Goal: Task Accomplishment & Management: Use online tool/utility

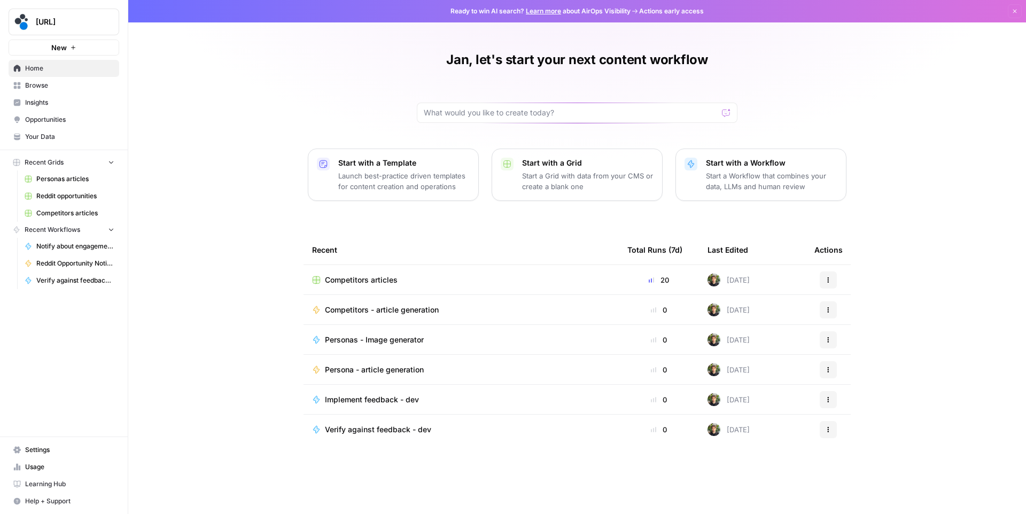
click at [69, 213] on span "Competitors articles" at bounding box center [75, 214] width 78 height 10
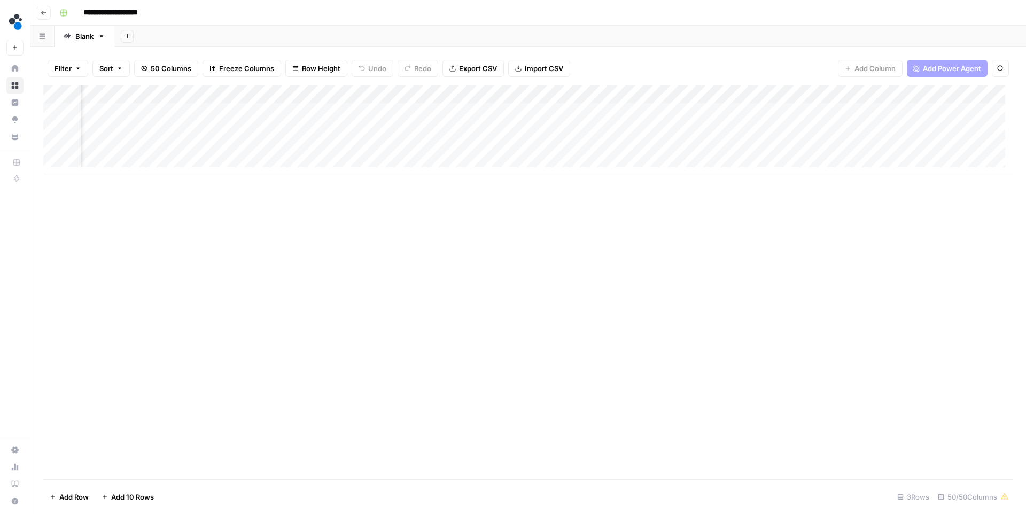
scroll to position [0, 4073]
click at [376, 96] on div "Add Column" at bounding box center [528, 131] width 970 height 90
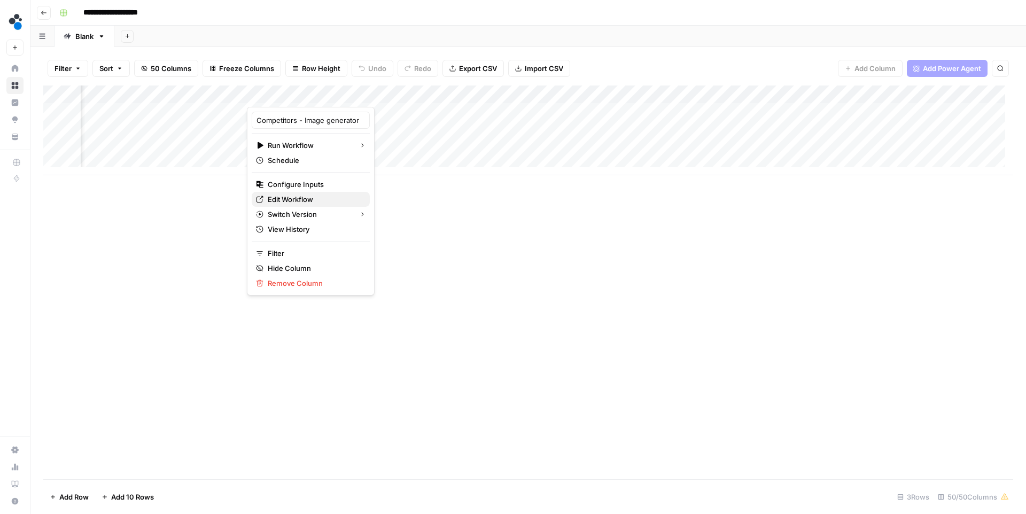
click at [289, 200] on span "Edit Workflow" at bounding box center [315, 199] width 94 height 11
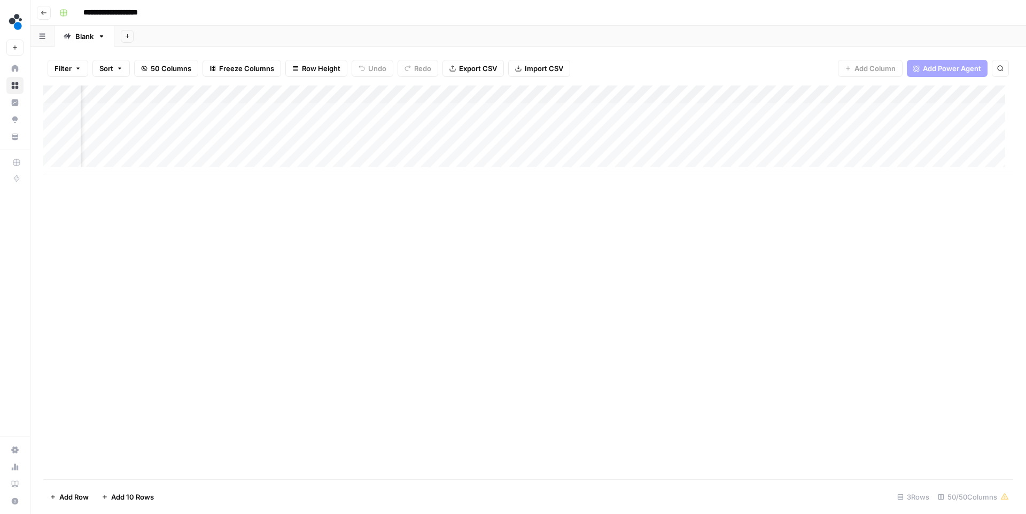
scroll to position [0, 0]
click at [210, 113] on div "Add Column" at bounding box center [528, 131] width 970 height 90
click at [499, 110] on div "Add Column" at bounding box center [528, 131] width 970 height 90
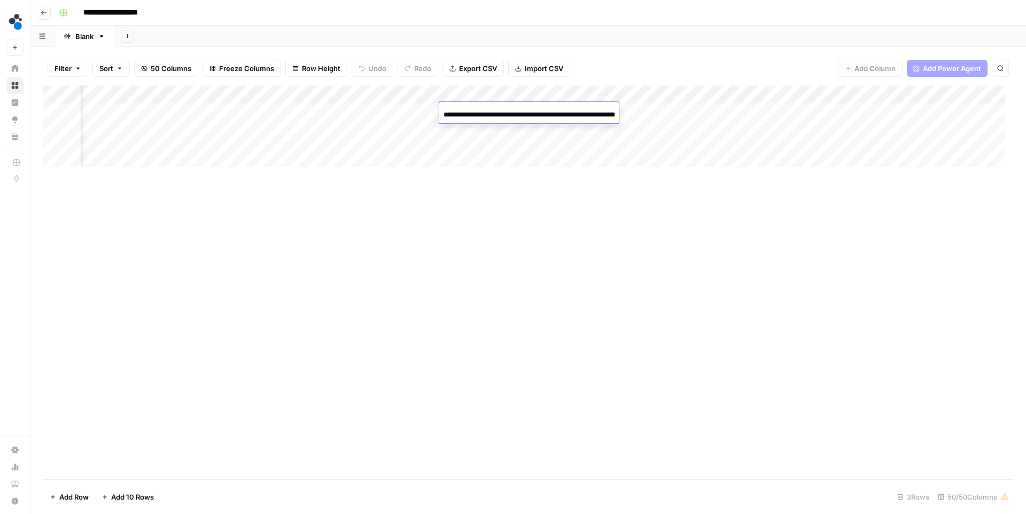
scroll to position [0, 1293]
click at [499, 110] on input "**********" at bounding box center [529, 115] width 171 height 13
type input "**********"
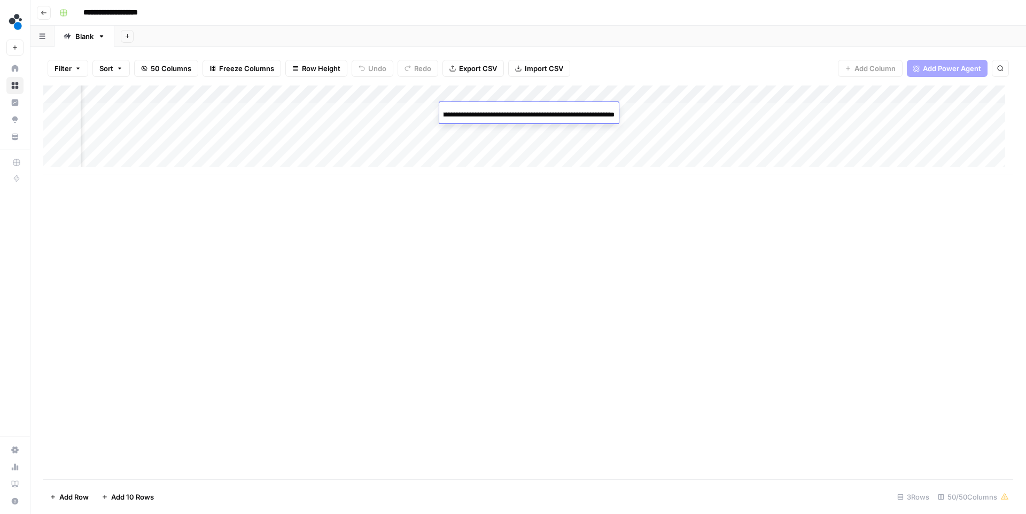
scroll to position [0, 159]
click at [512, 112] on div "Add Column" at bounding box center [528, 131] width 970 height 90
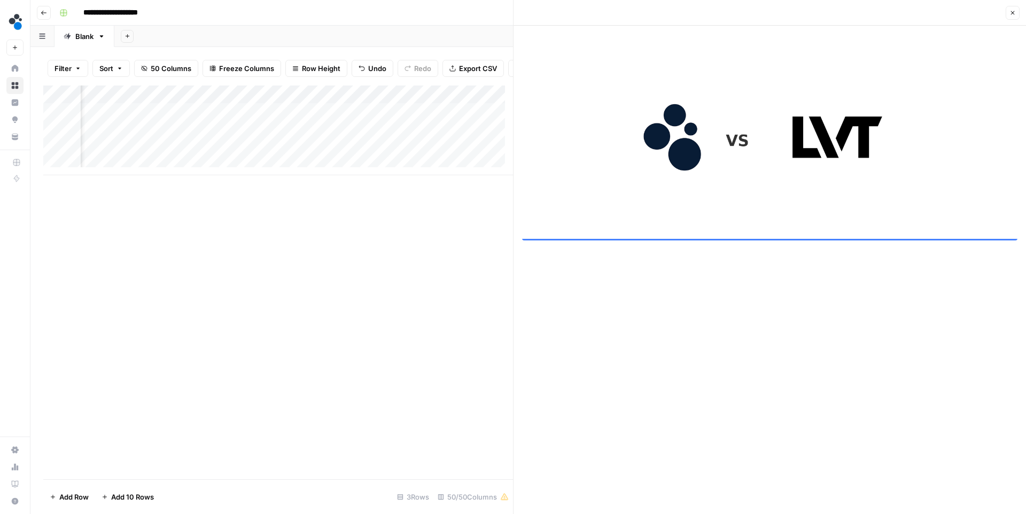
click at [1014, 13] on icon "button" at bounding box center [1013, 13] width 6 height 6
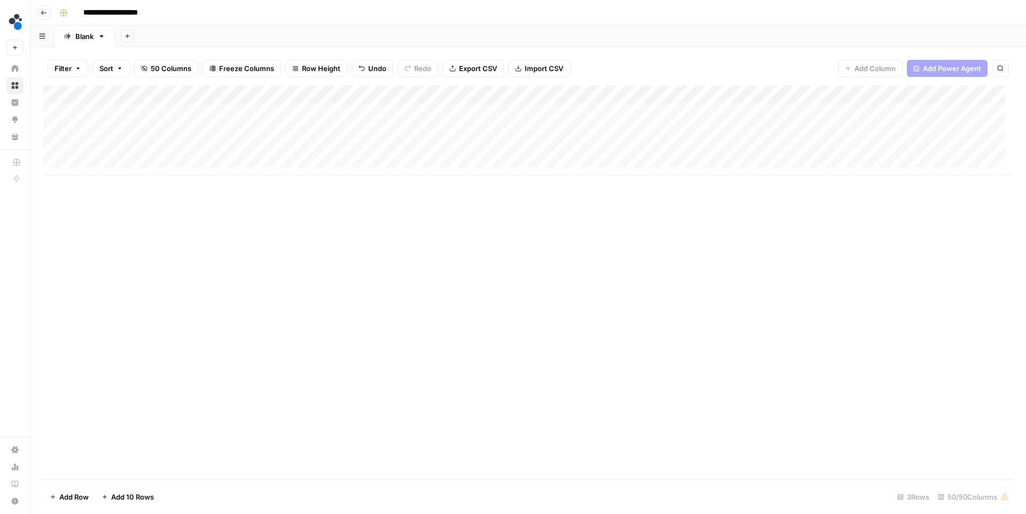
click at [219, 128] on div "Add Column" at bounding box center [528, 131] width 970 height 90
click at [476, 126] on div "Add Column" at bounding box center [528, 131] width 970 height 90
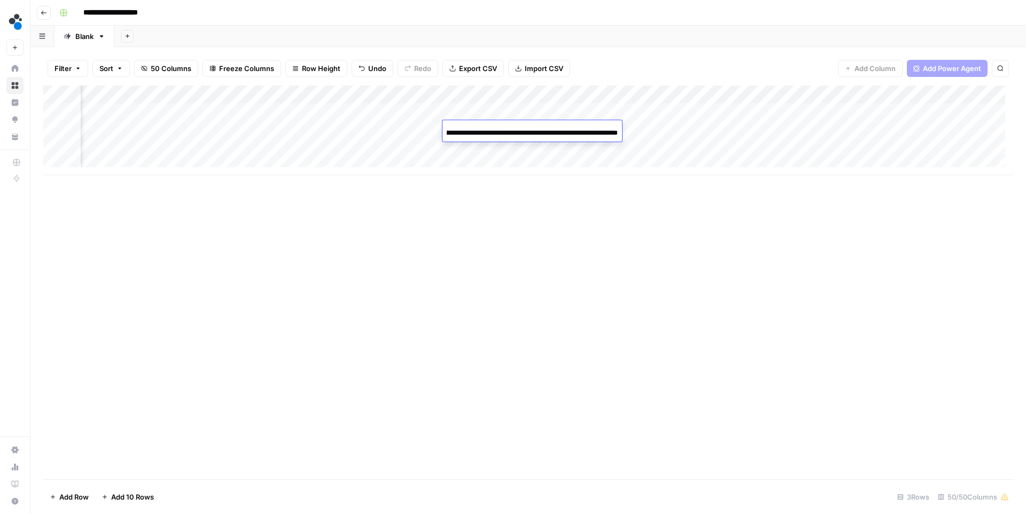
click at [476, 127] on input "**********" at bounding box center [532, 133] width 171 height 13
type input "**********"
click at [111, 150] on div "Add Column" at bounding box center [528, 131] width 970 height 90
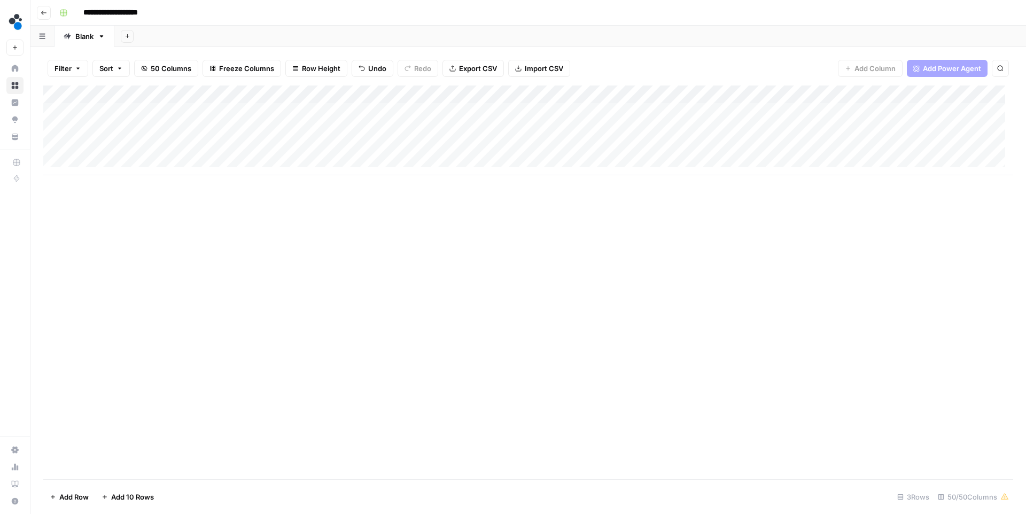
click at [242, 145] on div "Add Column" at bounding box center [528, 131] width 970 height 90
click at [512, 149] on div "Add Column" at bounding box center [528, 131] width 970 height 90
click at [512, 149] on input "**********" at bounding box center [565, 151] width 171 height 13
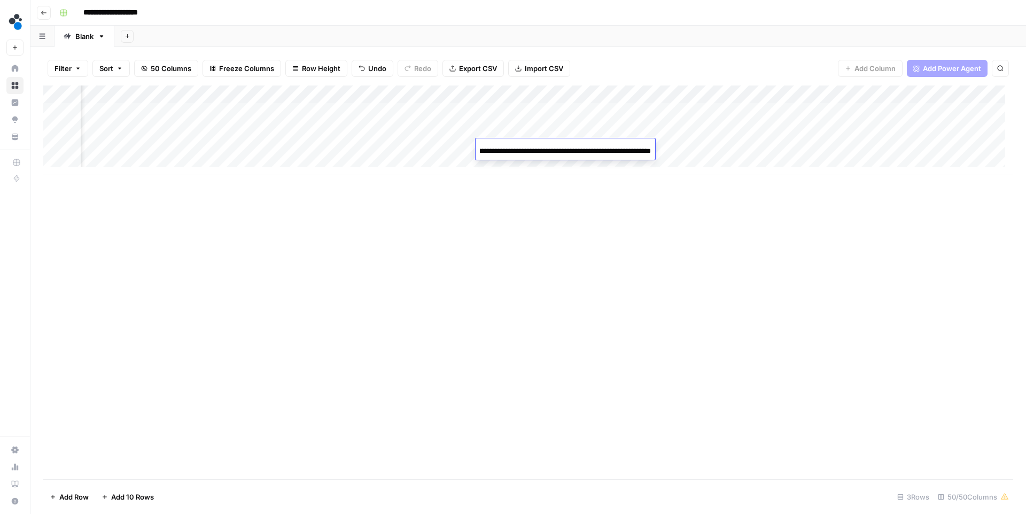
click at [512, 149] on input "**********" at bounding box center [565, 151] width 171 height 13
type input "**********"
click at [586, 202] on div "Add Column" at bounding box center [528, 283] width 970 height 394
click at [546, 111] on div "Add Column" at bounding box center [528, 131] width 970 height 90
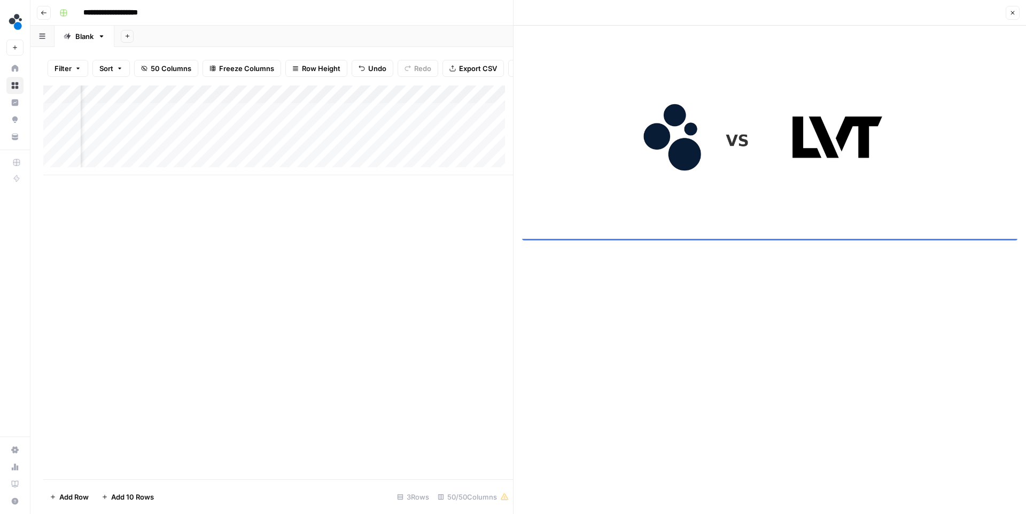
drag, startPoint x: 1015, startPoint y: 11, endPoint x: 1002, endPoint y: 15, distance: 12.9
click at [1015, 11] on icon "button" at bounding box center [1013, 13] width 6 height 6
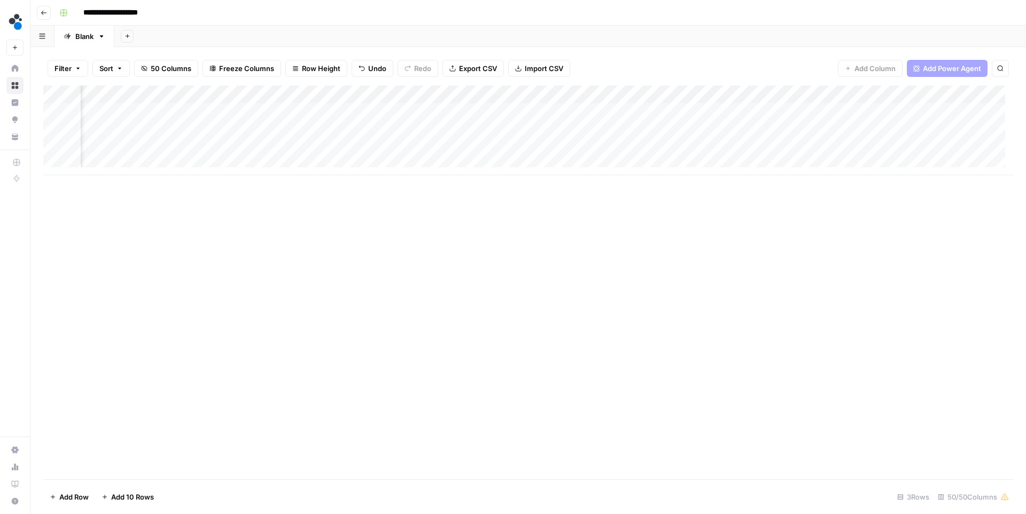
click at [546, 128] on div "Add Column" at bounding box center [528, 131] width 970 height 90
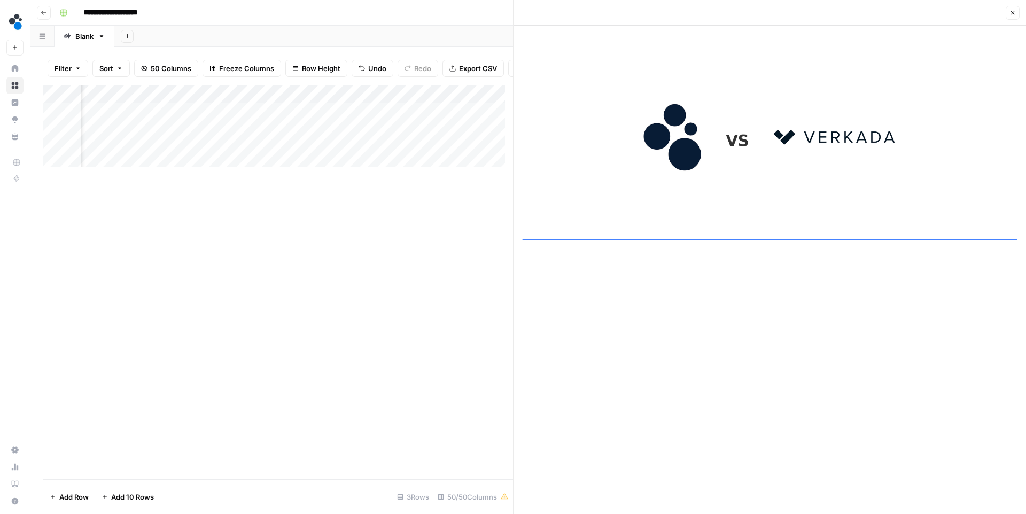
click at [1015, 15] on icon "button" at bounding box center [1013, 13] width 6 height 6
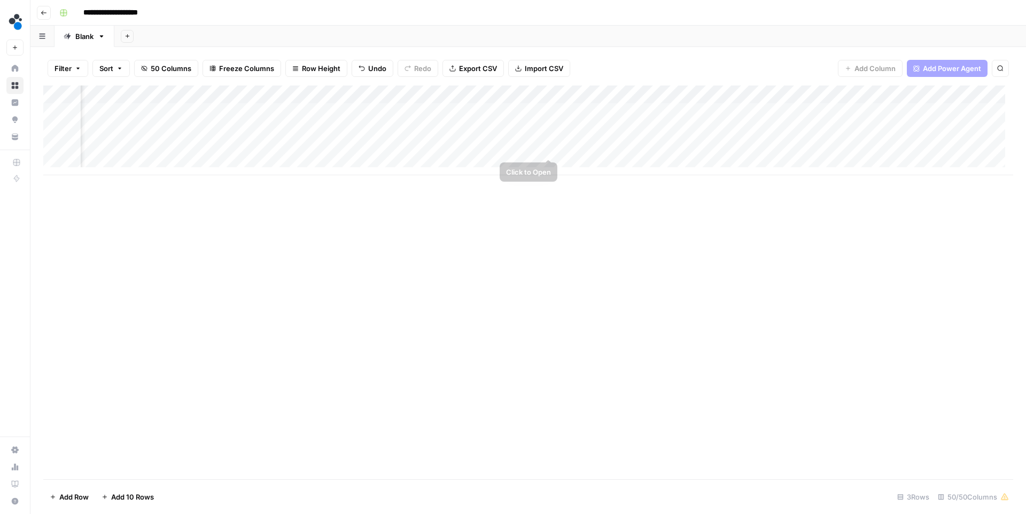
click at [549, 148] on div "Add Column" at bounding box center [528, 131] width 970 height 90
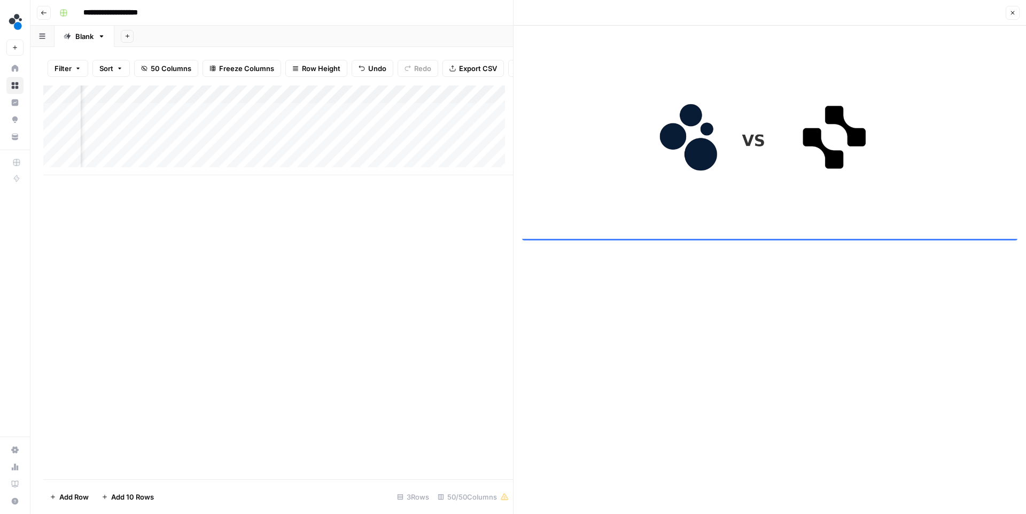
click at [1016, 13] on icon "button" at bounding box center [1013, 13] width 6 height 6
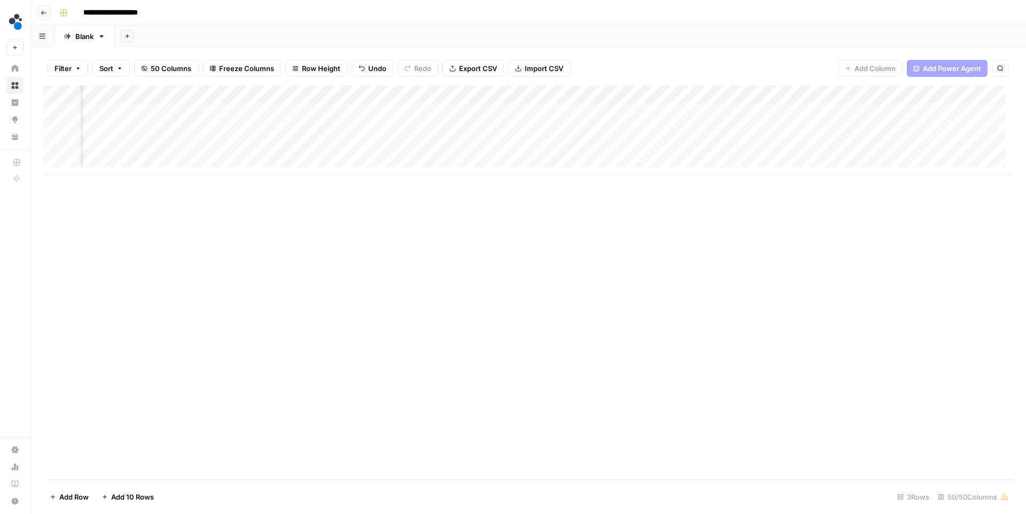
scroll to position [0, 3941]
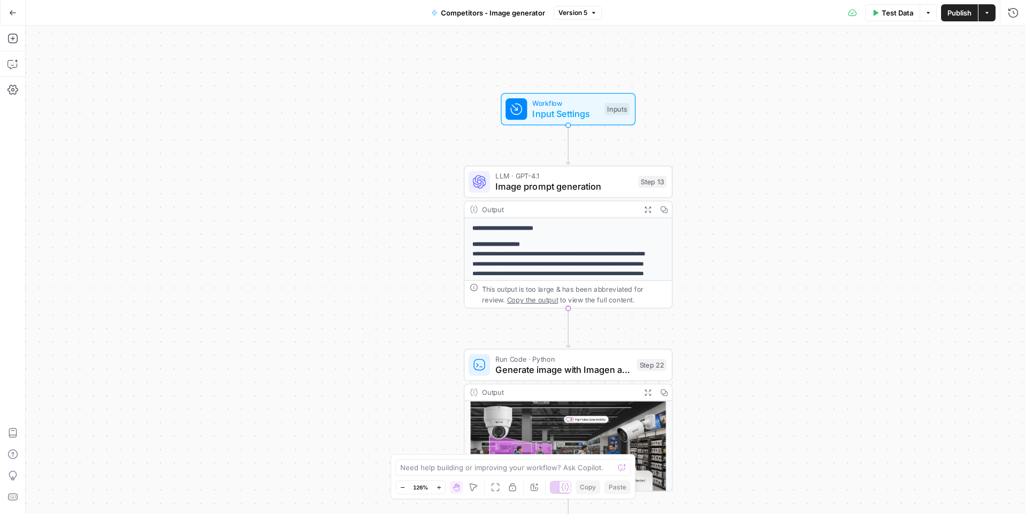
drag, startPoint x: 473, startPoint y: 206, endPoint x: 451, endPoint y: 137, distance: 72.7
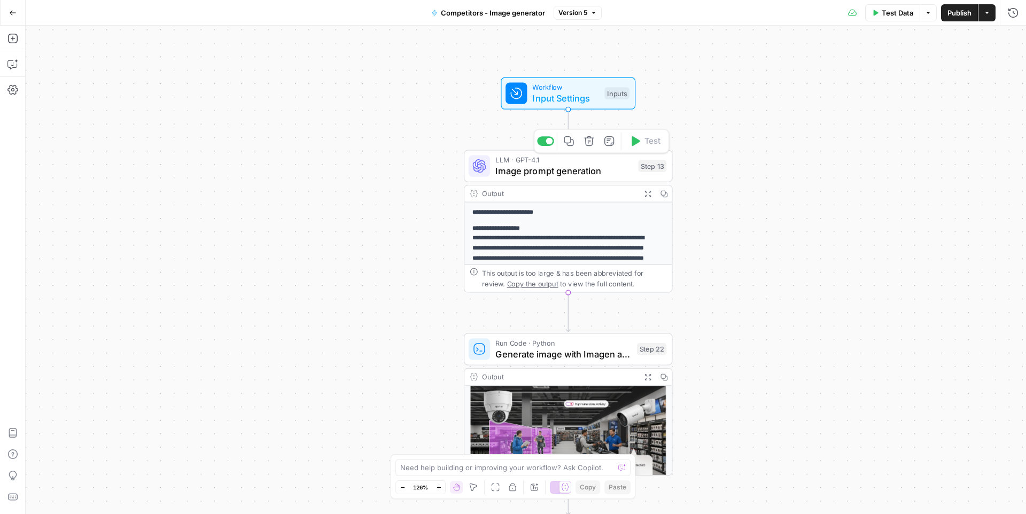
click at [510, 175] on span "Image prompt generation" at bounding box center [564, 170] width 137 height 13
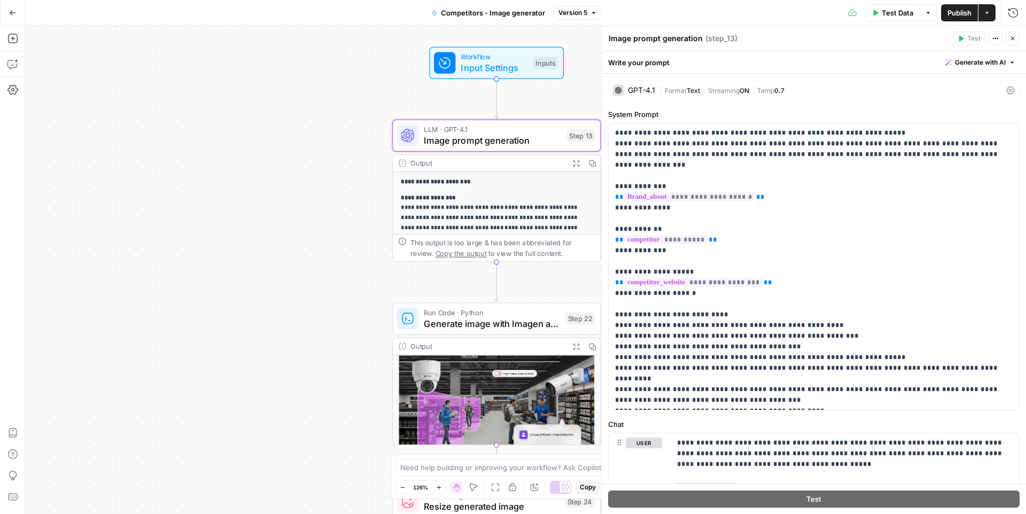
drag, startPoint x: 362, startPoint y: 202, endPoint x: 312, endPoint y: 178, distance: 55.2
click at [12, 62] on icon "button" at bounding box center [12, 64] width 11 height 11
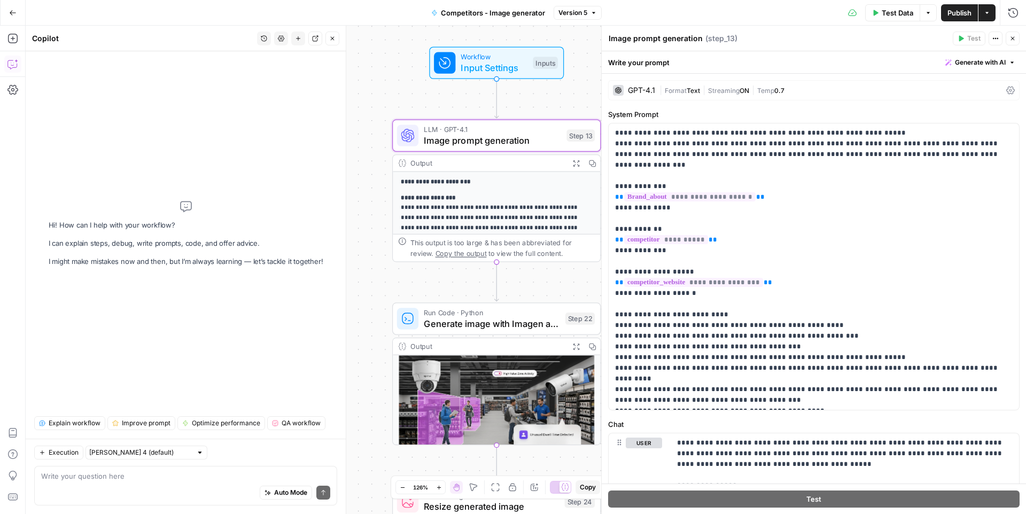
click at [118, 482] on div "Auto Mode Send" at bounding box center [185, 494] width 289 height 24
click at [300, 477] on textarea "In this workflow i want to generate an image that shows literally [Spot AI logo]" at bounding box center [185, 476] width 289 height 11
click at [251, 476] on textarea "In this workflow i want to generate an image that shows literally [Spot AI logo]" at bounding box center [185, 476] width 289 height 11
click at [308, 478] on textarea "In this workflow i want to generate an image that shows literally "[Spot AI log…" at bounding box center [185, 476] width 289 height 11
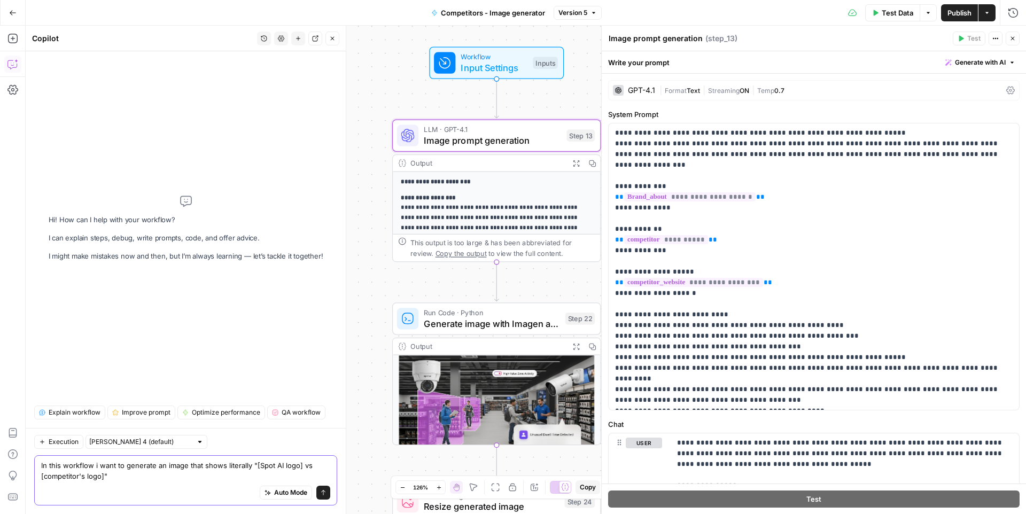
click at [311, 466] on textarea "In this workflow i want to generate an image that shows literally "[Spot AI log…" at bounding box center [185, 470] width 289 height 21
click at [310, 468] on textarea "In this workflow i want to generate an image that shows literally "[Spot AI log…" at bounding box center [185, 470] width 289 height 21
click at [130, 480] on textarea "In this workflow i want to generate an image that shows literally "[Spot AI log…" at bounding box center [185, 470] width 289 height 21
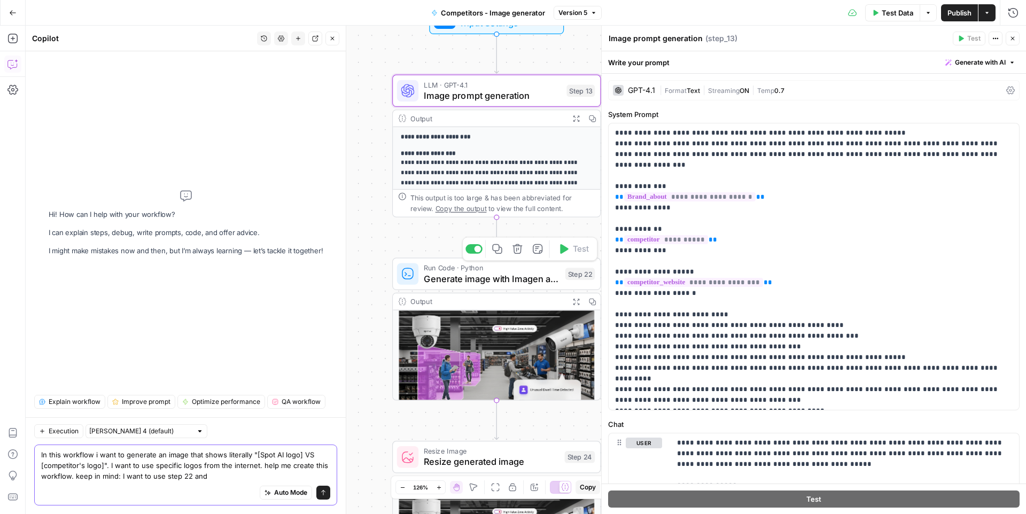
scroll to position [13, 0]
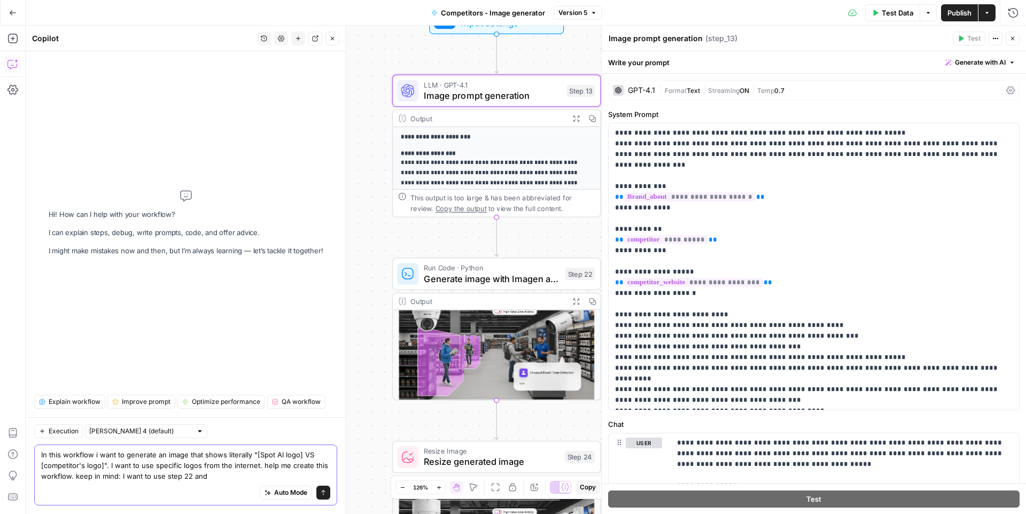
click at [226, 480] on textarea "In this workflow i want to generate an image that shows literally "[Spot AI log…" at bounding box center [185, 466] width 289 height 32
type textarea "In this workflow i want to generate an image that shows literally "[Spot AI log…"
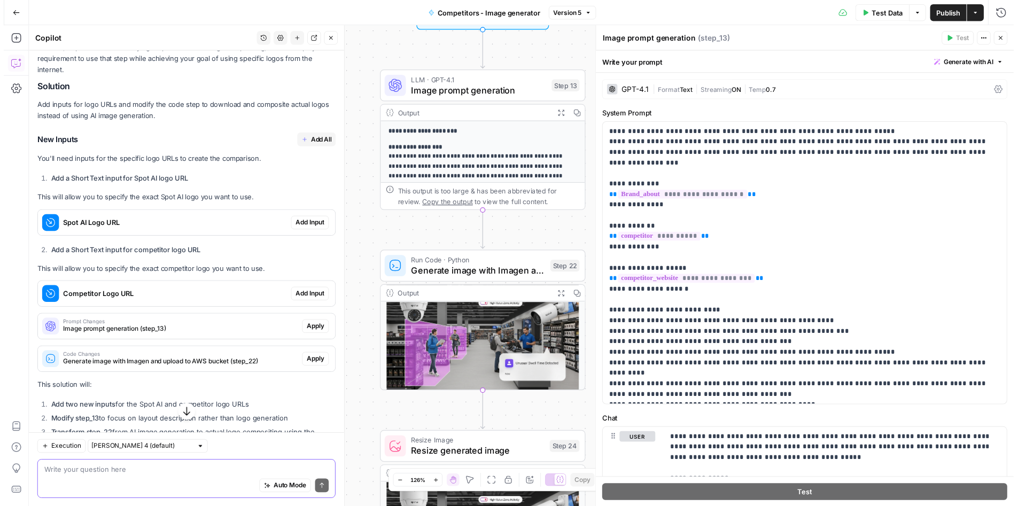
scroll to position [203, 0]
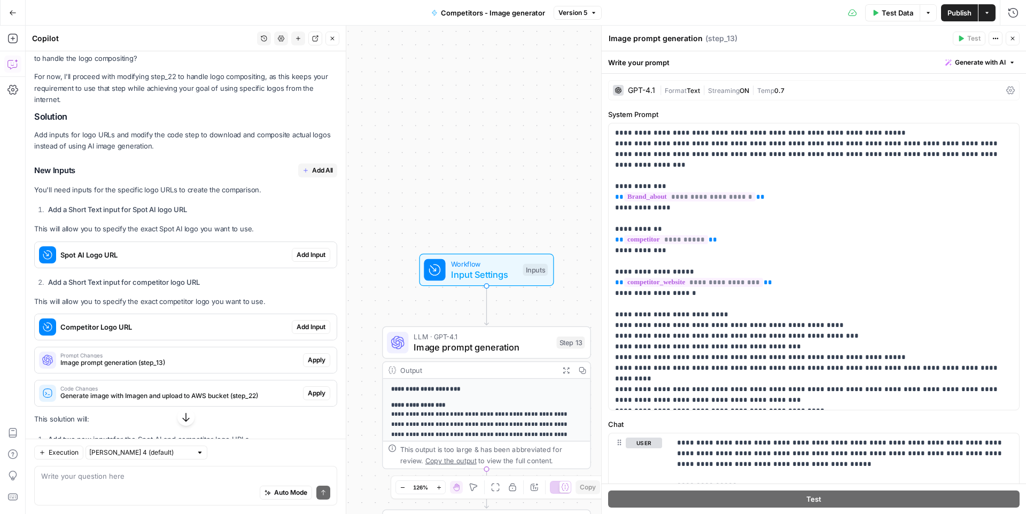
click at [300, 173] on button "Add All" at bounding box center [317, 171] width 39 height 14
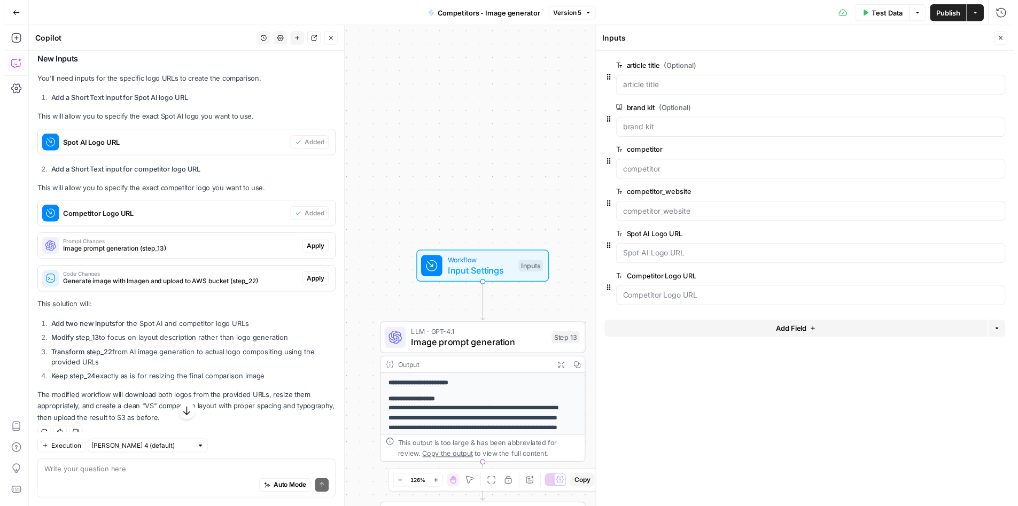
scroll to position [338, 0]
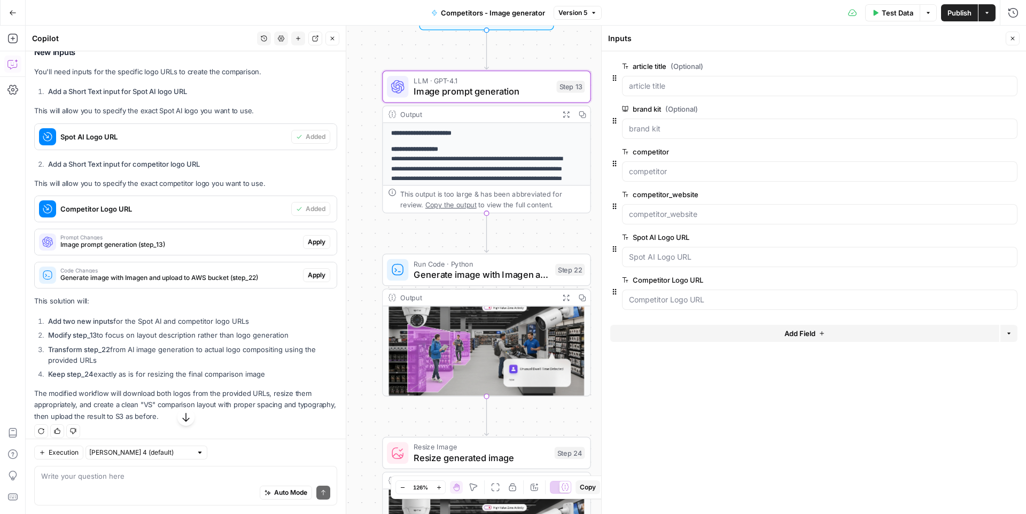
click at [308, 241] on span "Apply" at bounding box center [317, 242] width 18 height 10
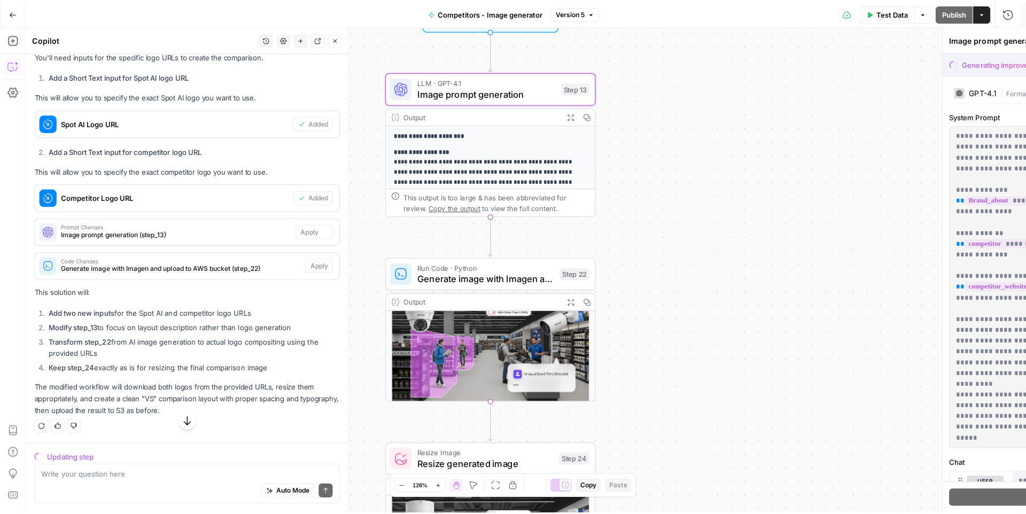
scroll to position [321, 0]
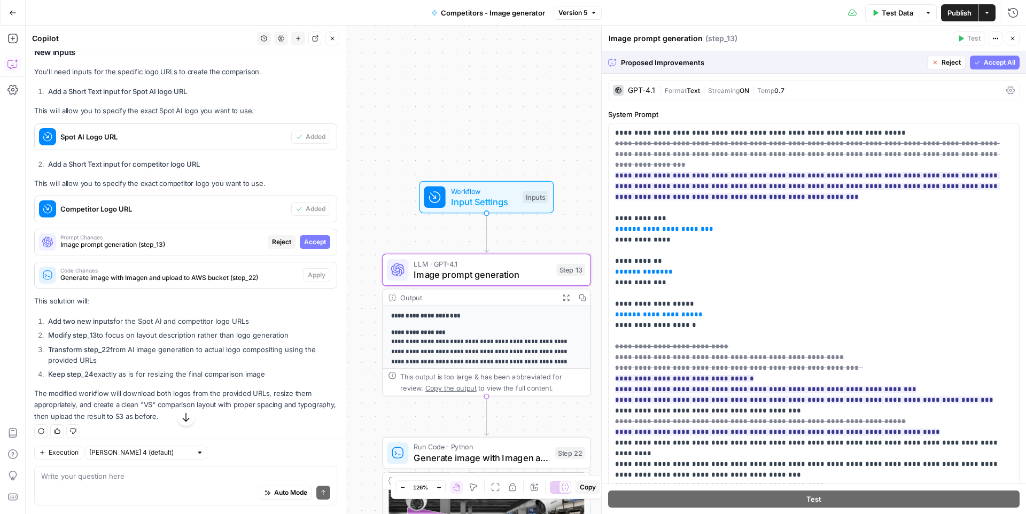
click at [308, 244] on span "Accept" at bounding box center [315, 242] width 22 height 10
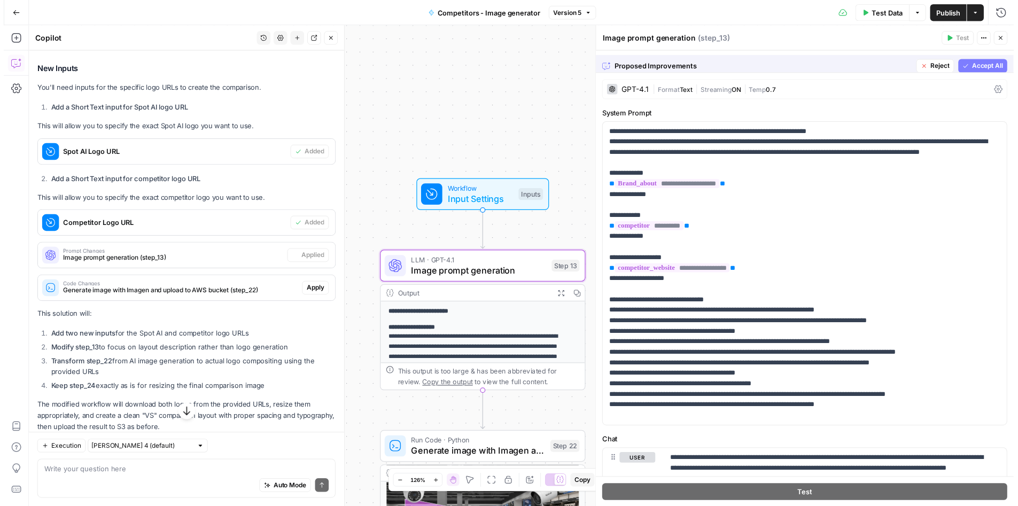
scroll to position [338, 0]
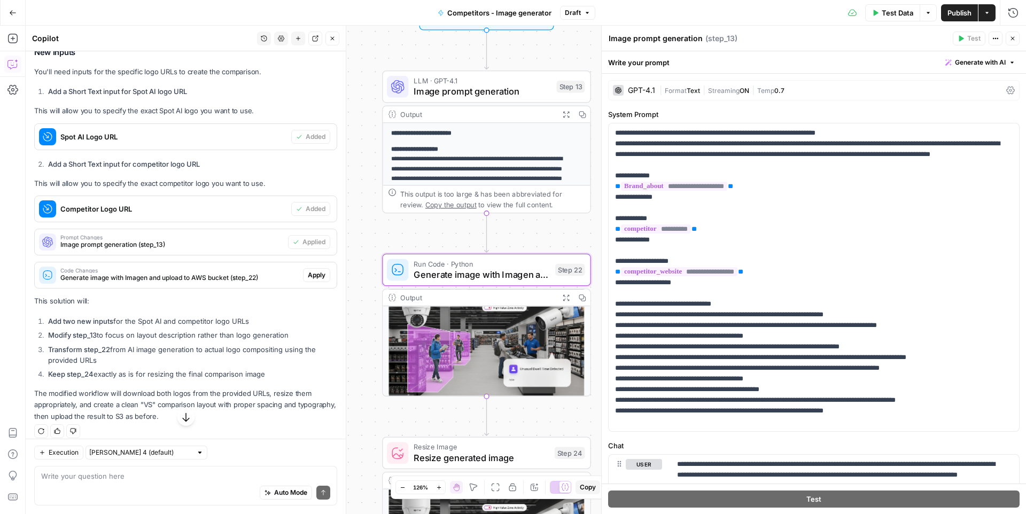
click at [310, 275] on span "Apply" at bounding box center [317, 276] width 18 height 10
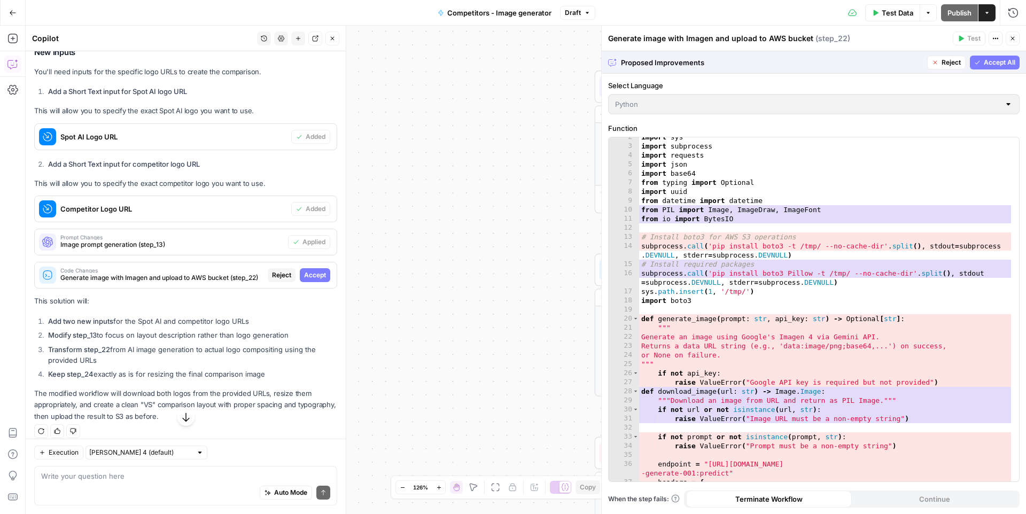
scroll to position [27, 0]
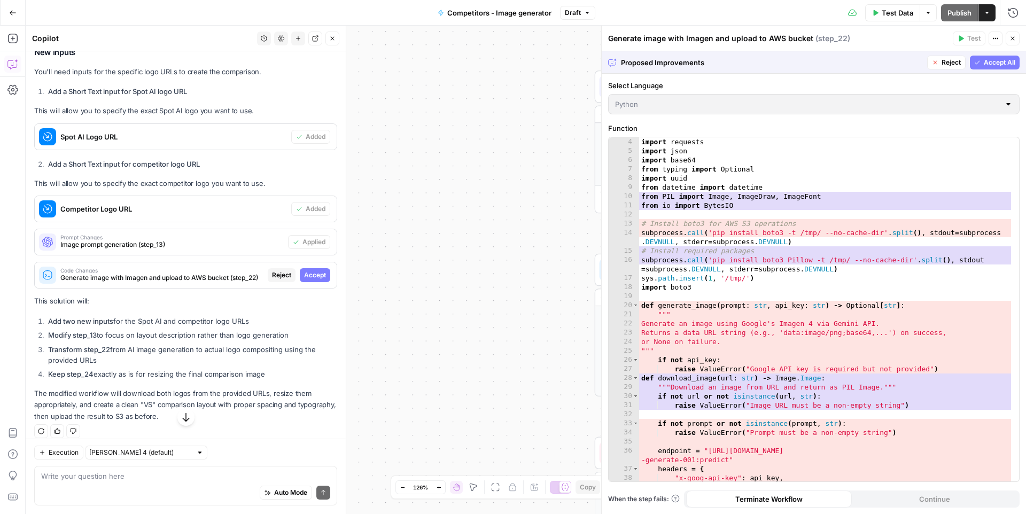
drag, startPoint x: 1016, startPoint y: 166, endPoint x: 1017, endPoint y: 172, distance: 5.9
click at [1017, 172] on div "4 5 6 7 8 9 10 11 12 13 14 15 16 17 18 19 20 21 22 23 24 25 26 27 28 29 30 31 3…" at bounding box center [814, 309] width 411 height 344
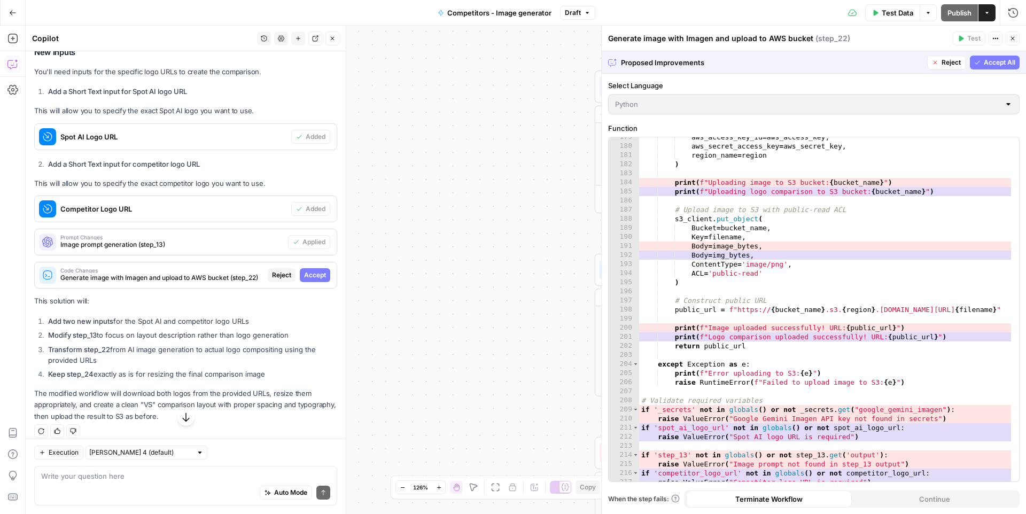
scroll to position [2037, 0]
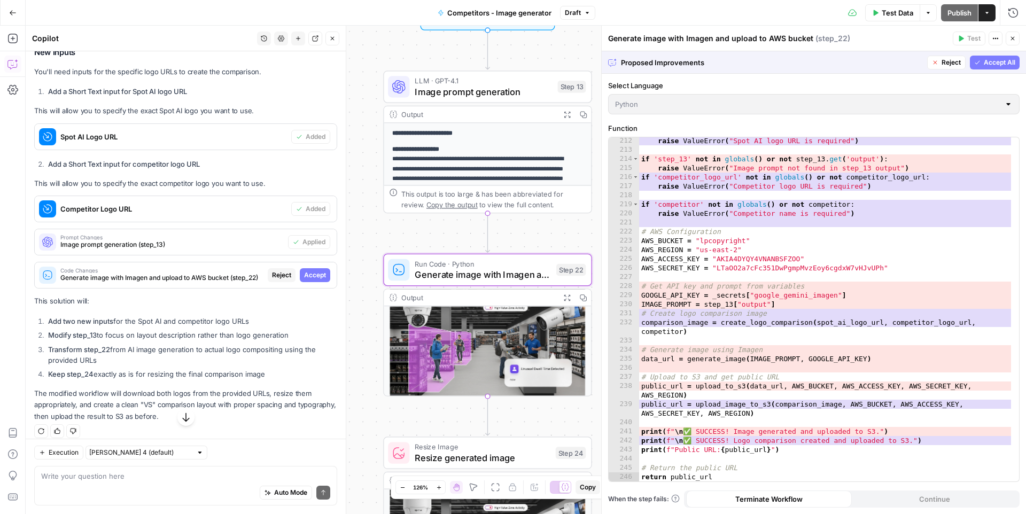
click at [314, 277] on span "Accept" at bounding box center [315, 276] width 22 height 10
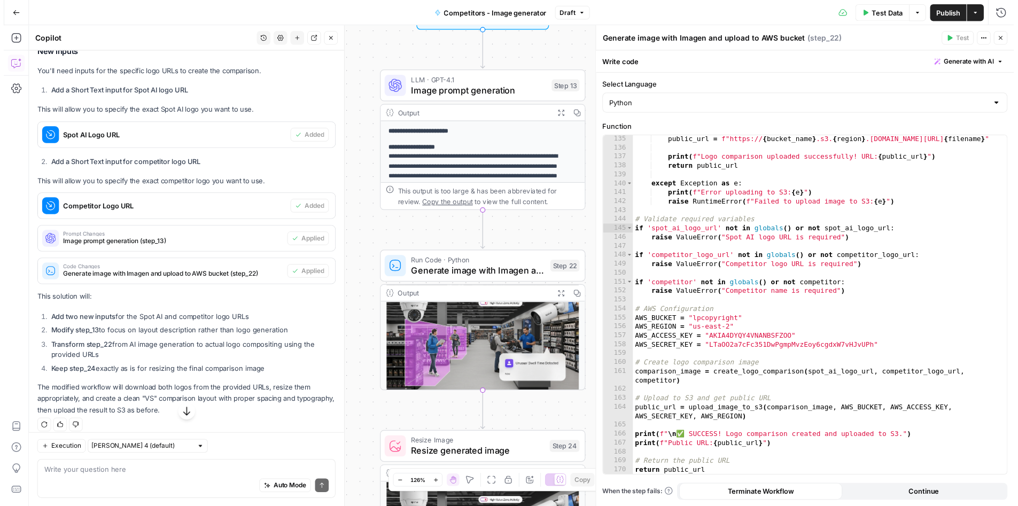
scroll to position [347, 0]
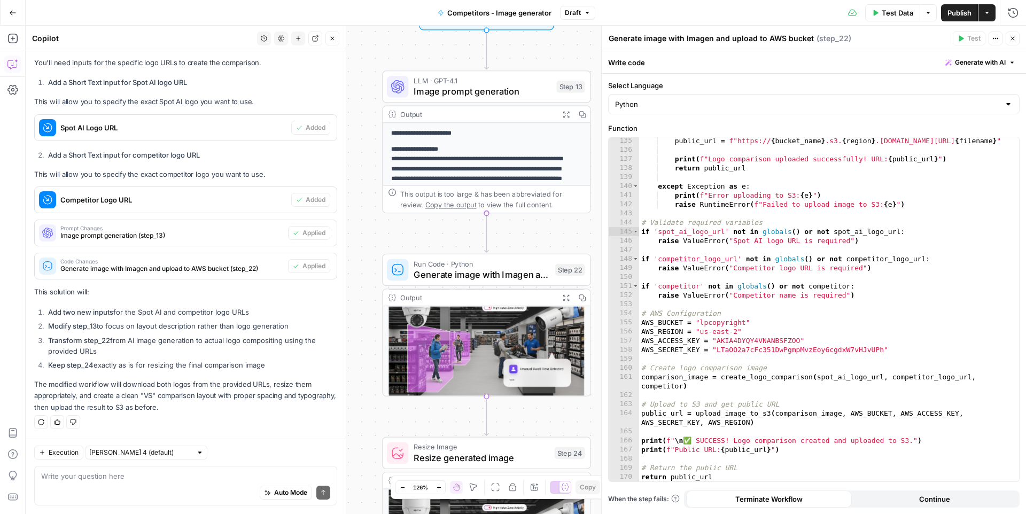
click at [1016, 42] on button "Close" at bounding box center [1013, 39] width 14 height 14
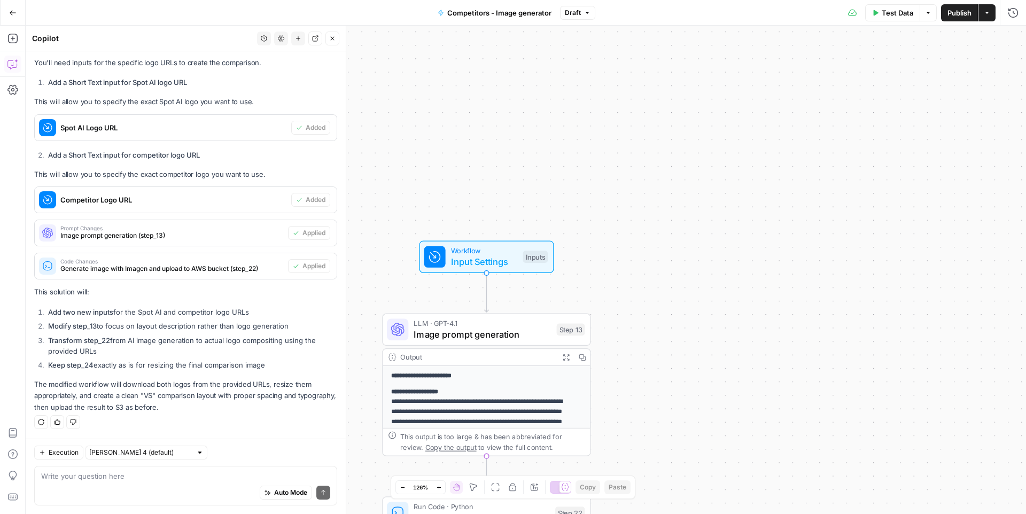
click at [902, 19] on button "Test Data" at bounding box center [893, 12] width 55 height 17
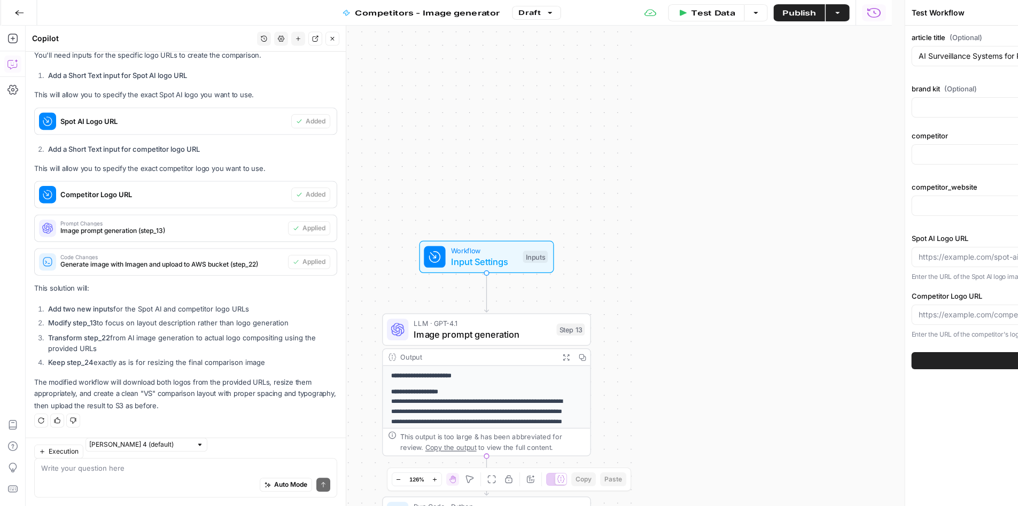
type input "[URL]"
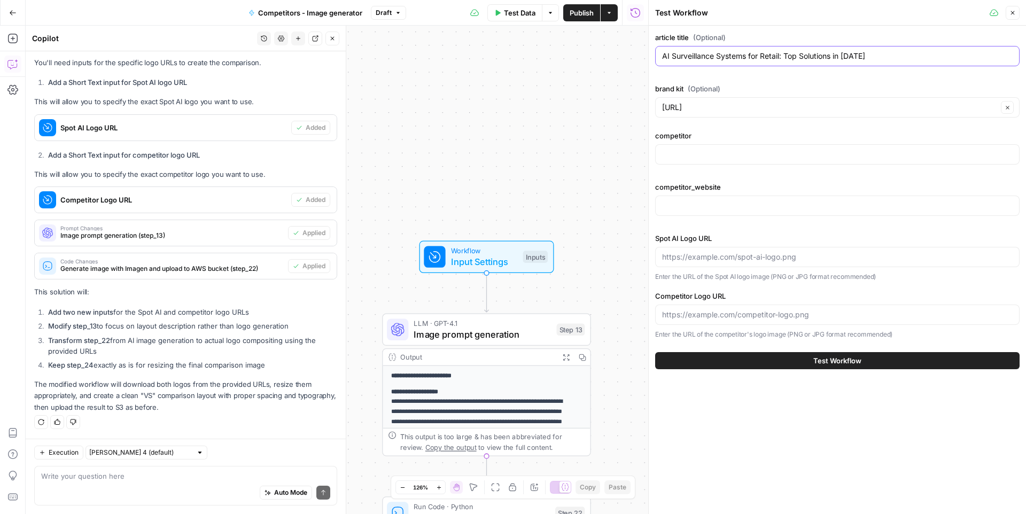
click at [730, 56] on input "AI Surveillance Systems for Retail: Top Solutions in [DATE]" at bounding box center [837, 56] width 351 height 11
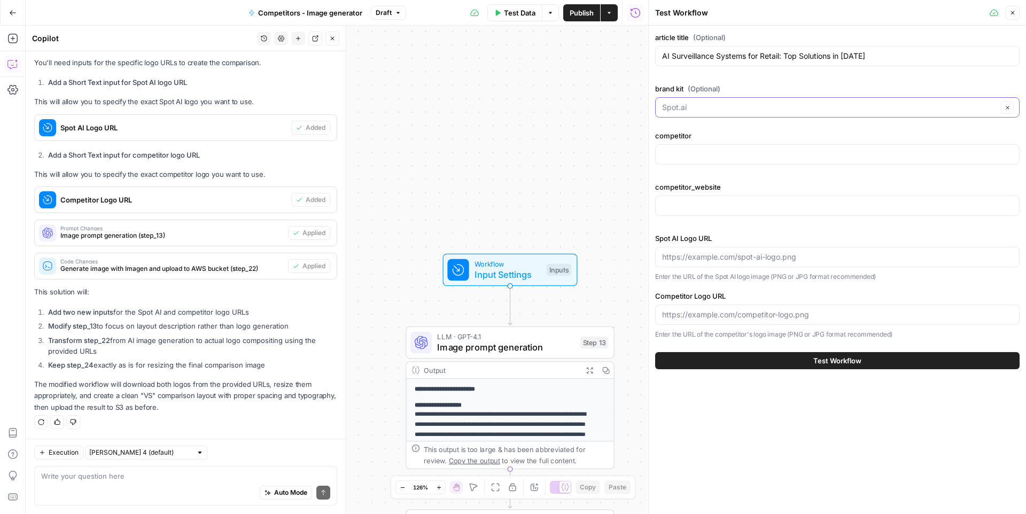
click at [713, 112] on input "brand kit (Optional)" at bounding box center [830, 107] width 336 height 11
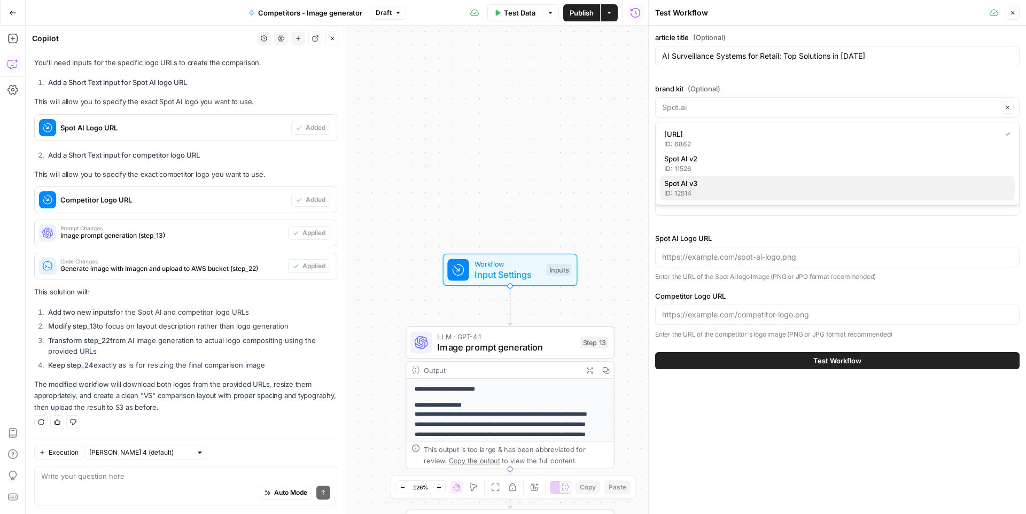
click at [698, 183] on span "Spot AI v3" at bounding box center [836, 183] width 342 height 11
type input "Spot AI v3"
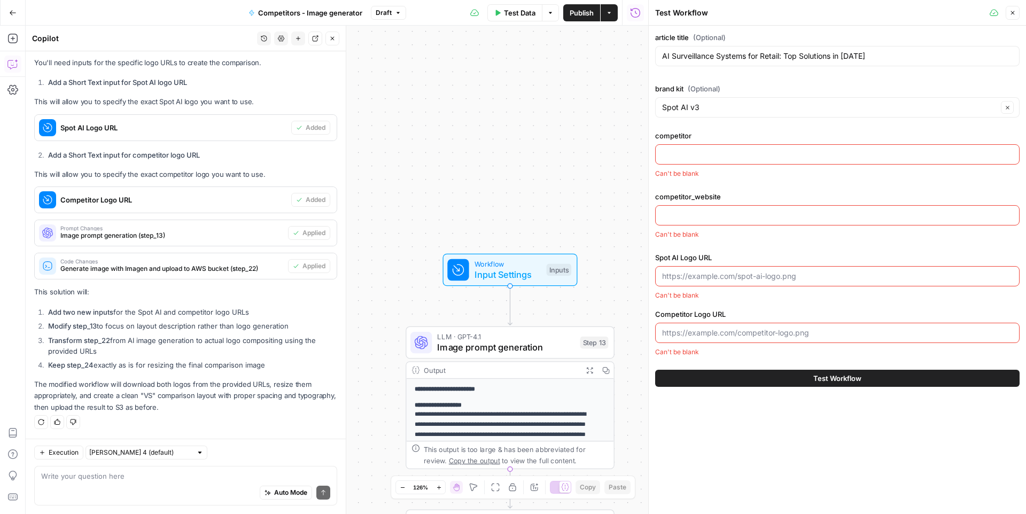
click at [688, 160] on div at bounding box center [837, 154] width 365 height 20
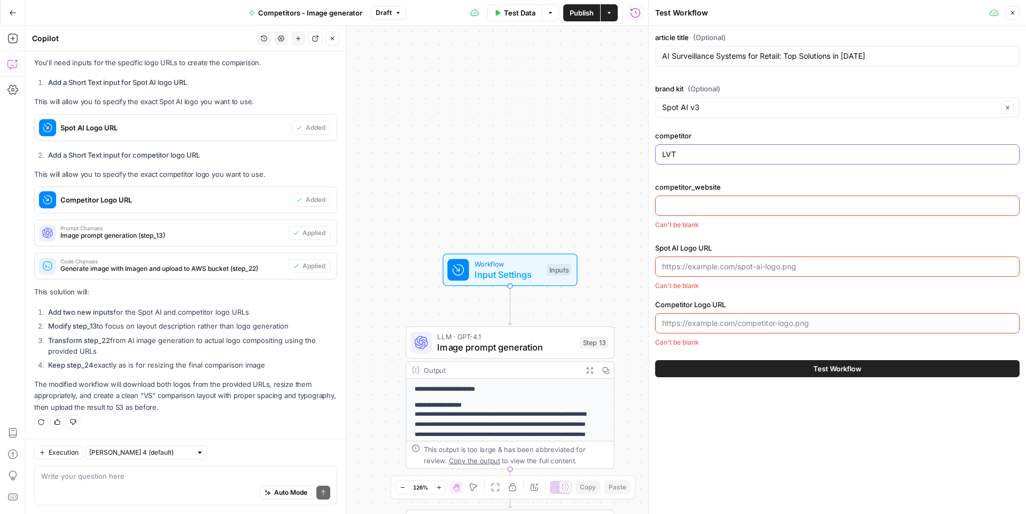
type input "LVT"
click at [691, 196] on div at bounding box center [837, 206] width 365 height 20
click at [691, 211] on div at bounding box center [837, 206] width 365 height 20
paste input "[URL][DOMAIN_NAME]"
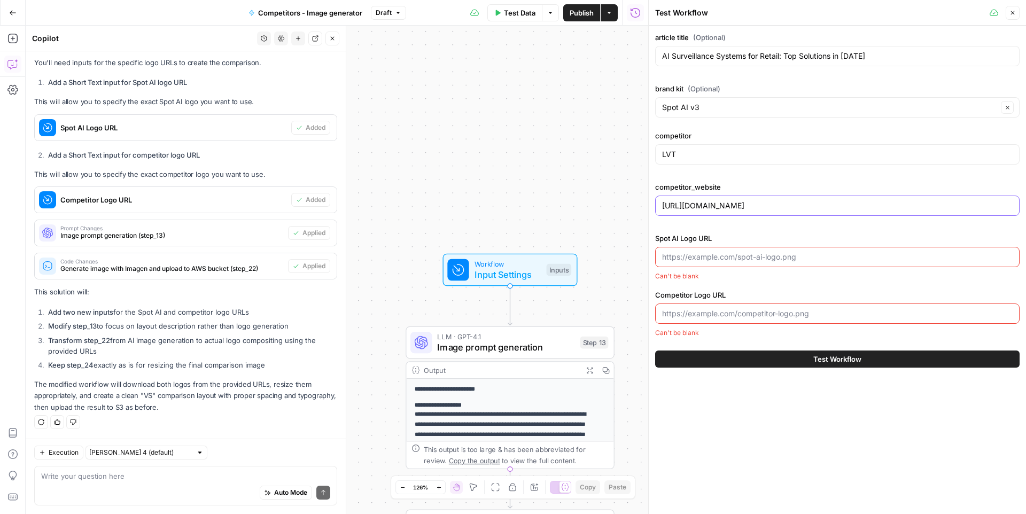
type input "[URL][DOMAIN_NAME]"
click at [731, 253] on input "Spot AI Logo URL" at bounding box center [837, 257] width 351 height 11
paste input "[URL][DOMAIN_NAME]"
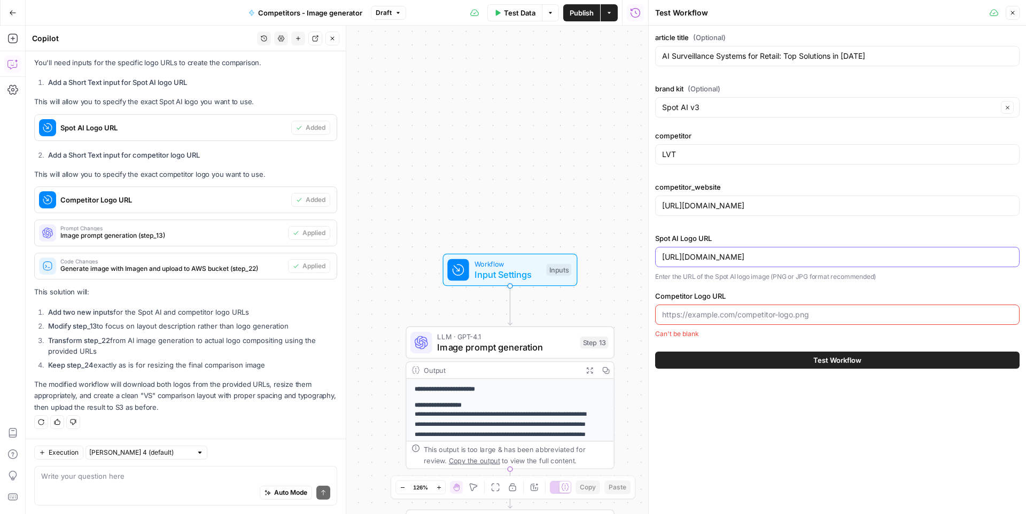
type input "[URL][DOMAIN_NAME]"
click at [701, 318] on input "Competitor Logo URL" at bounding box center [837, 315] width 351 height 11
click at [795, 259] on input "[URL][DOMAIN_NAME]" at bounding box center [837, 257] width 351 height 11
click at [704, 310] on input "Competitor Logo URL" at bounding box center [837, 315] width 351 height 11
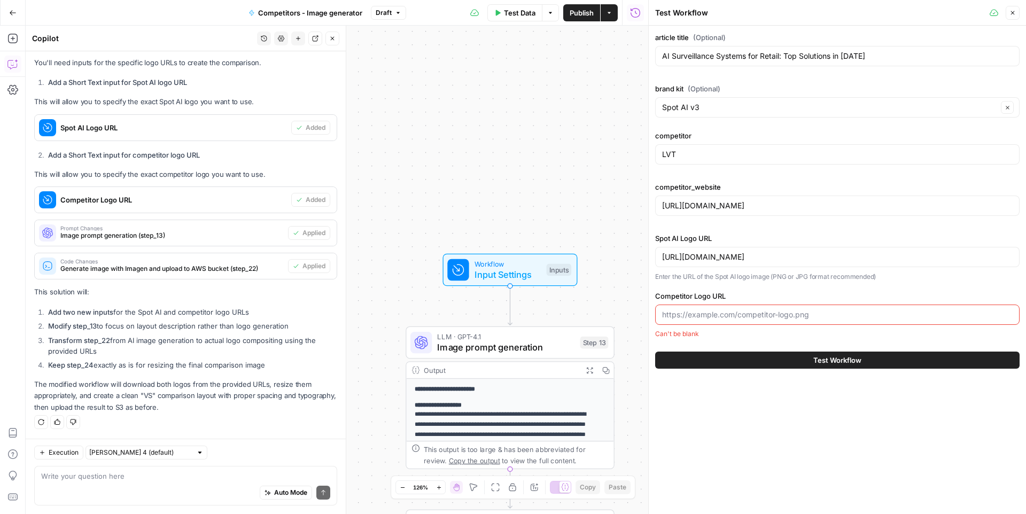
paste input "[URL][DOMAIN_NAME]"
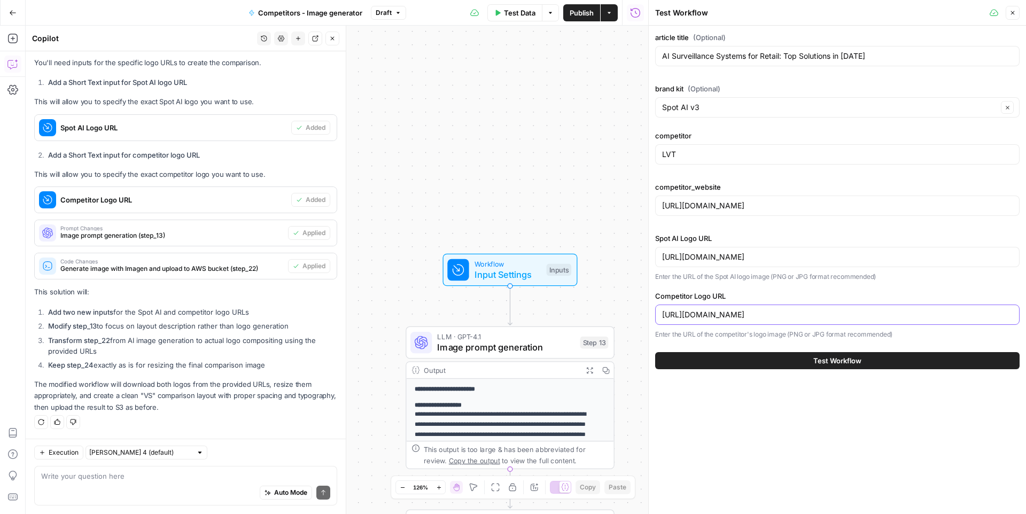
type input "[URL][DOMAIN_NAME]"
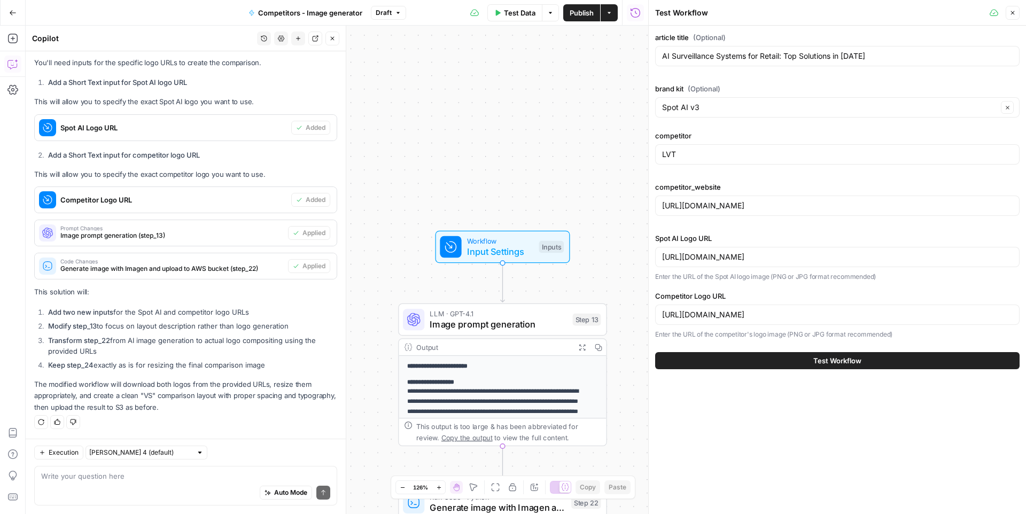
drag, startPoint x: 613, startPoint y: 261, endPoint x: 622, endPoint y: 251, distance: 14.4
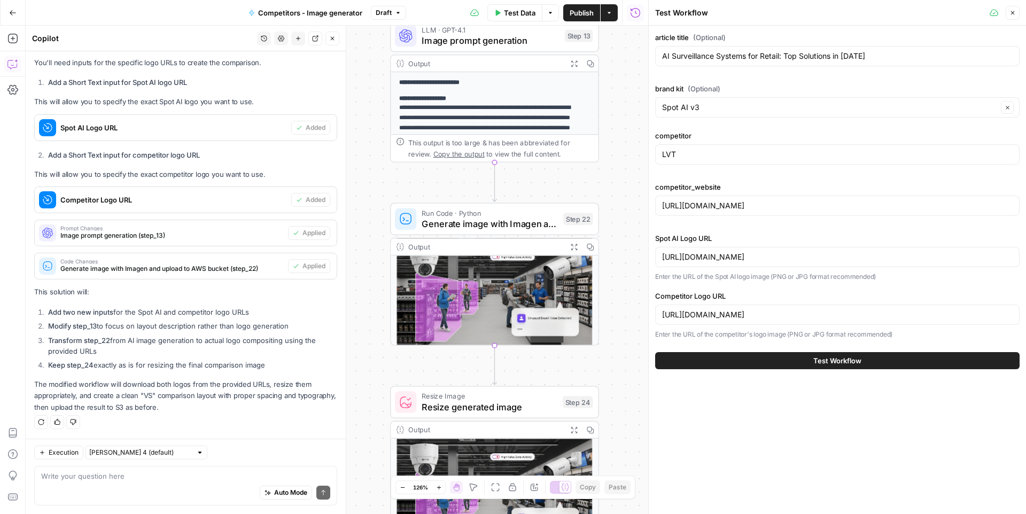
drag, startPoint x: 624, startPoint y: 271, endPoint x: 622, endPoint y: 6, distance: 265.2
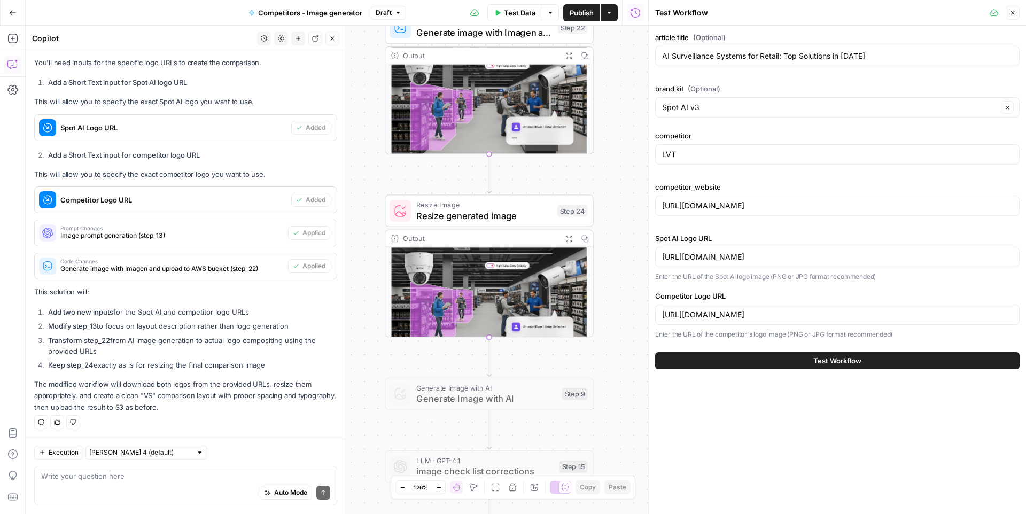
drag, startPoint x: 580, startPoint y: 268, endPoint x: 575, endPoint y: 84, distance: 184.5
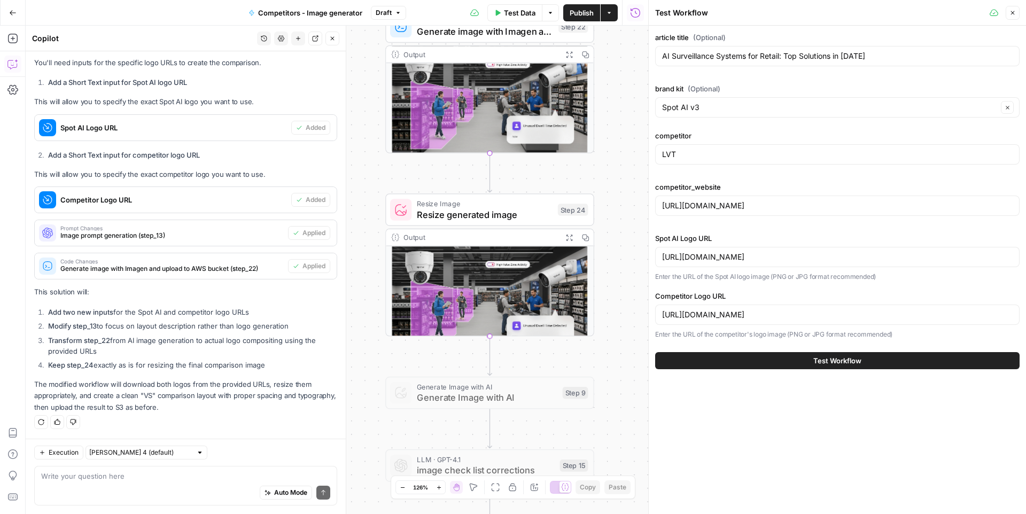
click at [743, 364] on button "Test Workflow" at bounding box center [837, 360] width 365 height 17
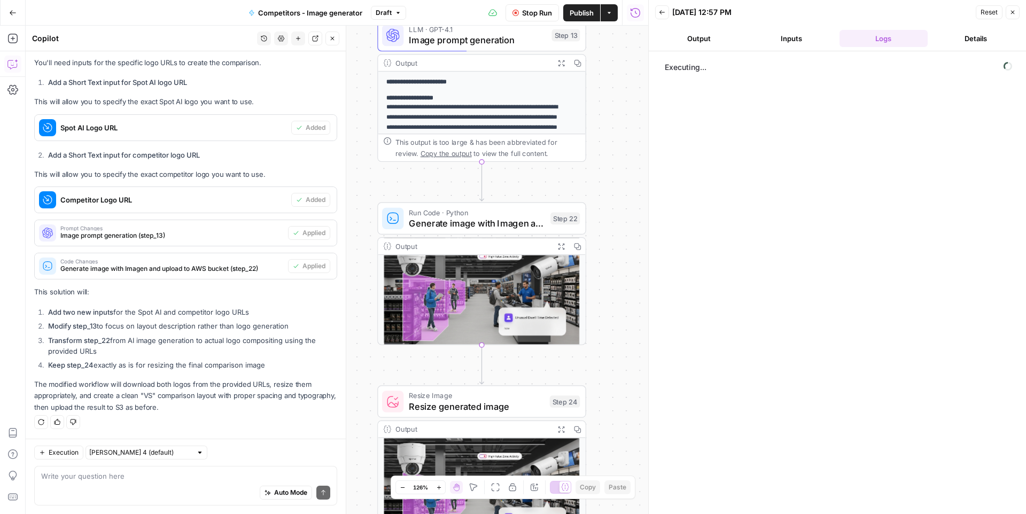
drag, startPoint x: 607, startPoint y: 160, endPoint x: 605, endPoint y: 370, distance: 210.1
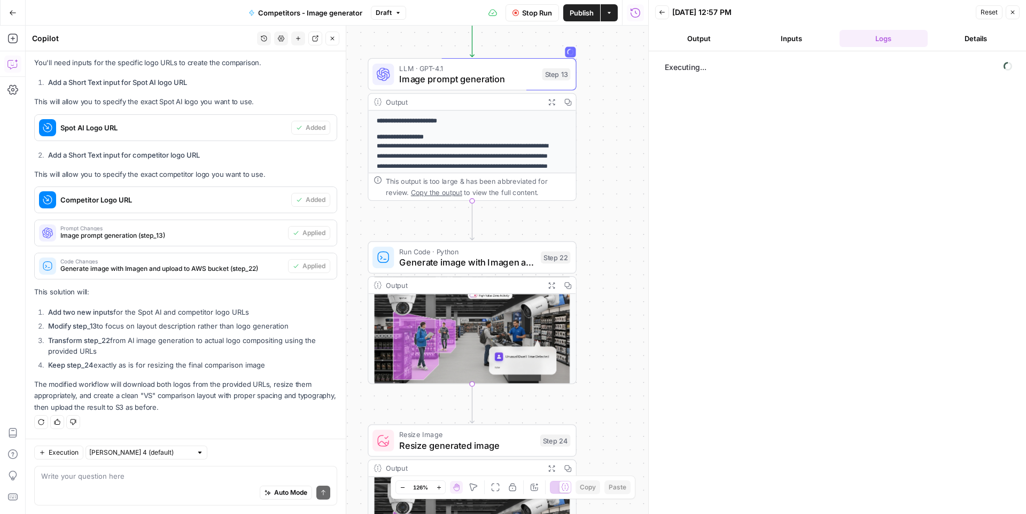
drag, startPoint x: 582, startPoint y: 219, endPoint x: 576, endPoint y: 244, distance: 25.2
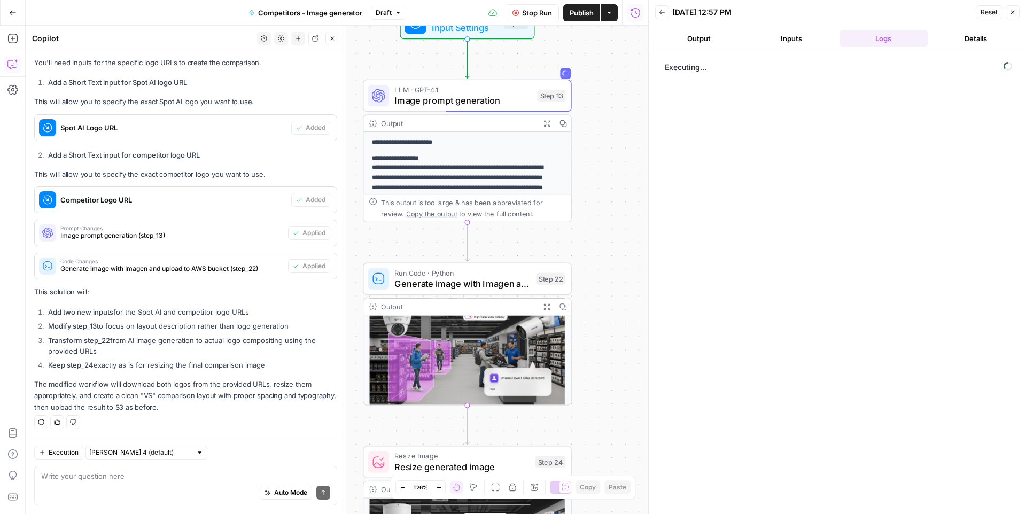
click at [545, 123] on icon "button" at bounding box center [546, 123] width 7 height 7
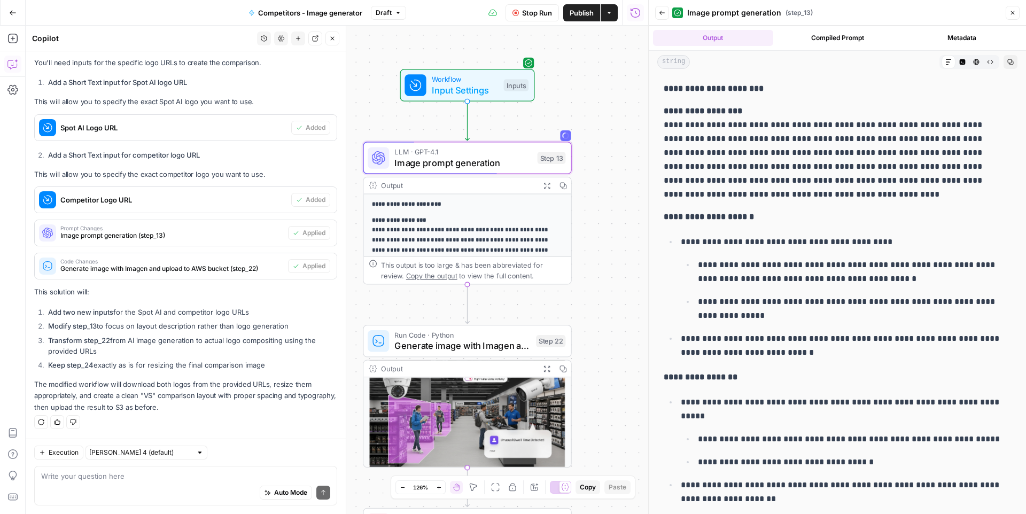
click at [518, 161] on span "Image prompt generation" at bounding box center [463, 162] width 137 height 13
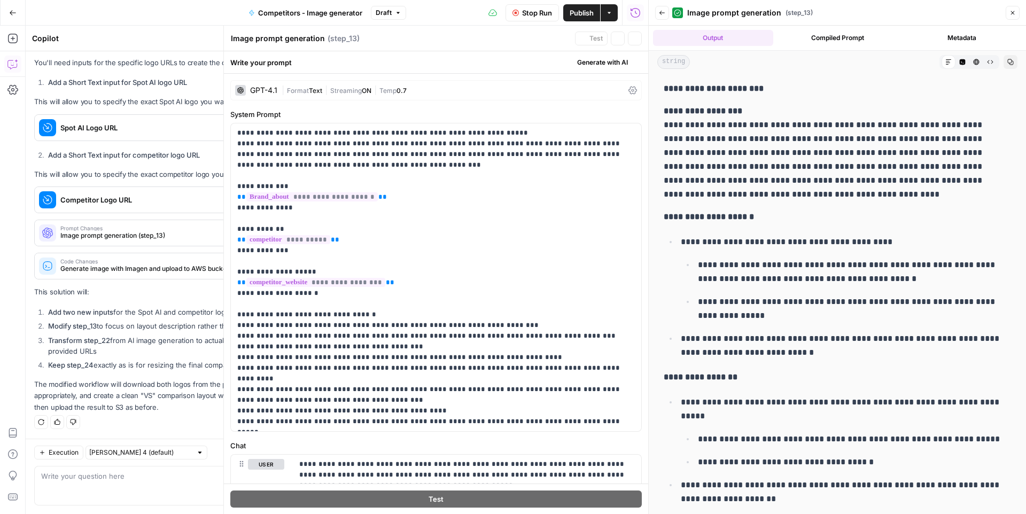
scroll to position [347, 0]
click at [1012, 13] on icon "button" at bounding box center [1013, 13] width 6 height 6
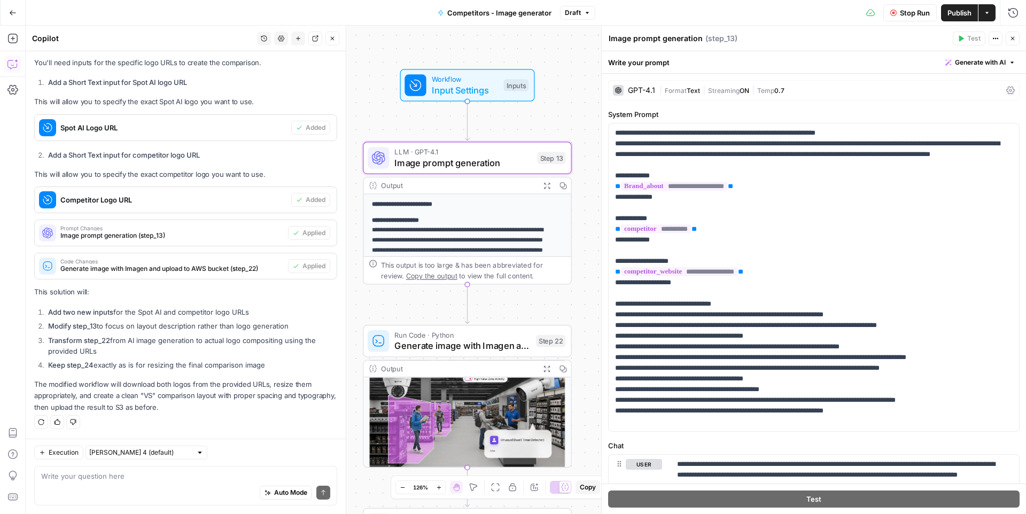
click at [869, 13] on icon at bounding box center [871, 12] width 9 height 7
click at [907, 10] on span "Stop Run" at bounding box center [915, 12] width 30 height 11
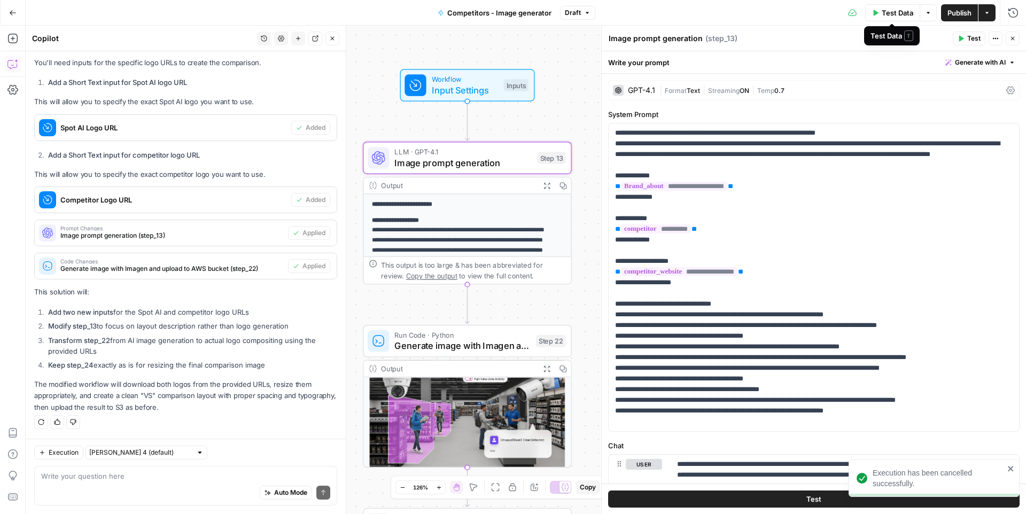
click at [900, 12] on span "Test Data" at bounding box center [898, 12] width 32 height 11
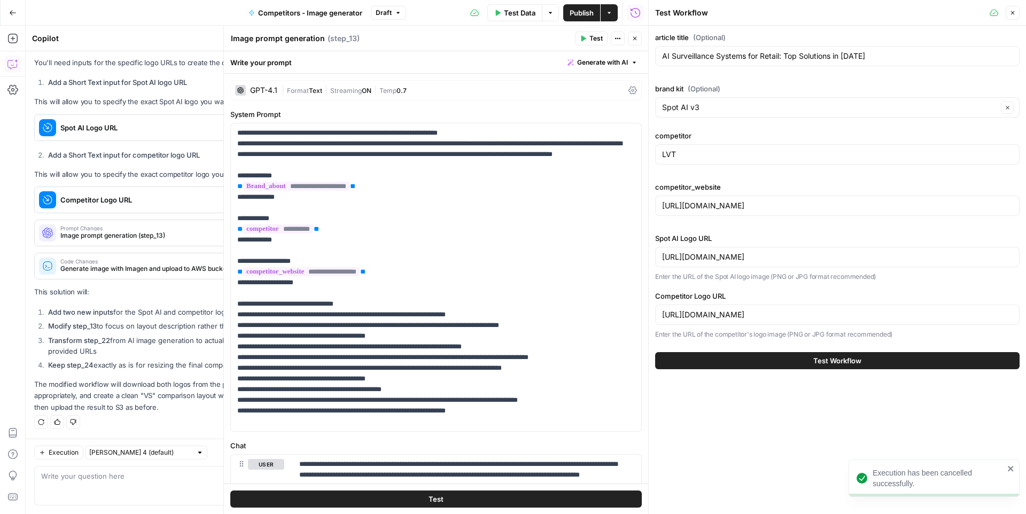
click at [843, 361] on span "Test Workflow" at bounding box center [838, 361] width 48 height 11
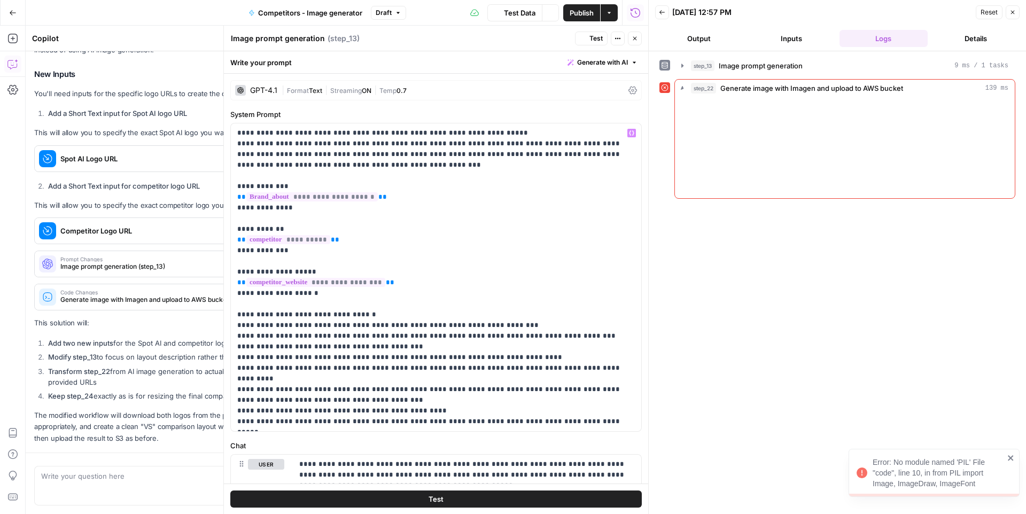
scroll to position [347, 0]
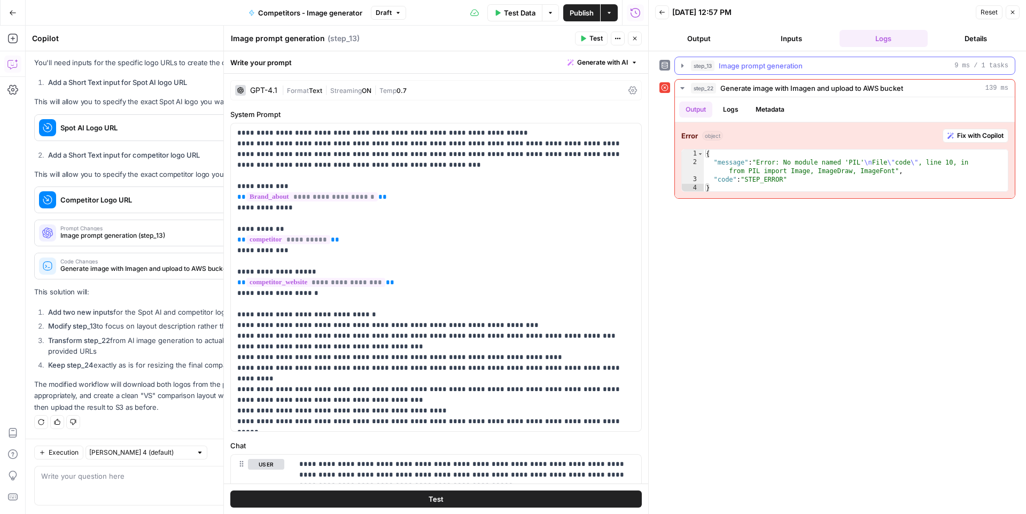
click at [681, 66] on icon "button" at bounding box center [682, 65] width 9 height 9
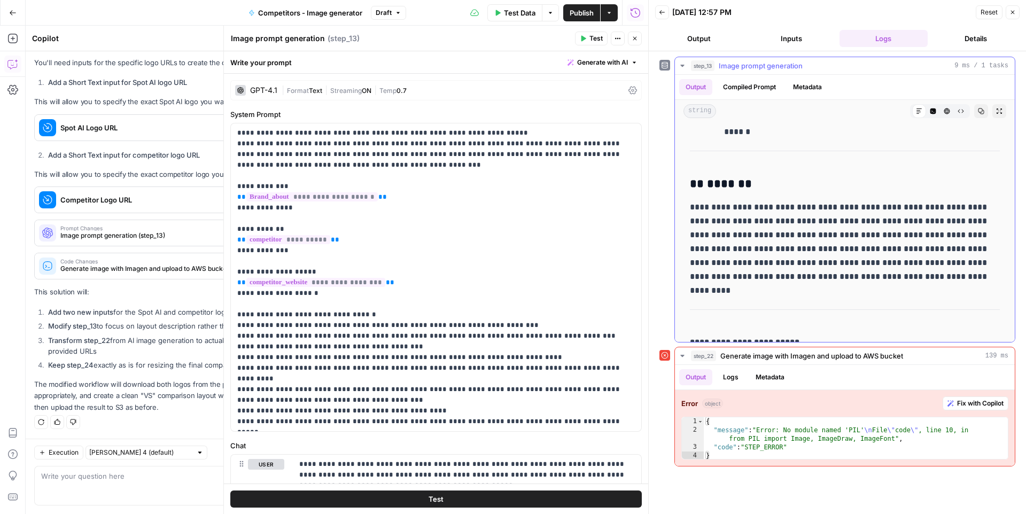
scroll to position [1792, 0]
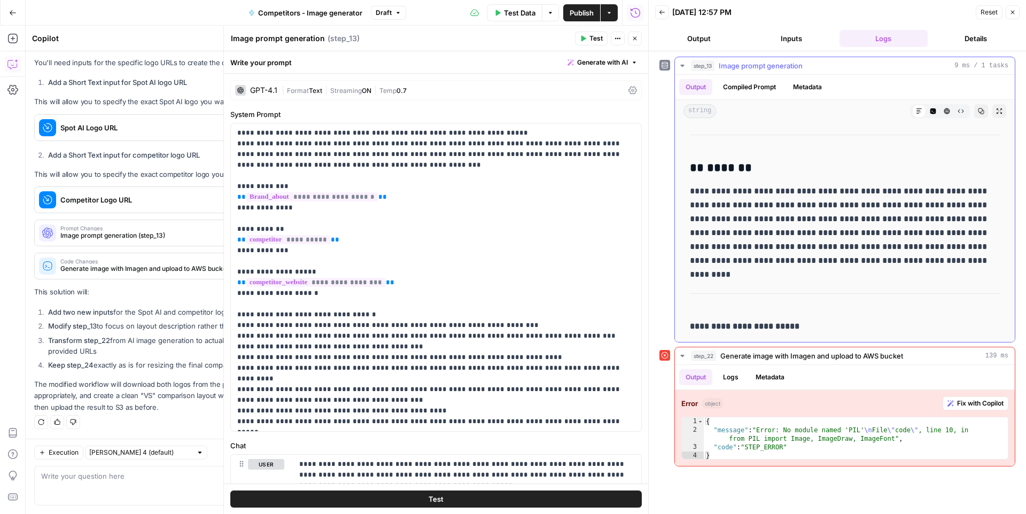
click at [680, 64] on icon "button" at bounding box center [682, 65] width 9 height 9
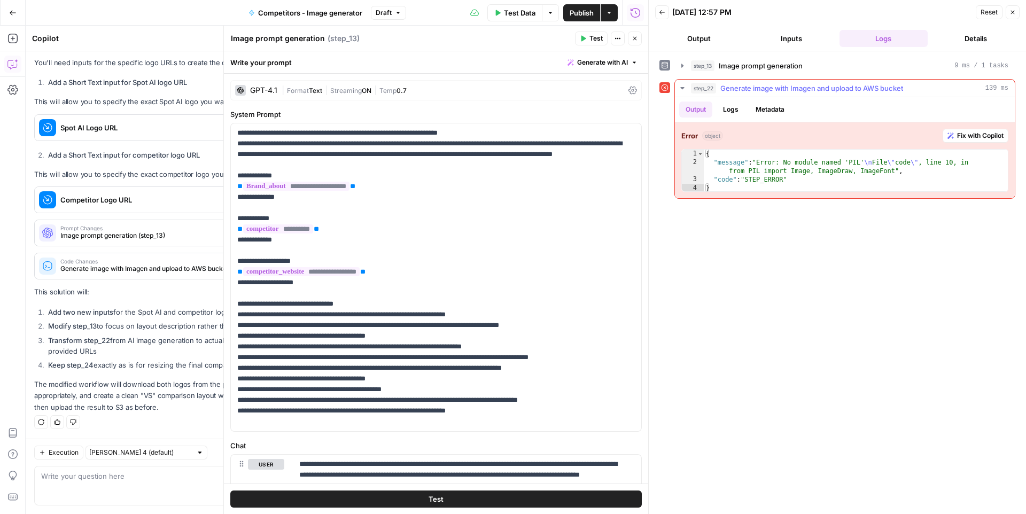
click at [958, 132] on span "Fix with Copilot" at bounding box center [981, 136] width 47 height 10
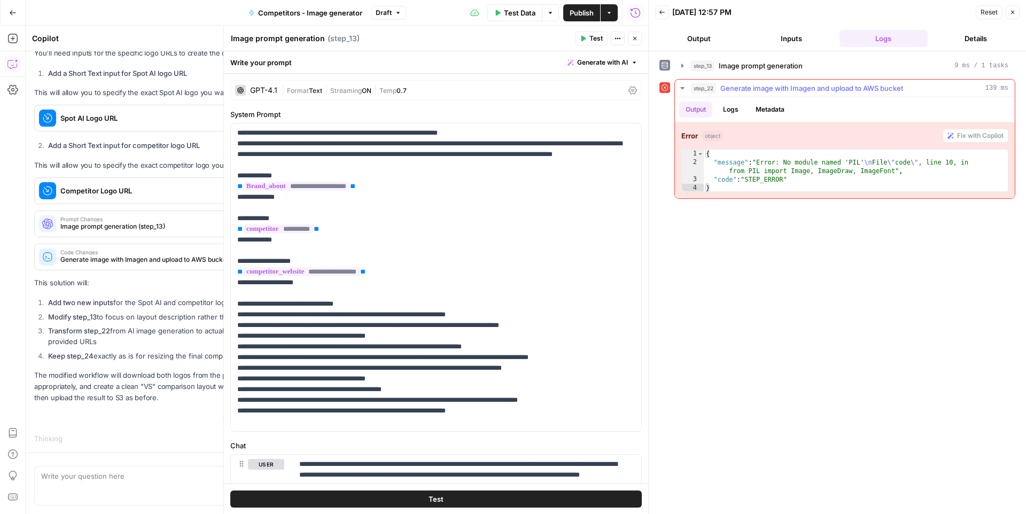
scroll to position [335, 0]
click at [630, 38] on button "Close" at bounding box center [635, 39] width 14 height 14
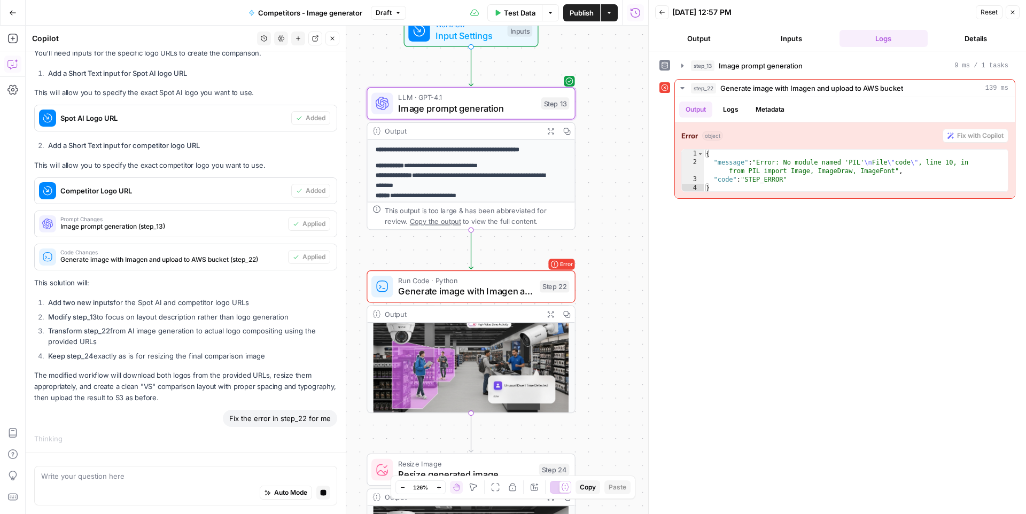
drag, startPoint x: 611, startPoint y: 201, endPoint x: 611, endPoint y: 116, distance: 85.0
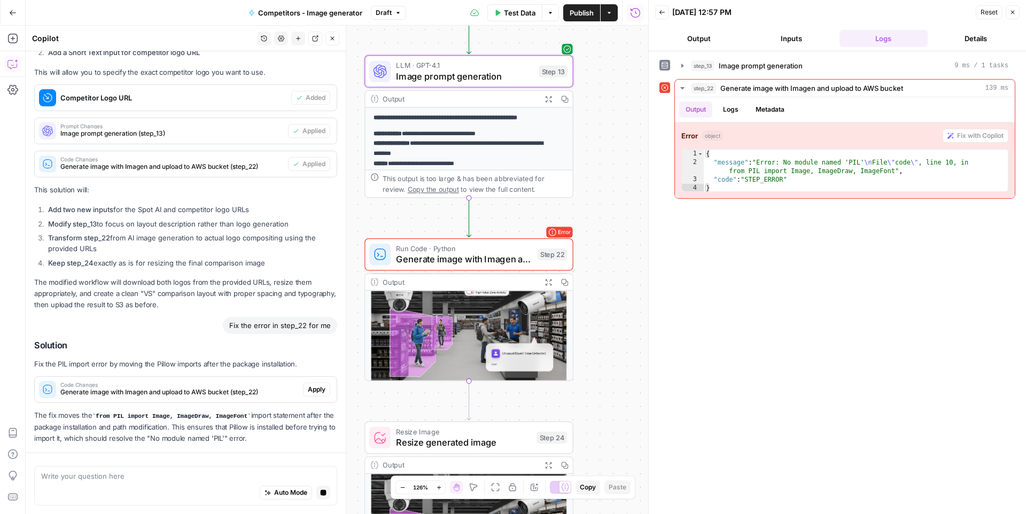
scroll to position [480, 0]
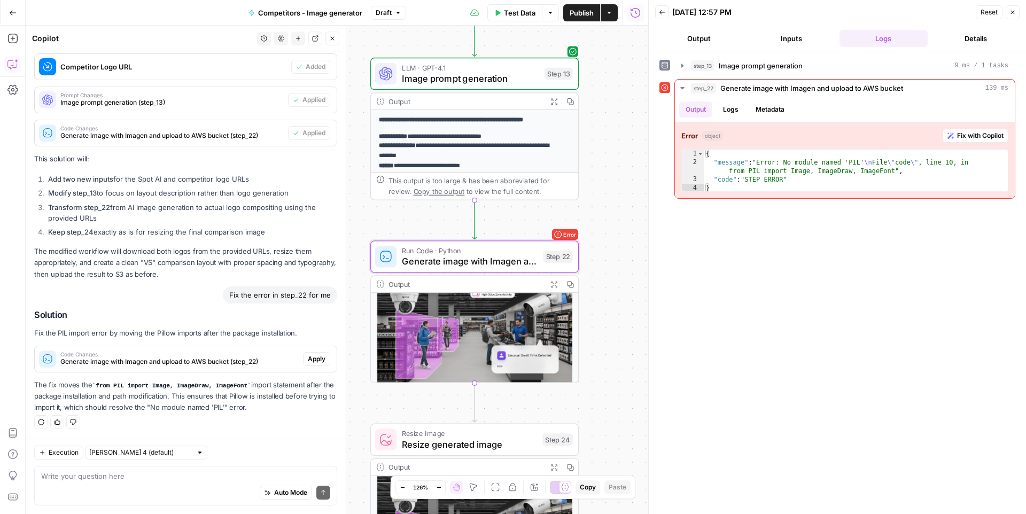
click at [308, 360] on span "Apply" at bounding box center [317, 359] width 18 height 10
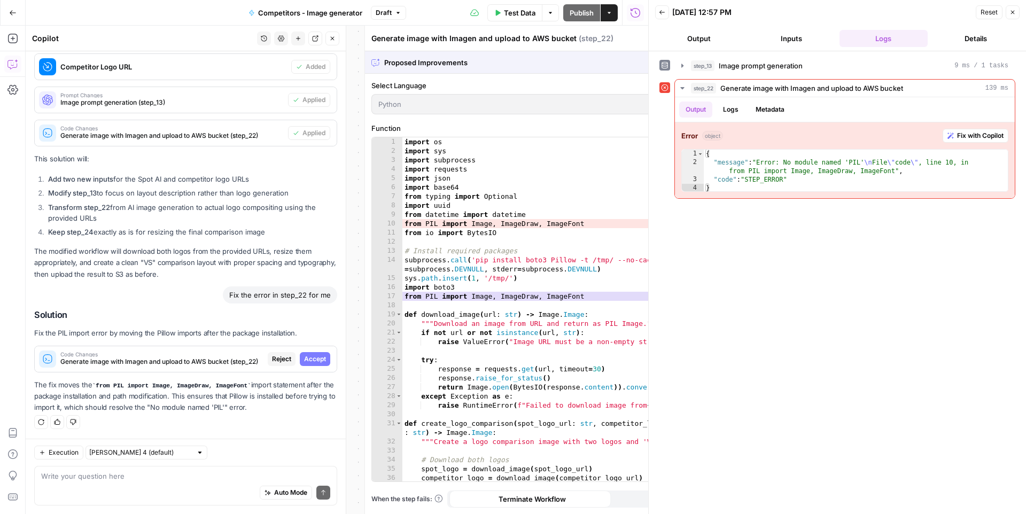
scroll to position [463, 0]
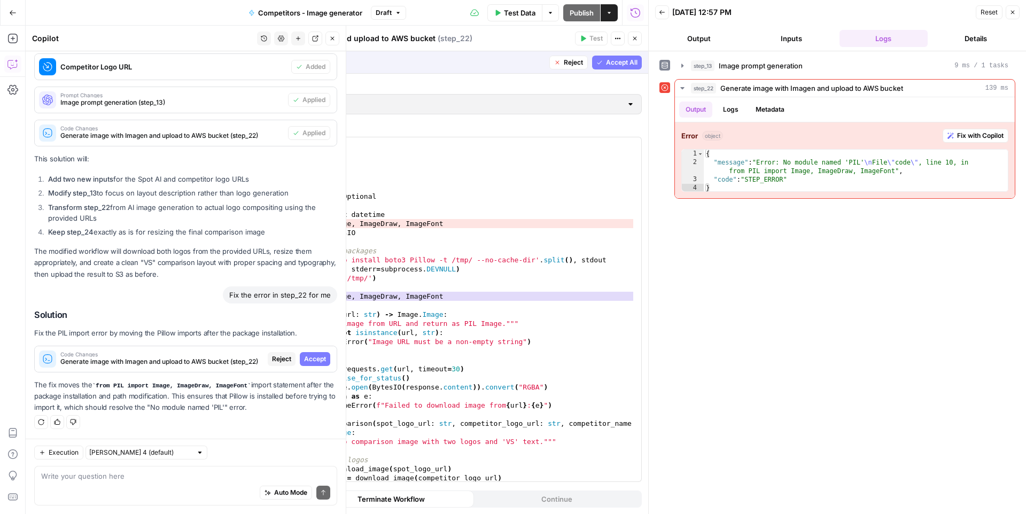
click at [304, 361] on span "Accept" at bounding box center [315, 359] width 22 height 10
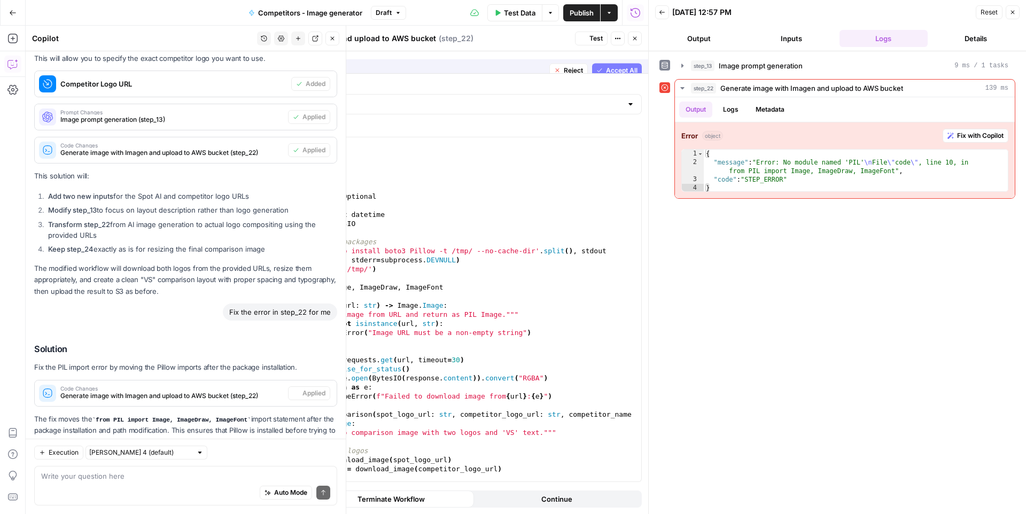
scroll to position [497, 0]
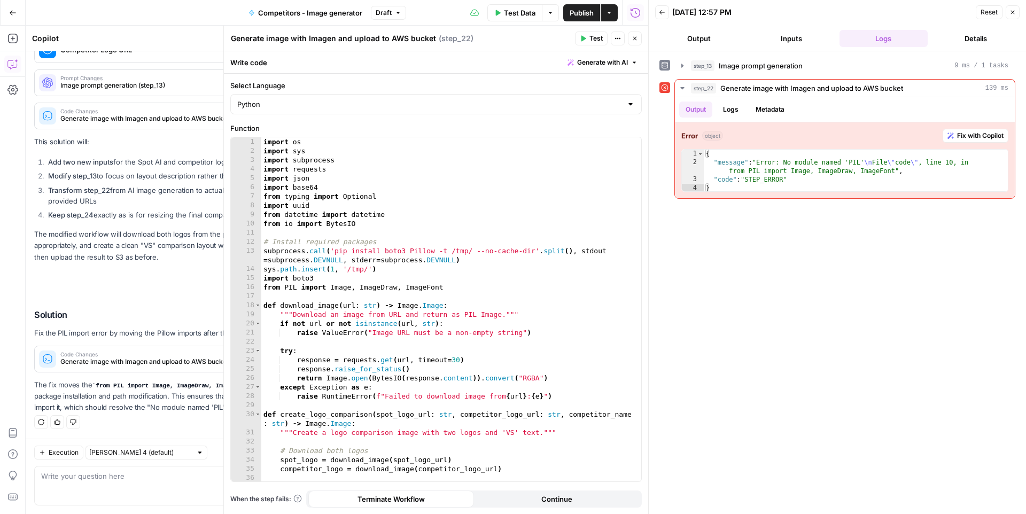
click at [599, 41] on span "Test" at bounding box center [596, 39] width 13 height 10
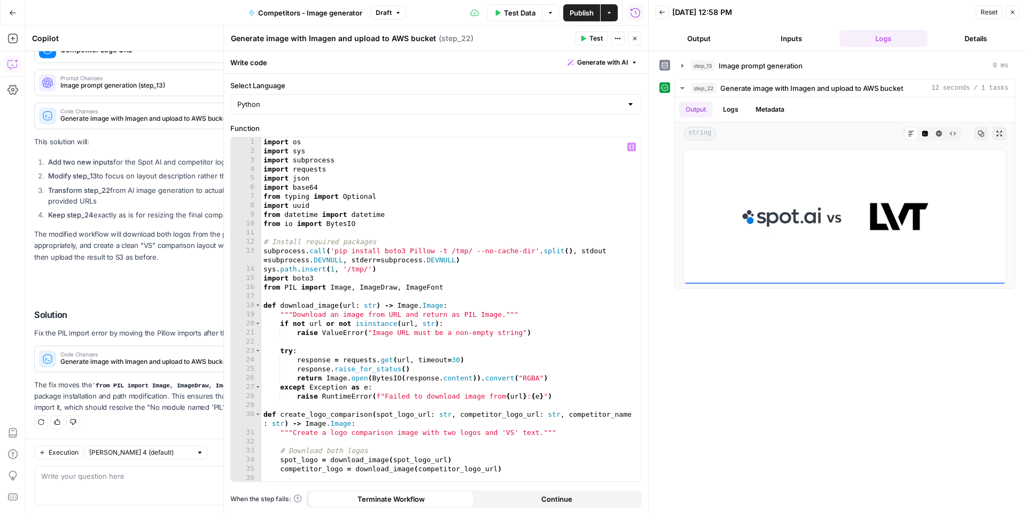
scroll to position [0, 0]
click at [636, 42] on button "Close" at bounding box center [635, 39] width 14 height 14
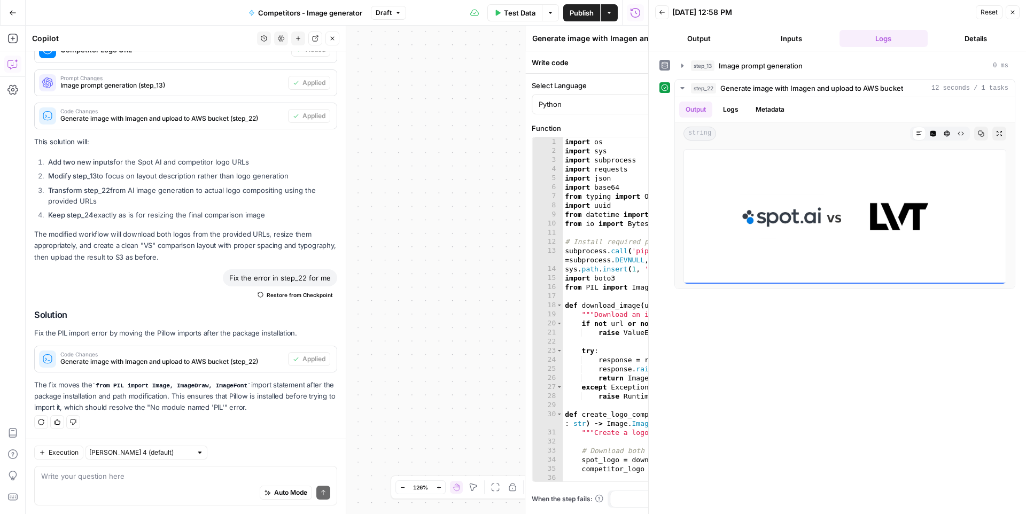
scroll to position [497, 0]
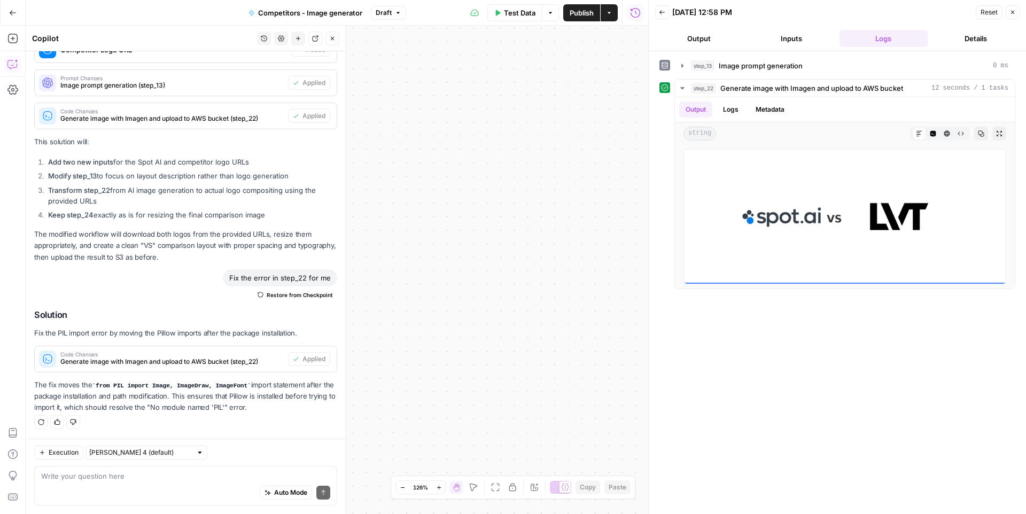
drag, startPoint x: 437, startPoint y: 258, endPoint x: 363, endPoint y: 177, distance: 109.7
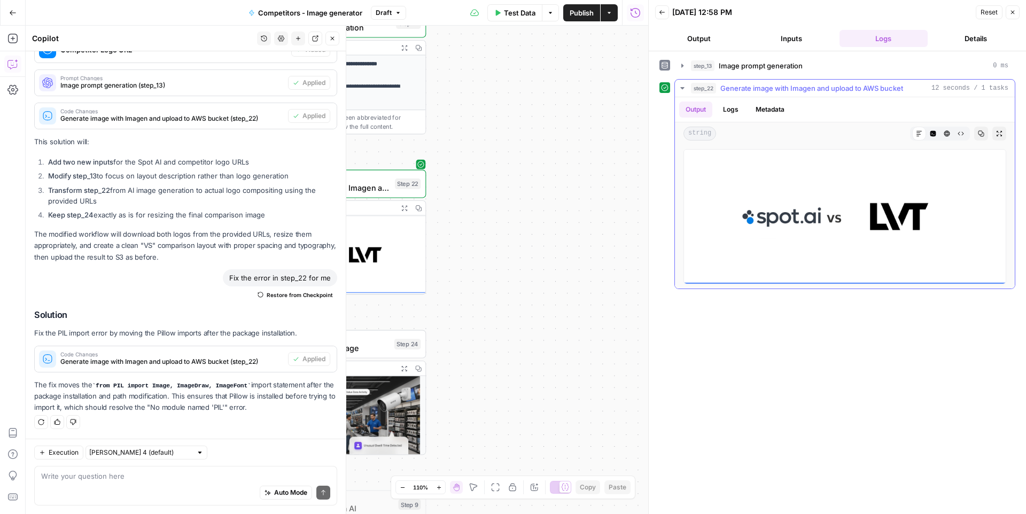
drag, startPoint x: 419, startPoint y: 213, endPoint x: 567, endPoint y: 222, distance: 147.8
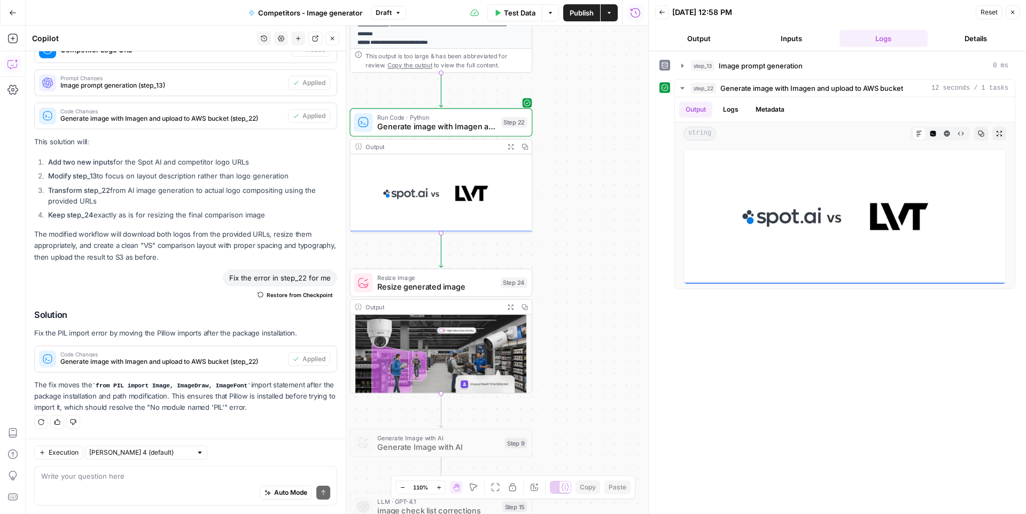
drag, startPoint x: 514, startPoint y: 232, endPoint x: 614, endPoint y: 181, distance: 112.9
drag, startPoint x: 583, startPoint y: 187, endPoint x: 609, endPoint y: 210, distance: 34.5
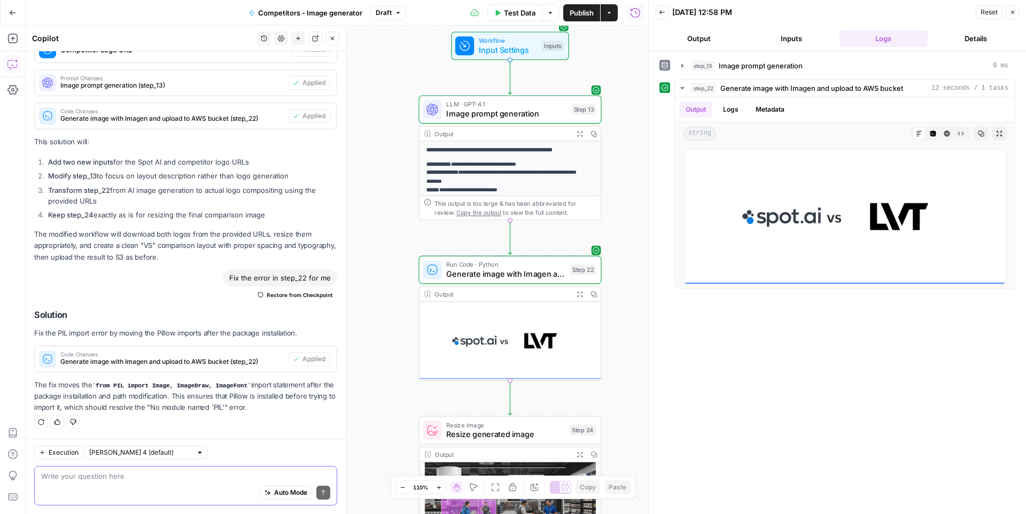
click at [81, 481] on textarea at bounding box center [185, 476] width 289 height 11
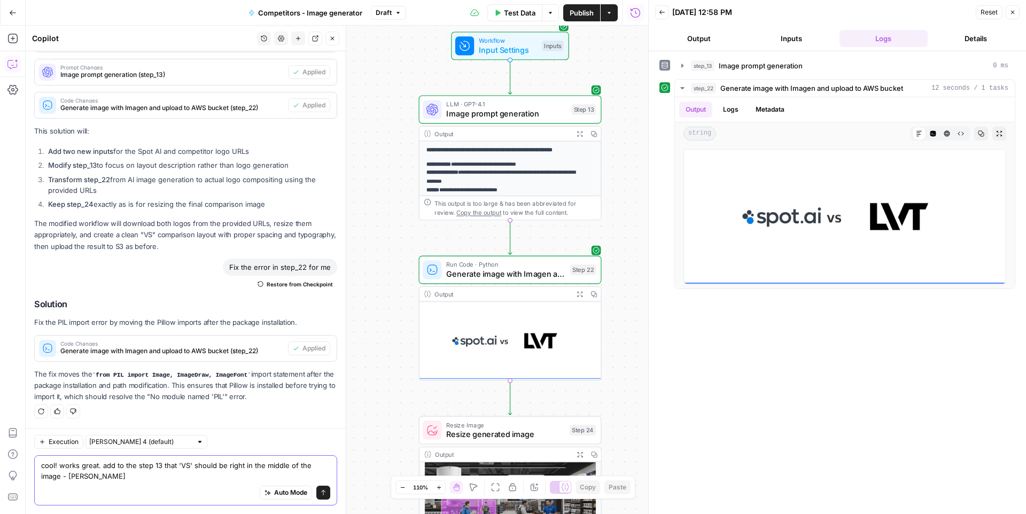
type textarea "cool! works great. add to the step 13 that 'VS' should be right in the middle o…"
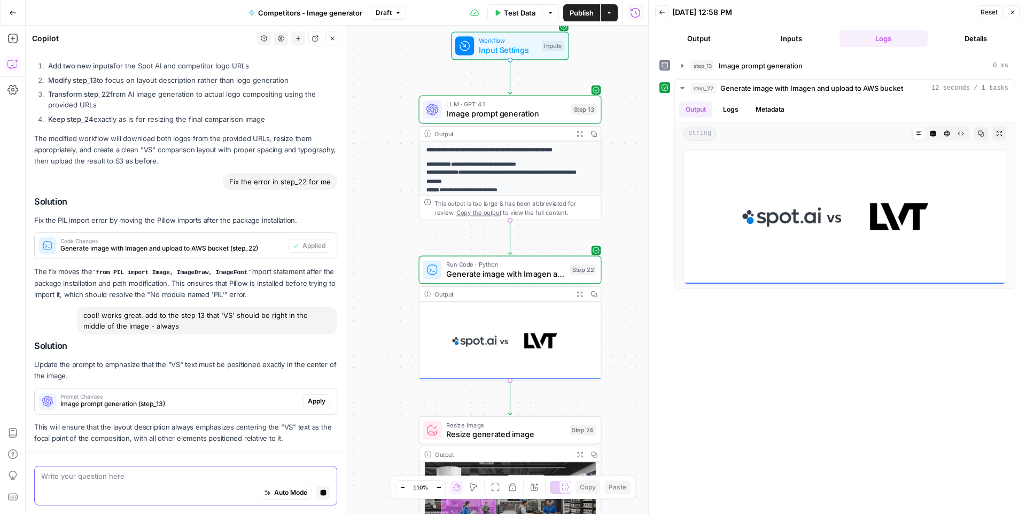
scroll to position [641, 0]
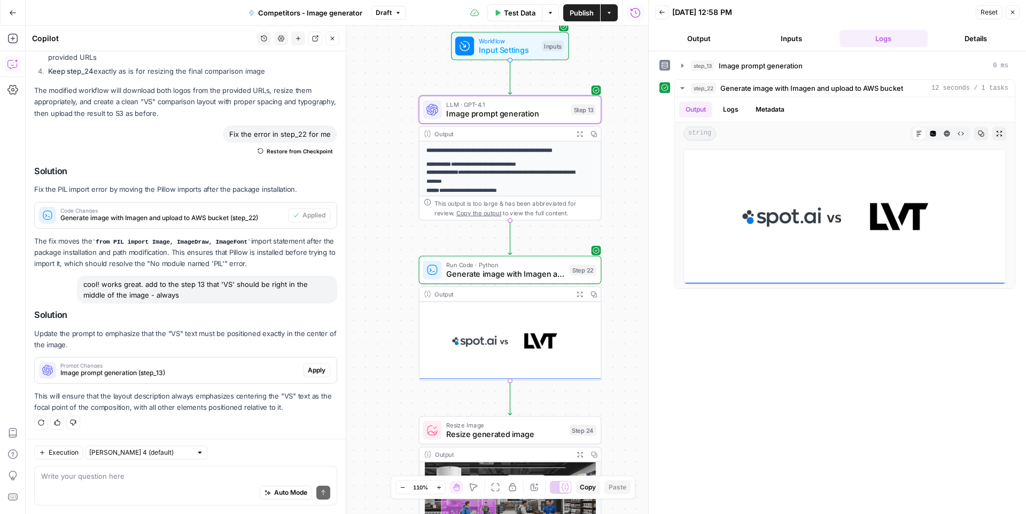
click at [308, 374] on span "Apply" at bounding box center [317, 371] width 18 height 10
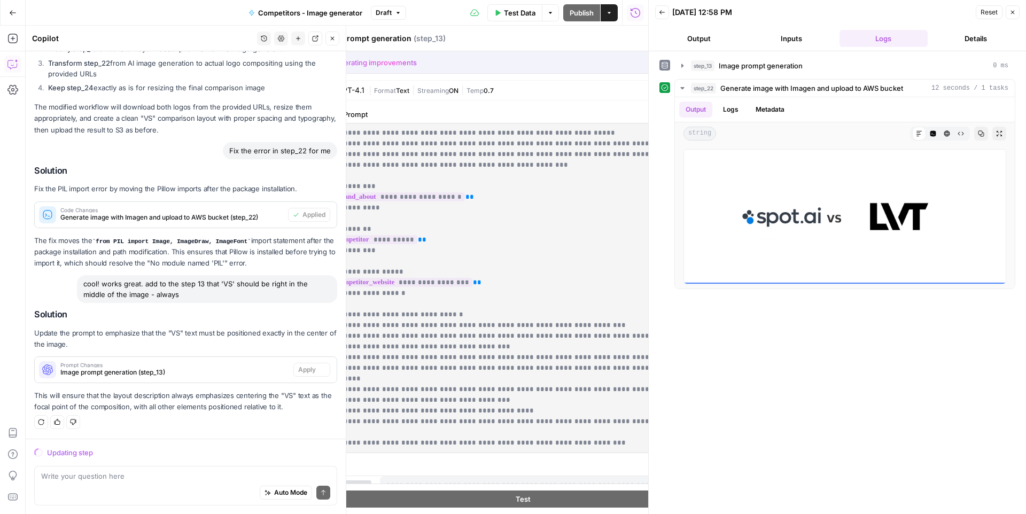
scroll to position [607, 0]
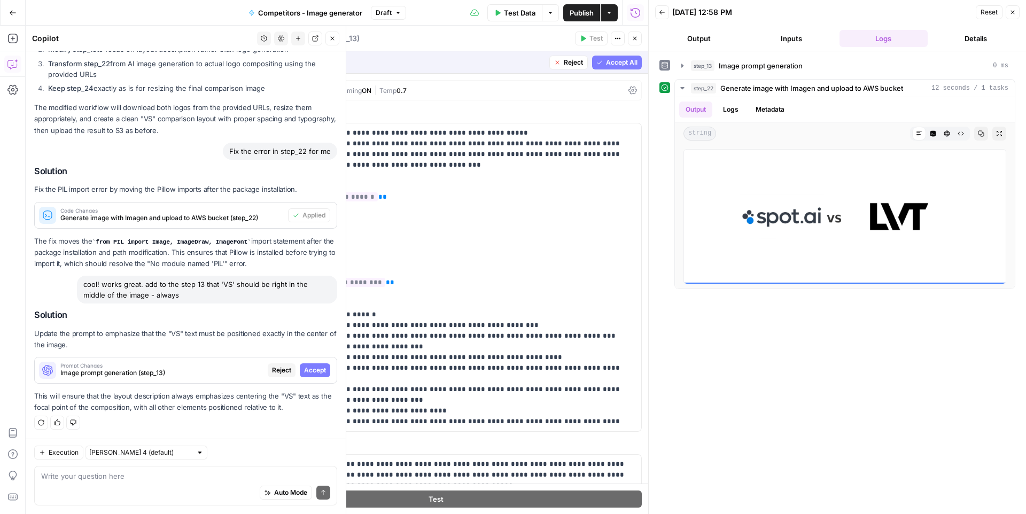
click at [308, 372] on span "Accept" at bounding box center [315, 371] width 22 height 10
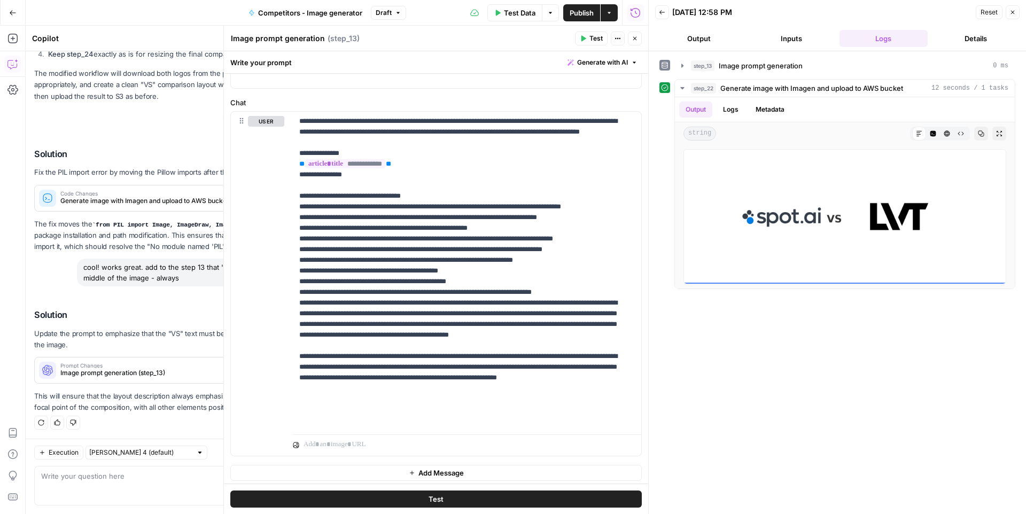
scroll to position [347, 0]
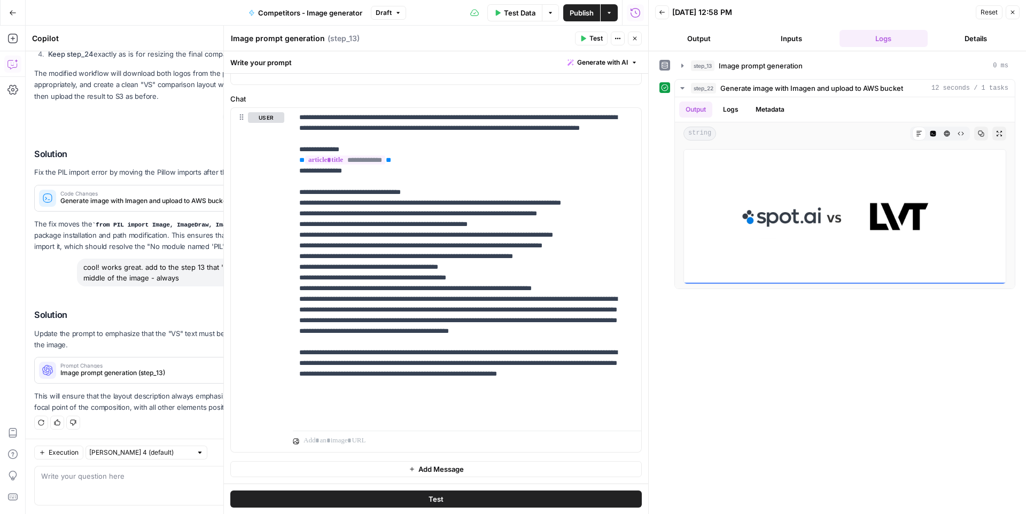
click at [664, 11] on icon "button" at bounding box center [662, 12] width 6 height 6
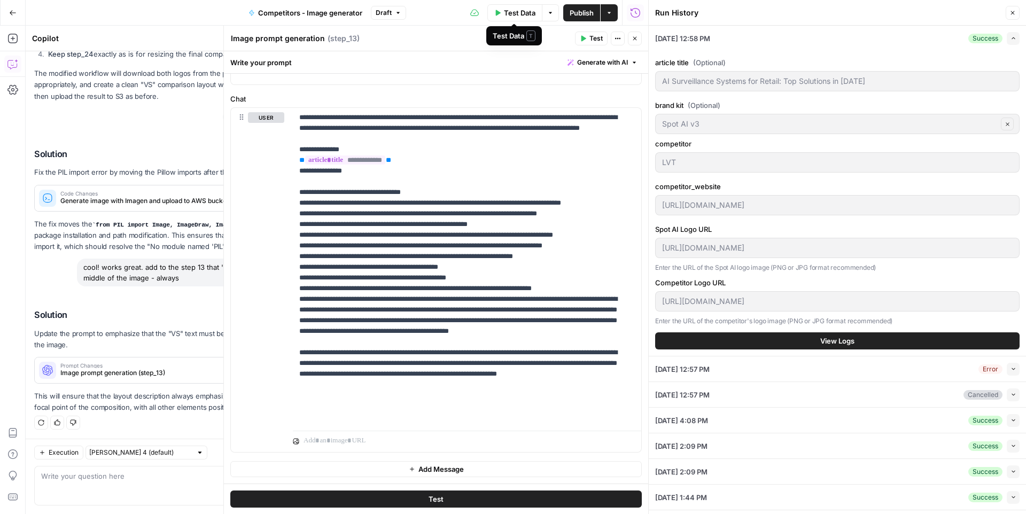
click at [528, 16] on span "Test Data" at bounding box center [520, 12] width 32 height 11
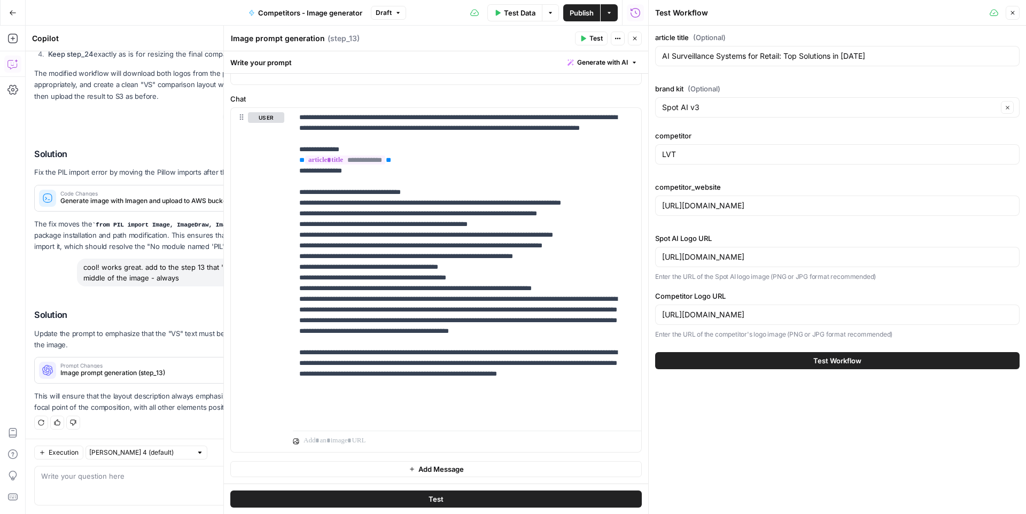
click at [824, 360] on span "Test Workflow" at bounding box center [838, 361] width 48 height 11
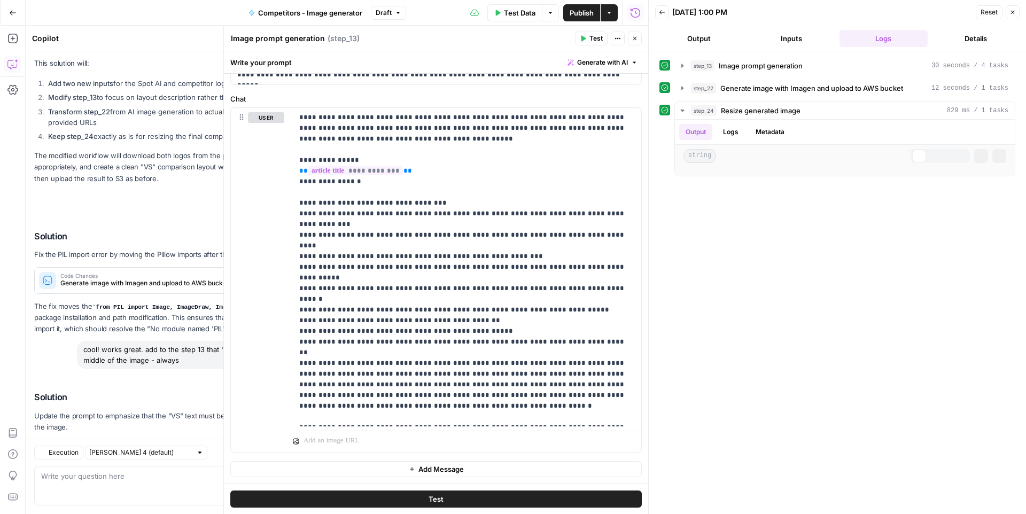
scroll to position [658, 0]
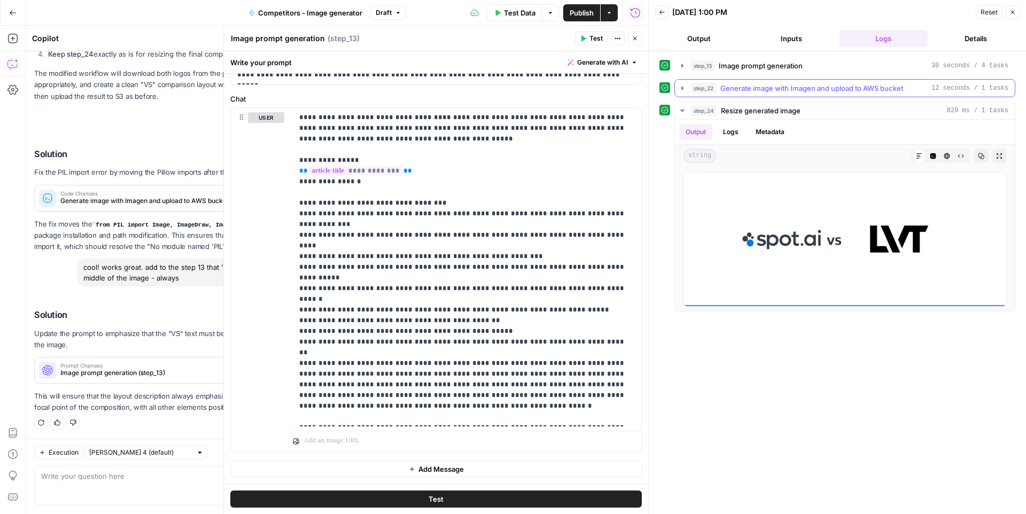
click at [684, 90] on icon "button" at bounding box center [682, 88] width 9 height 9
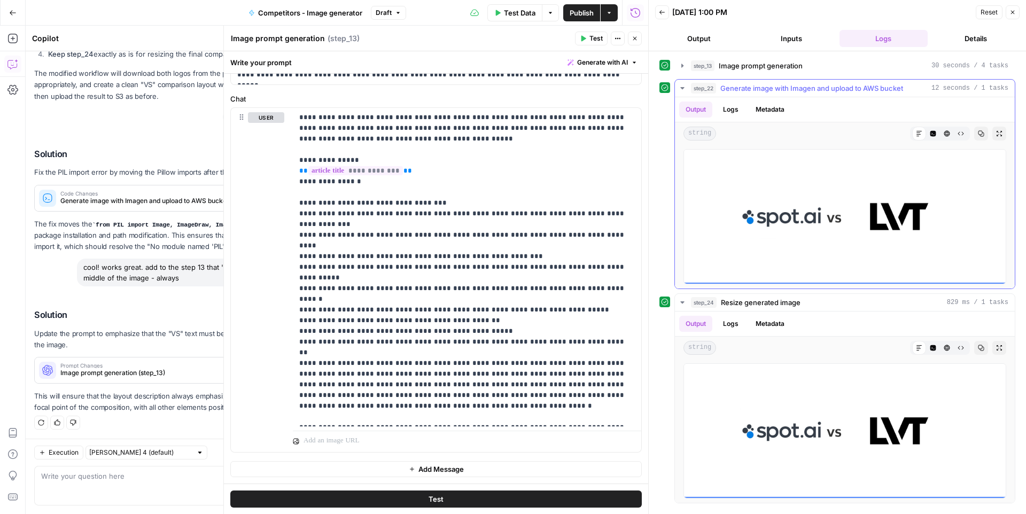
click at [684, 90] on icon "button" at bounding box center [682, 88] width 9 height 9
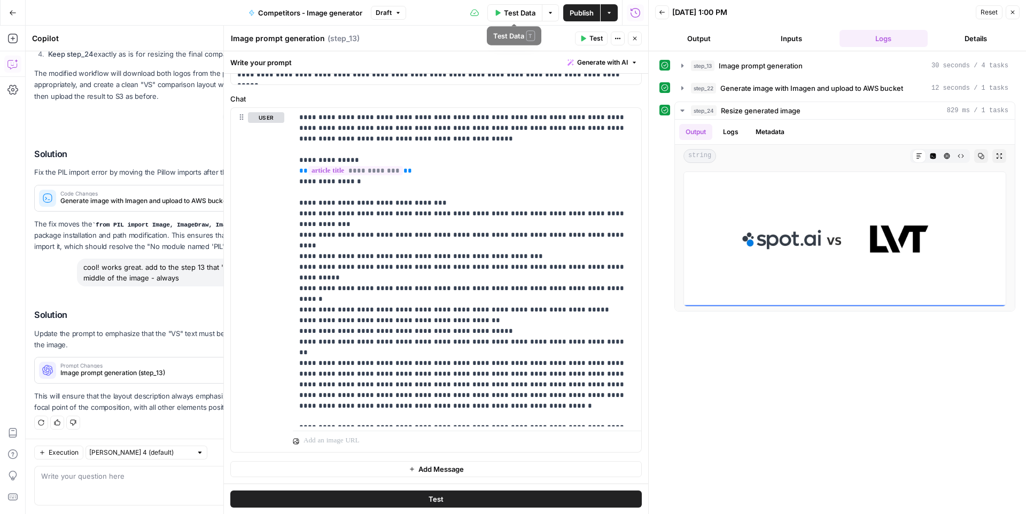
click at [521, 11] on span "Test Data" at bounding box center [520, 12] width 32 height 11
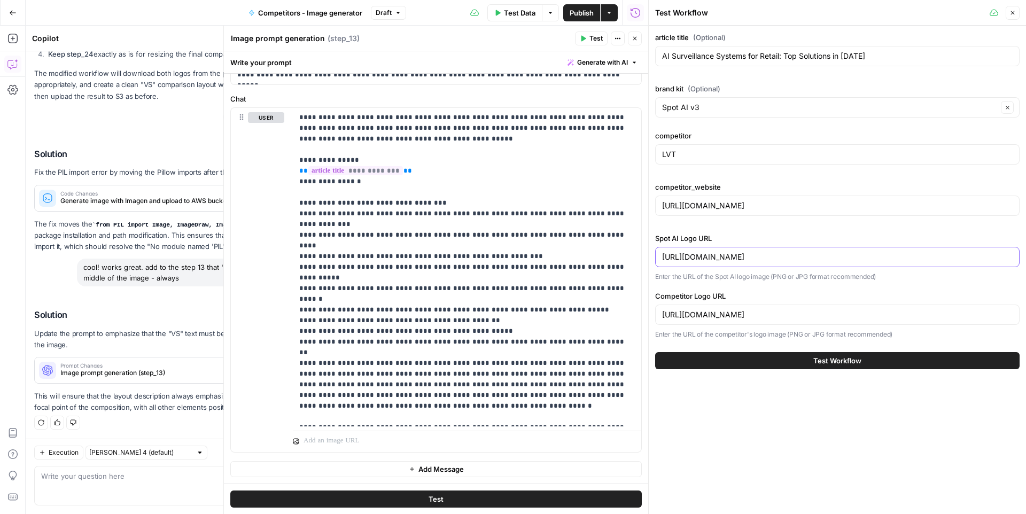
click at [719, 256] on input "[URL][DOMAIN_NAME]" at bounding box center [837, 257] width 351 height 11
paste input "[DOMAIN_NAME][URL]"
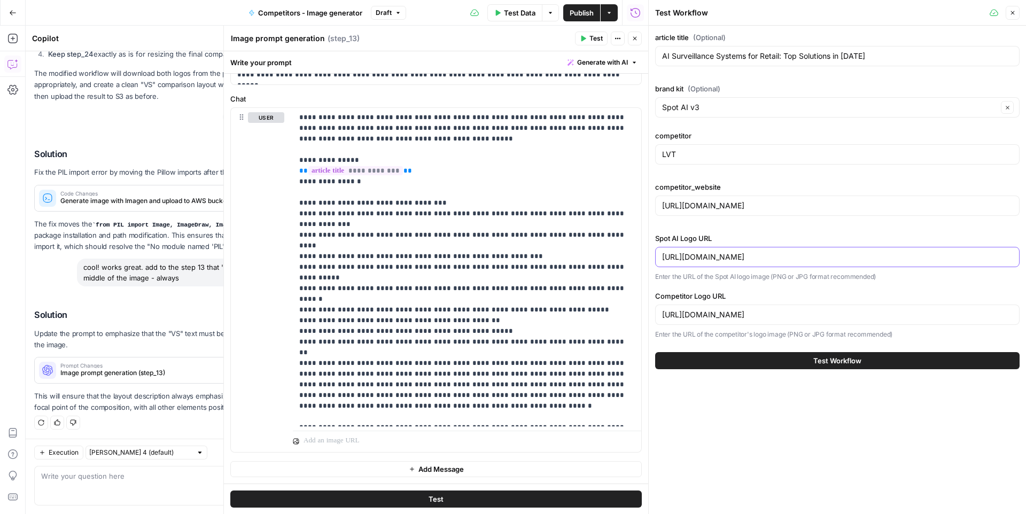
type input "[URL][DOMAIN_NAME]"
click at [790, 362] on button "Test Workflow" at bounding box center [837, 360] width 365 height 17
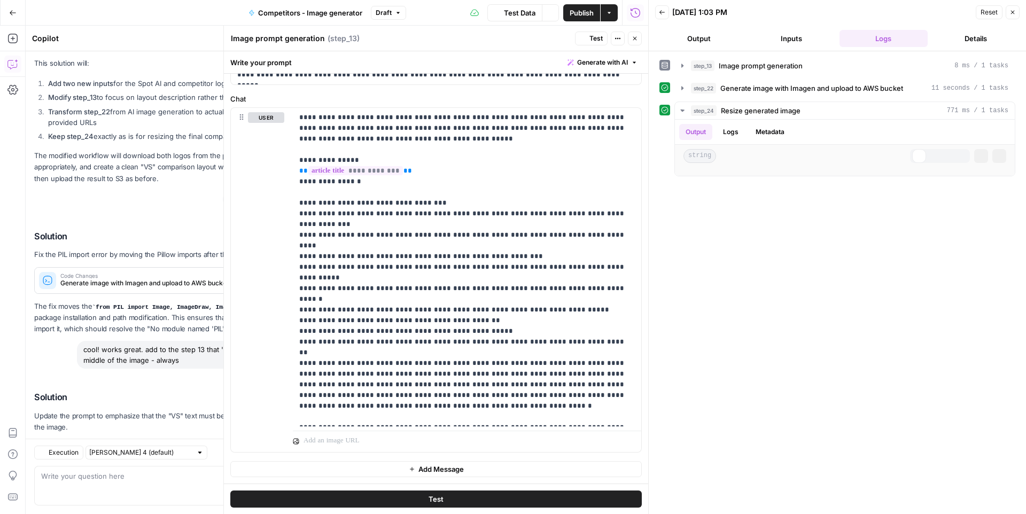
scroll to position [658, 0]
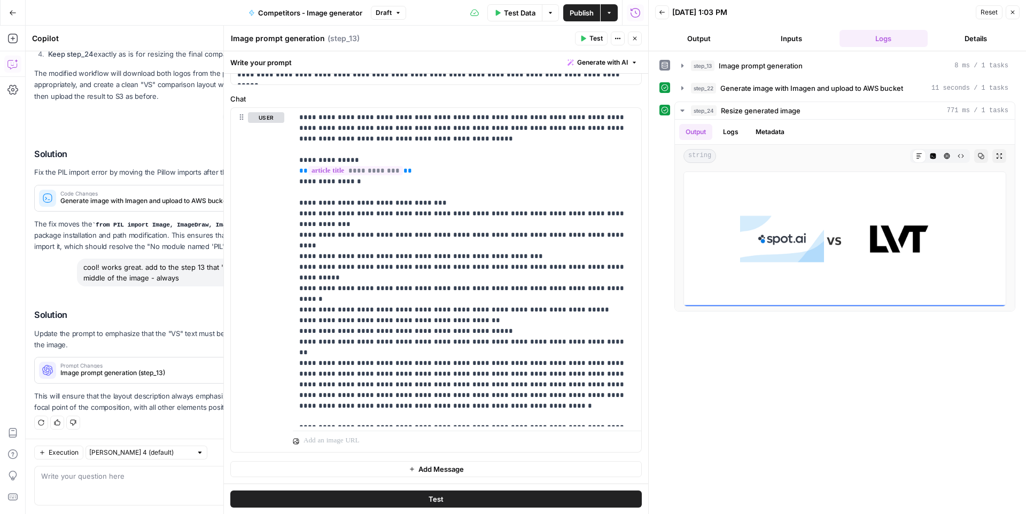
click at [506, 16] on span "Test Data" at bounding box center [520, 12] width 32 height 11
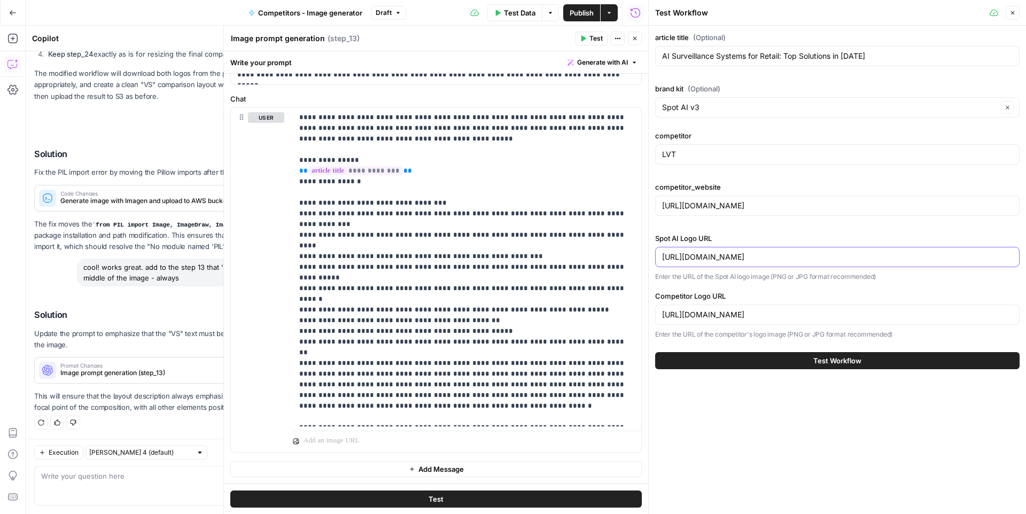
click at [725, 261] on input "[URL][DOMAIN_NAME]" at bounding box center [837, 257] width 351 height 11
click at [689, 256] on input "[URL][DOMAIN_NAME]" at bounding box center [837, 257] width 351 height 11
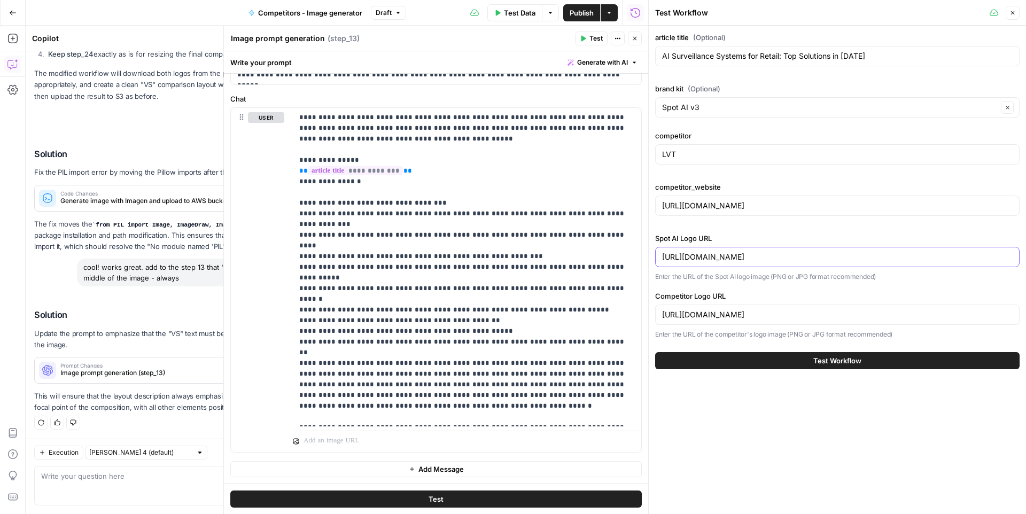
click at [689, 256] on input "[URL][DOMAIN_NAME]" at bounding box center [837, 257] width 351 height 11
paste input "[DOMAIN_NAME][URL]"
type input "[URL][DOMAIN_NAME]"
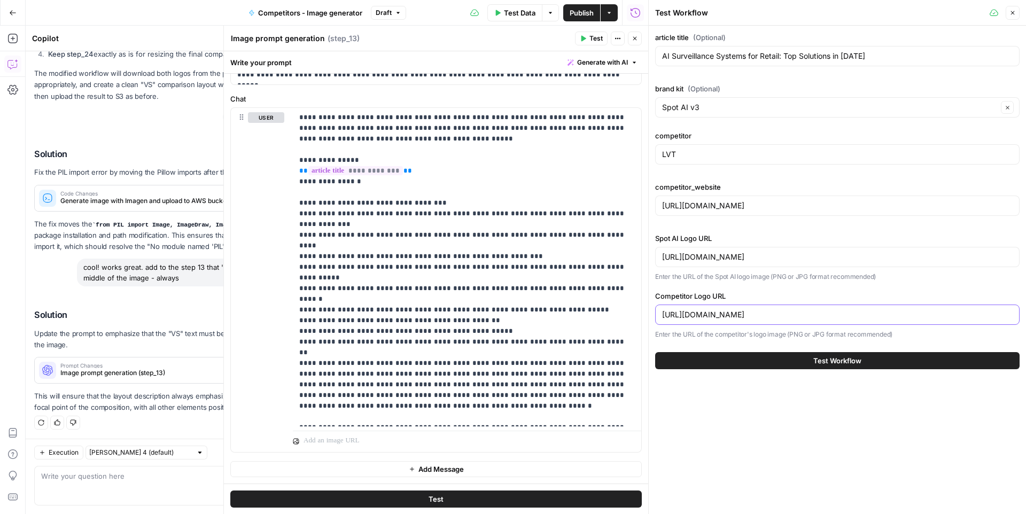
click at [685, 310] on input "[URL][DOMAIN_NAME]" at bounding box center [837, 315] width 351 height 11
paste input "data:image/png;base64,iVBORw0KGgoAAAANSUhEUgAAARkAAACzCAMAAACKPpgZAAAAe1BMVEX//…"
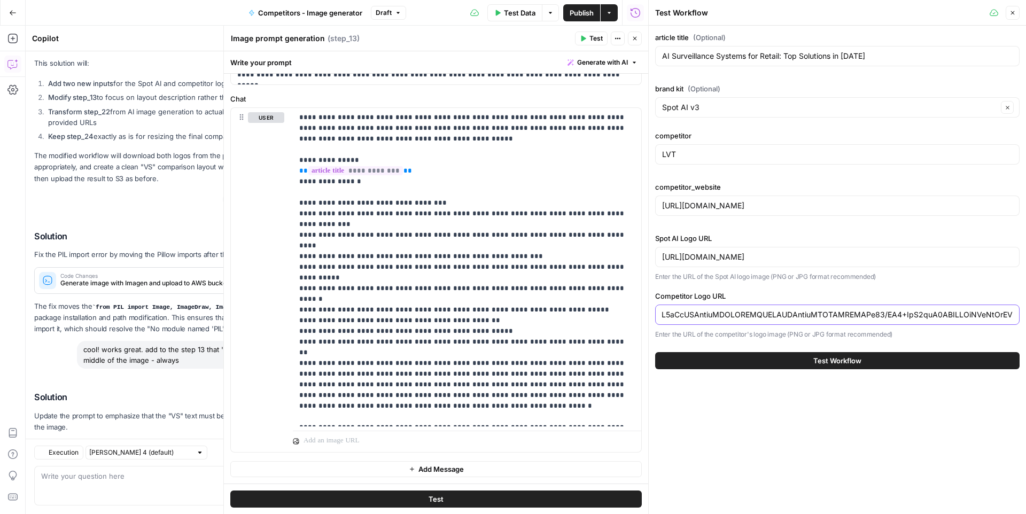
scroll to position [658, 0]
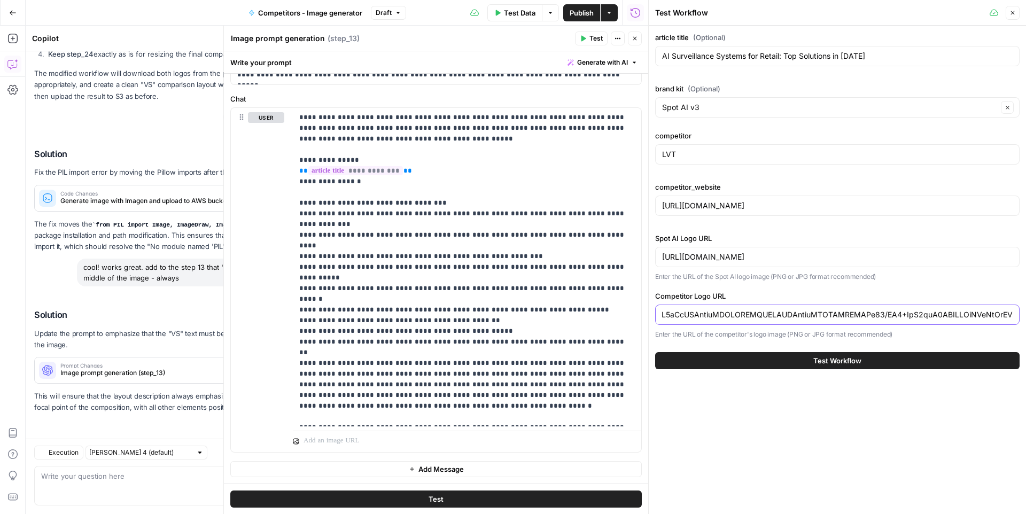
click at [779, 318] on input "Competitor Logo URL" at bounding box center [837, 315] width 351 height 11
click at [742, 314] on input "Competitor Logo URL" at bounding box center [837, 315] width 351 height 11
type input "data:image/png;base64,iVBORw0KGgoAAAANSUhEUgAAARkAAACzCAMAAACKPpgZAAAAe1BMVEX//…"
click at [739, 258] on input "[URL][DOMAIN_NAME]" at bounding box center [837, 257] width 351 height 11
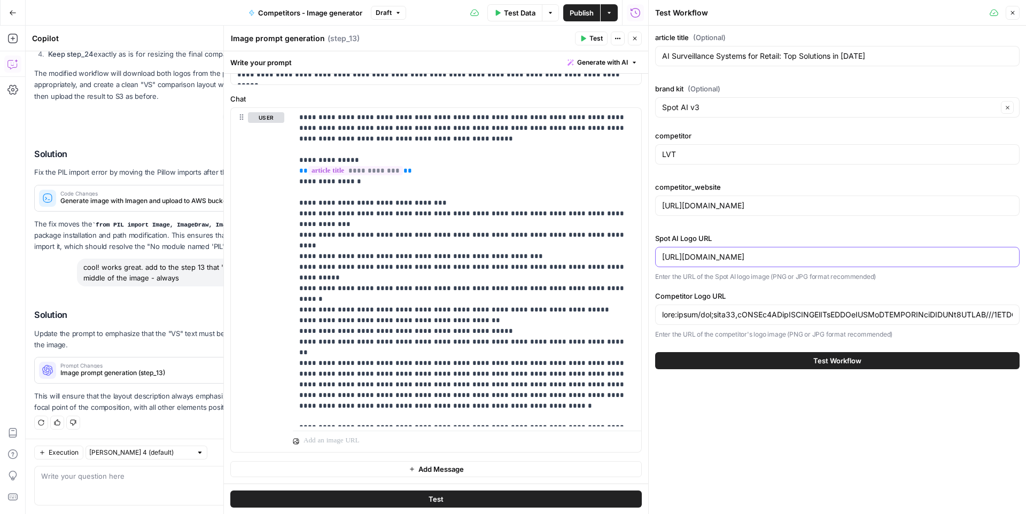
click at [739, 258] on input "[URL][DOMAIN_NAME]" at bounding box center [837, 257] width 351 height 11
paste input "[DOMAIN_NAME][URL]"
type input "[URL][DOMAIN_NAME]"
click at [783, 361] on button "Test Workflow" at bounding box center [837, 360] width 365 height 17
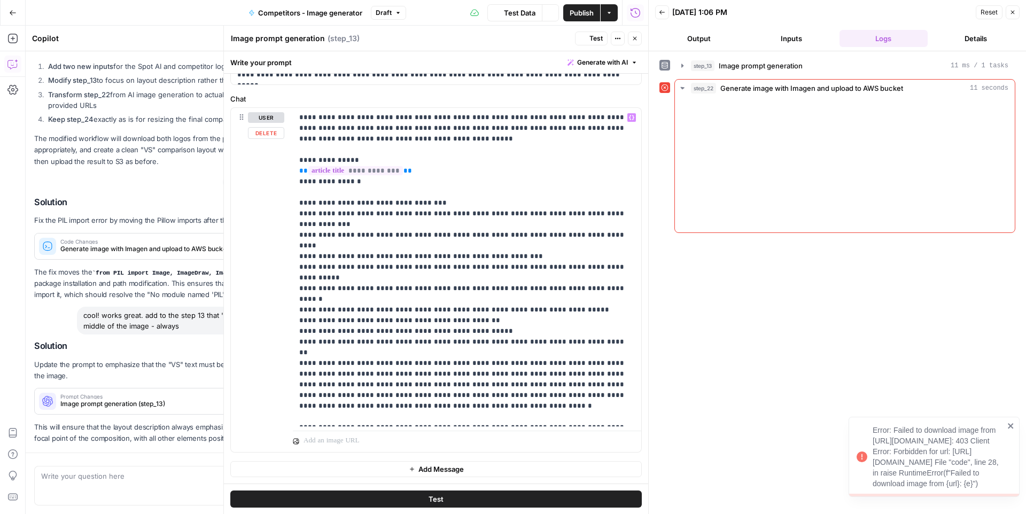
scroll to position [658, 0]
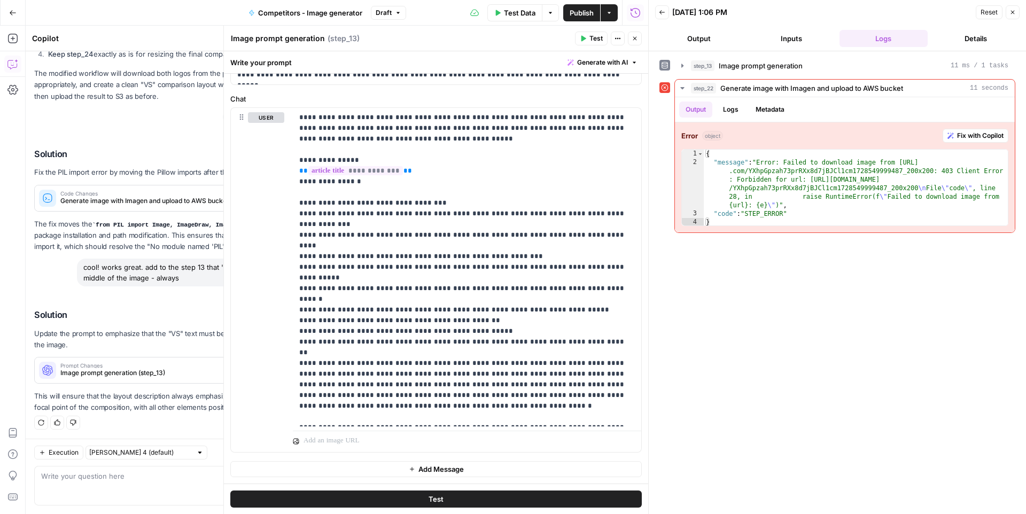
click at [769, 44] on button "Inputs" at bounding box center [792, 38] width 88 height 17
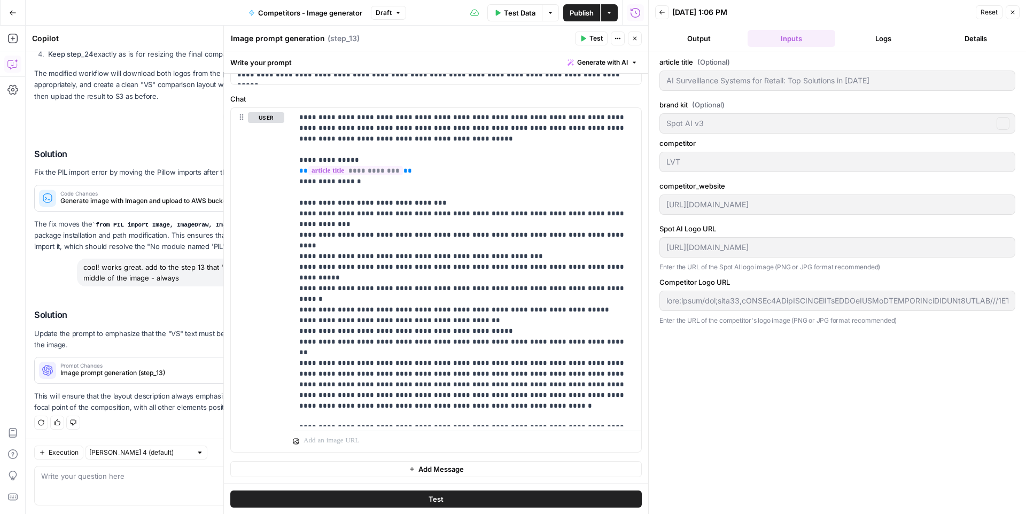
click at [706, 41] on button "Output" at bounding box center [699, 38] width 88 height 17
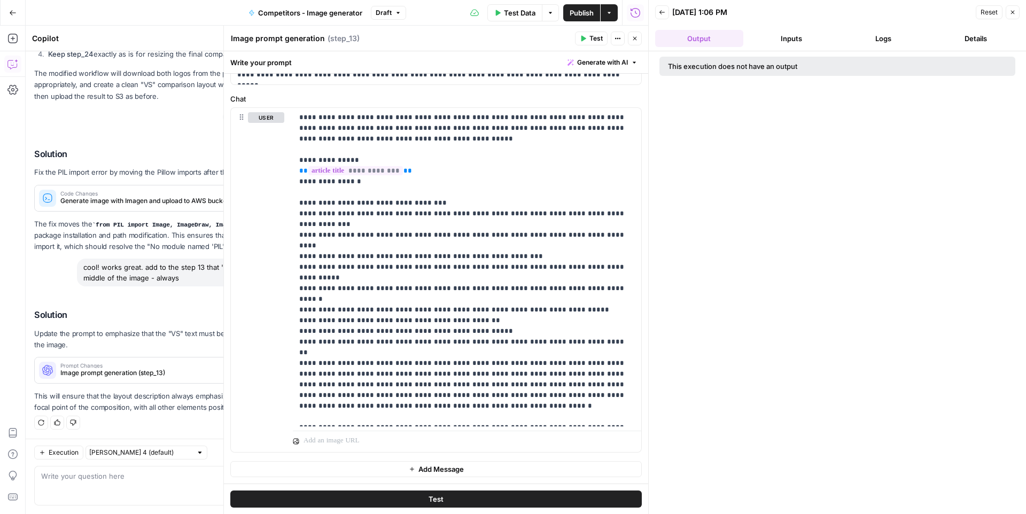
click at [514, 17] on span "Test Data" at bounding box center [520, 12] width 32 height 11
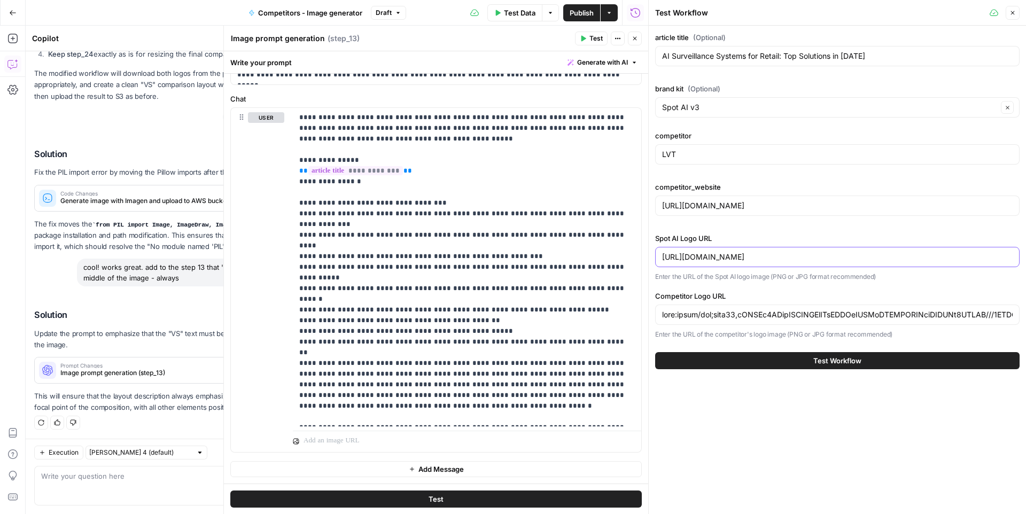
click at [698, 253] on input "[URL][DOMAIN_NAME]" at bounding box center [837, 257] width 351 height 11
paste input "data:image/png;base64,iVBORw0KGgoAAAANSUhEUgAAATYAAACjCAMAAAA3vsLfAAAAdVBMVEUAA…"
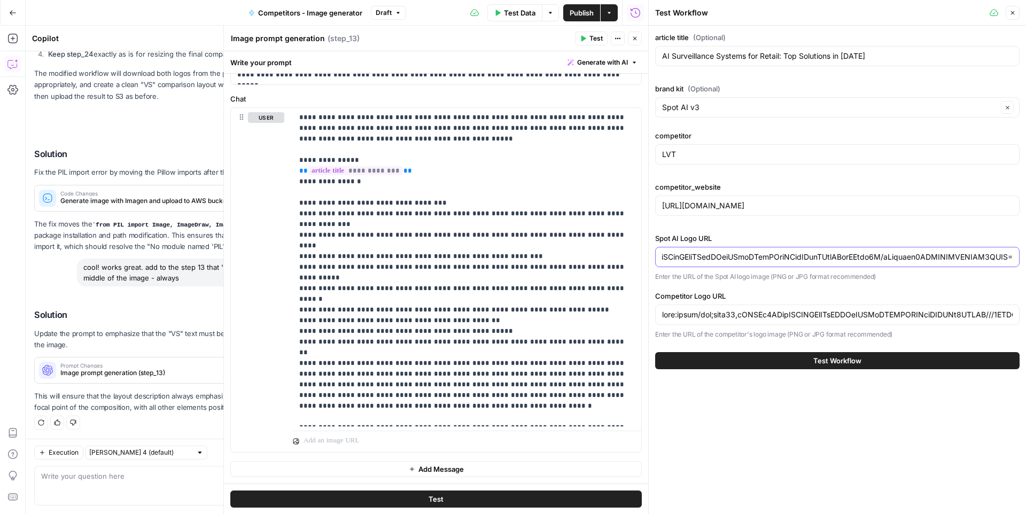
type input "data:image/png;base64,iVBORw0KGgoAAAANSUhEUgAAATYAAACjCAMAAAA3vsLfAAAAdVBMVEUAA…"
click at [761, 361] on button "Test Workflow" at bounding box center [837, 360] width 365 height 17
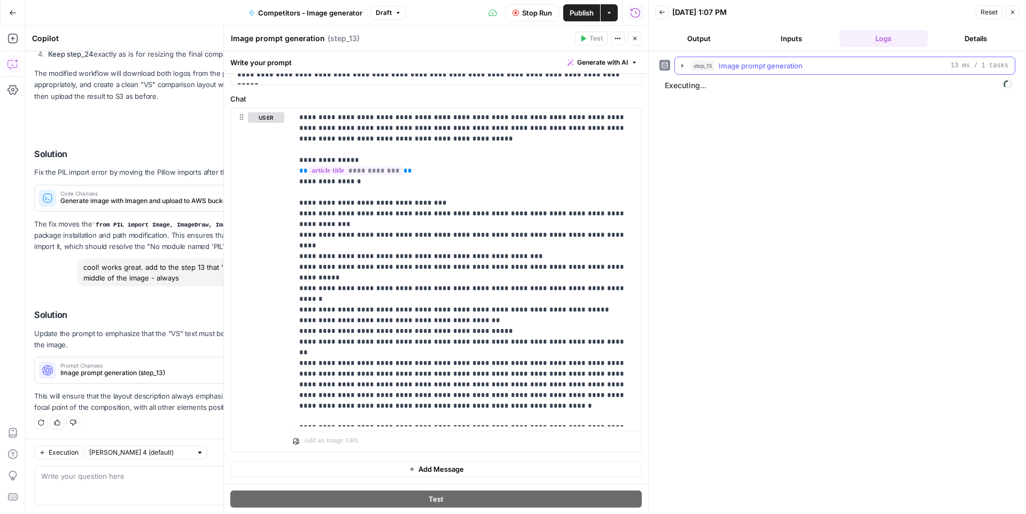
click at [683, 66] on icon "button" at bounding box center [683, 66] width 2 height 4
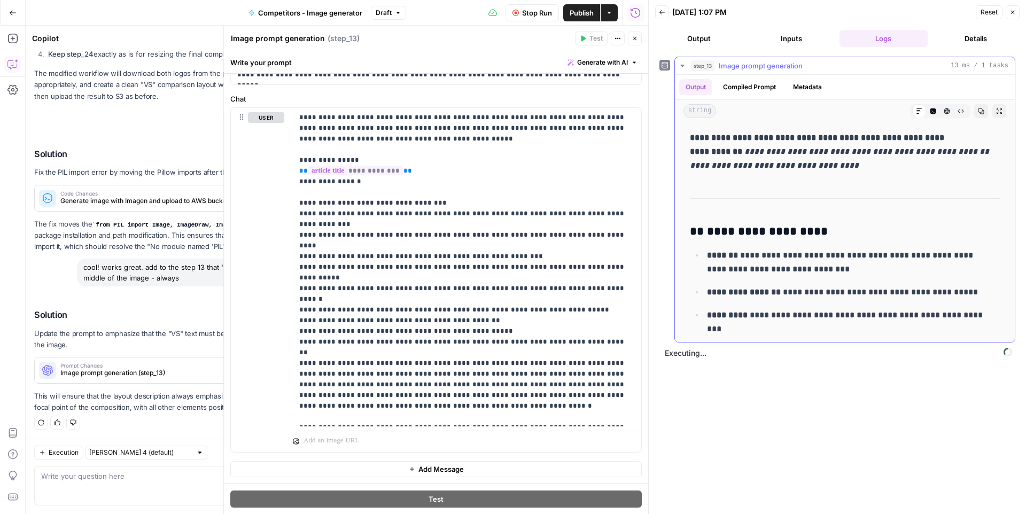
click at [683, 66] on icon "button" at bounding box center [683, 66] width 4 height 2
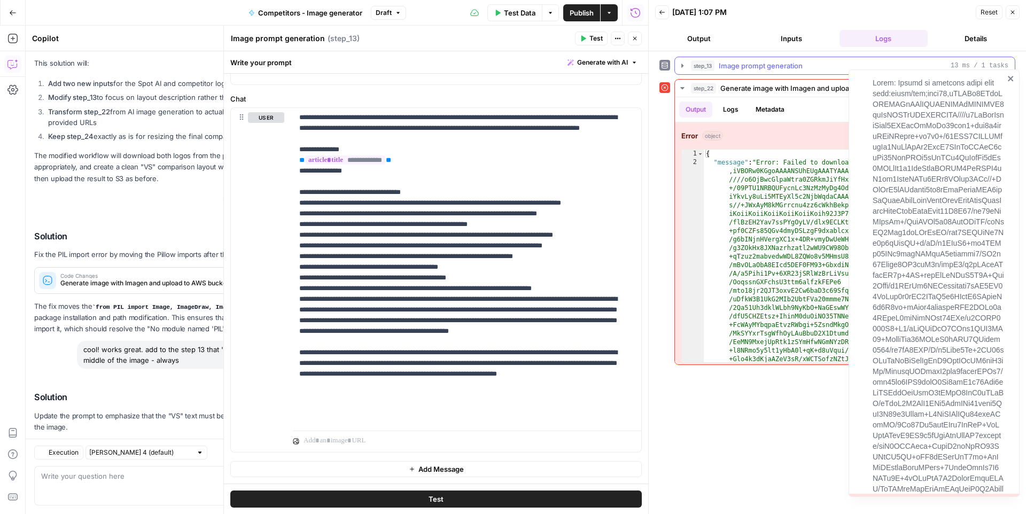
scroll to position [658, 0]
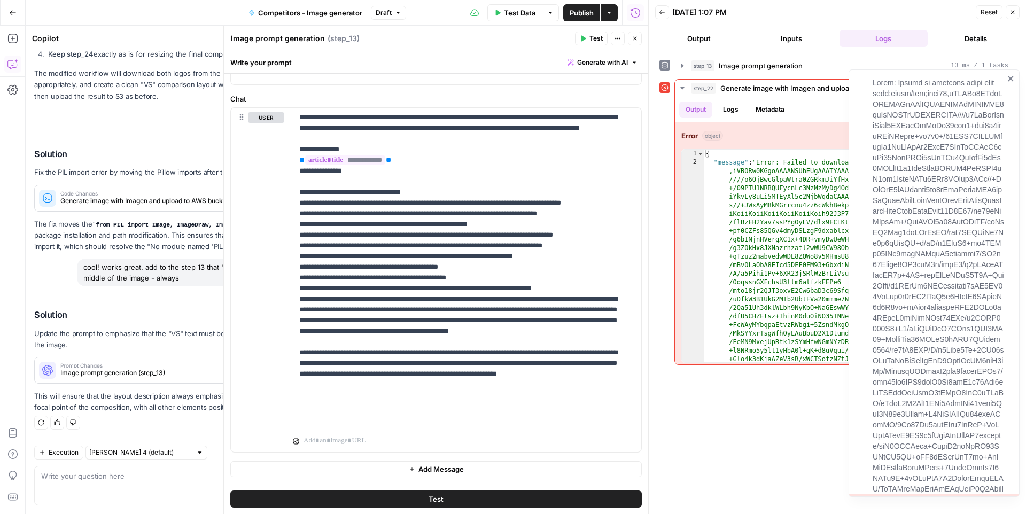
click at [497, 16] on icon "button" at bounding box center [498, 13] width 6 height 6
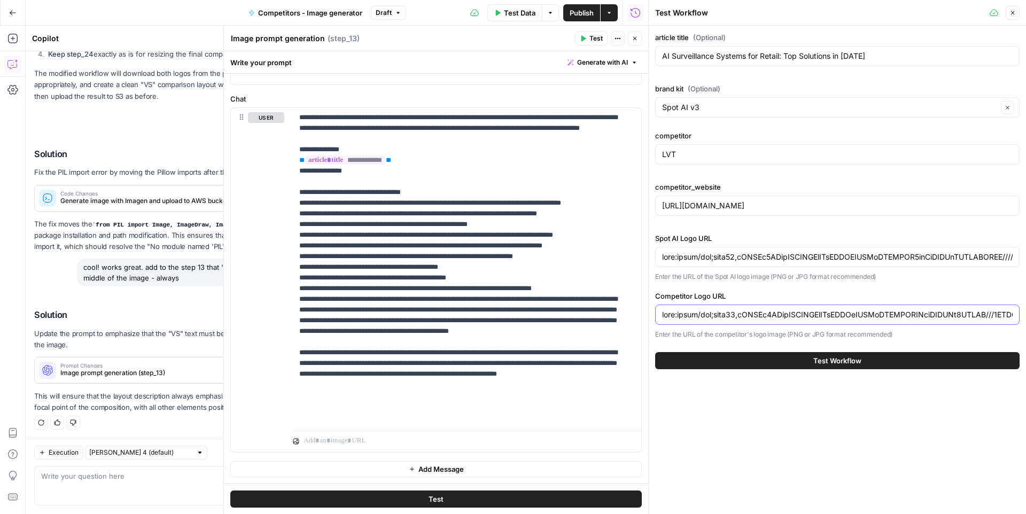
click at [723, 312] on input "Competitor Logo URL" at bounding box center [837, 315] width 351 height 11
paste input "[URL][DOMAIN_NAME]"
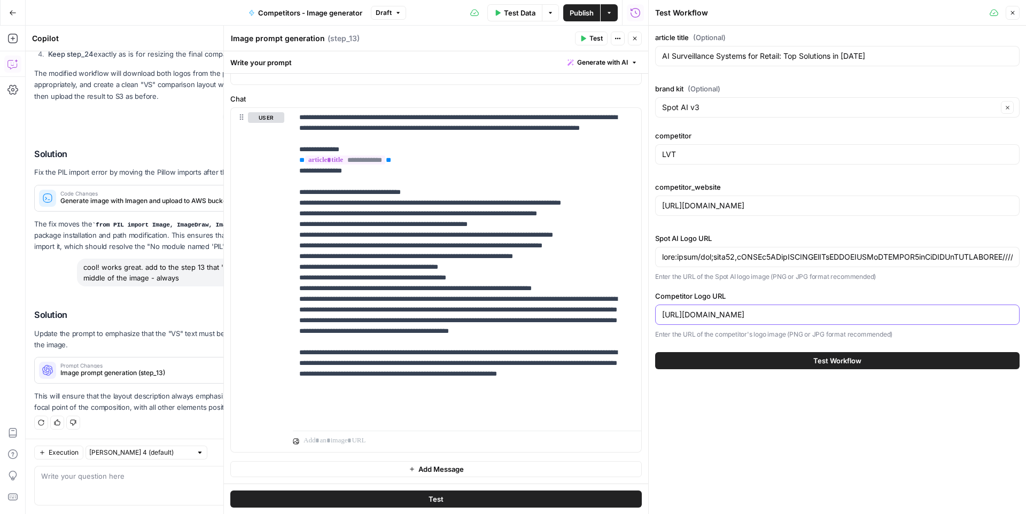
type input "[URL][DOMAIN_NAME]"
drag, startPoint x: 705, startPoint y: 258, endPoint x: 718, endPoint y: 258, distance: 12.8
click at [718, 258] on input "Spot AI Logo URL" at bounding box center [837, 257] width 351 height 11
click at [718, 318] on input "[URL][DOMAIN_NAME]" at bounding box center [837, 315] width 351 height 11
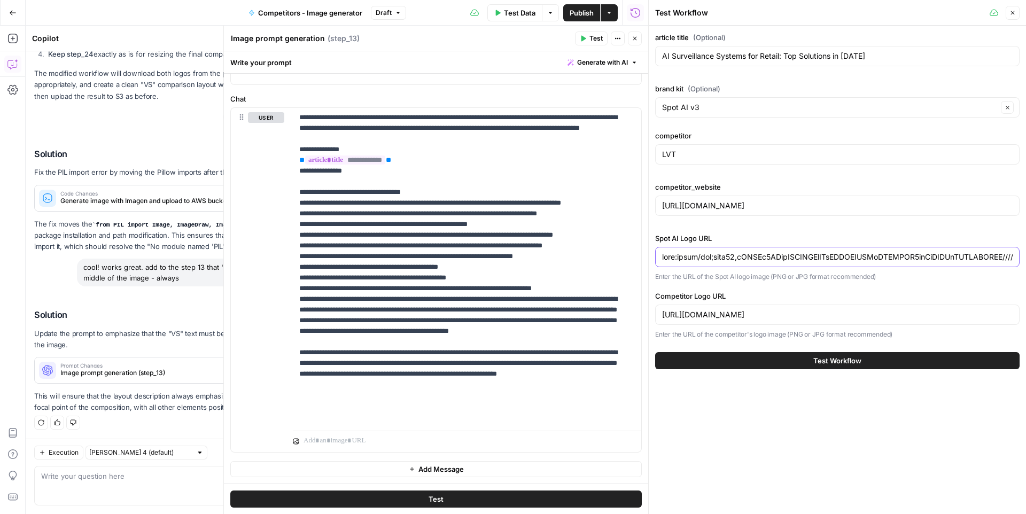
click at [714, 254] on input "Spot AI Logo URL" at bounding box center [837, 257] width 351 height 11
paste input "[URL][DOMAIN_NAME]"
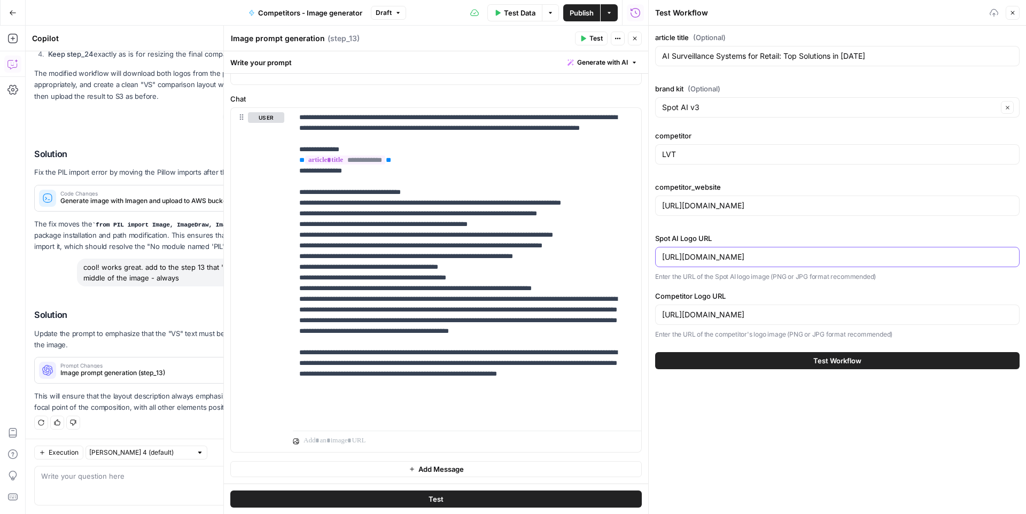
type input "[URL][DOMAIN_NAME]"
click at [767, 359] on button "Test Workflow" at bounding box center [837, 360] width 365 height 17
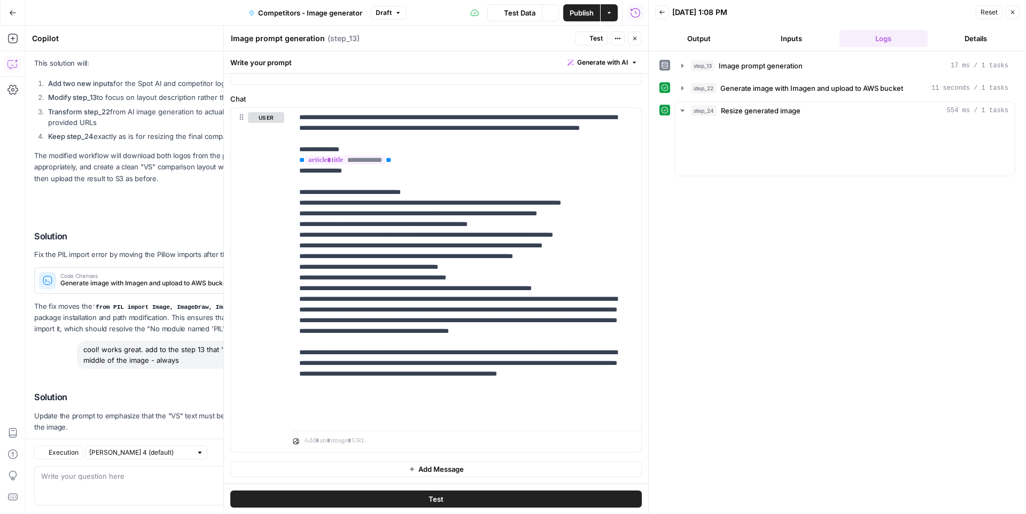
scroll to position [658, 0]
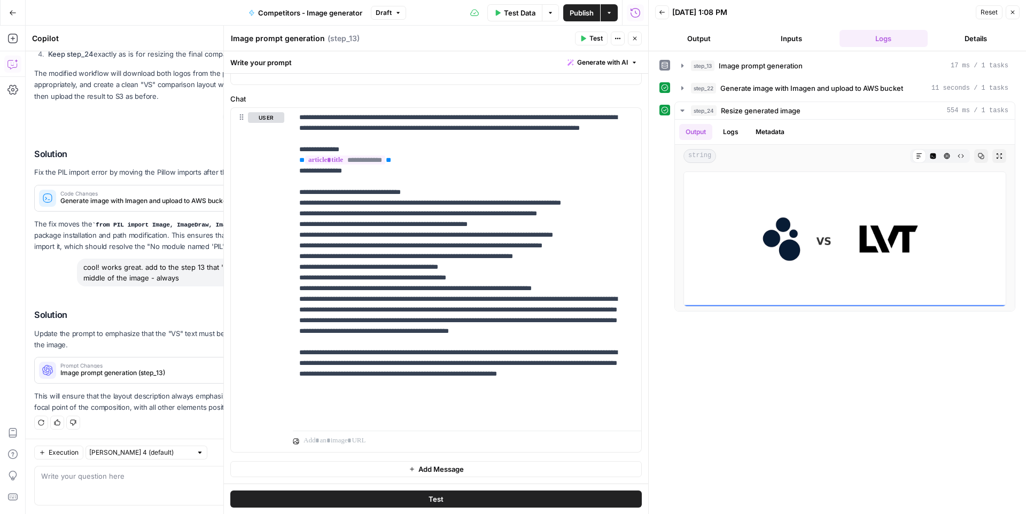
click at [576, 11] on span "Publish" at bounding box center [582, 12] width 24 height 11
click at [868, 18] on div "Back [DATE] 1:08 PM Reset Close" at bounding box center [837, 12] width 365 height 16
click at [729, 134] on button "Logs" at bounding box center [731, 132] width 28 height 16
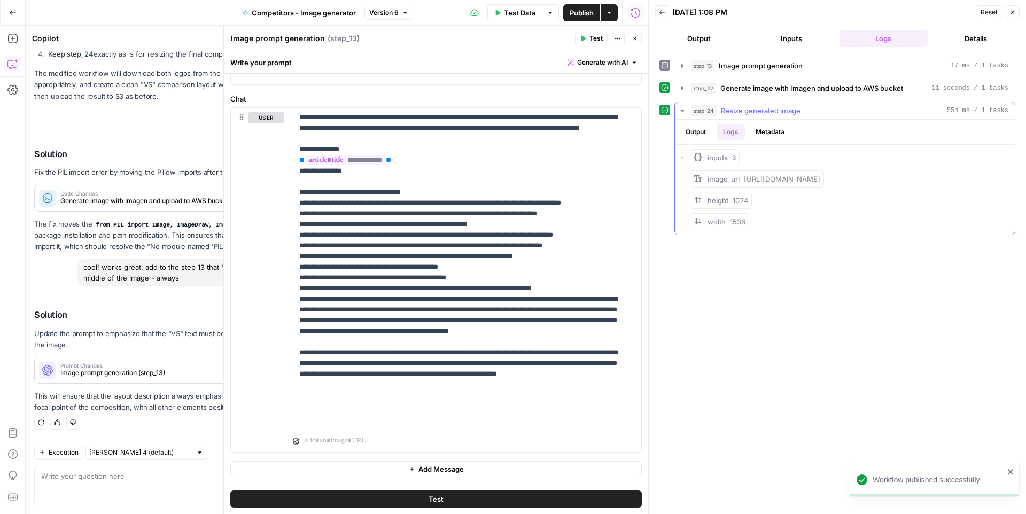
click at [704, 134] on button "Output" at bounding box center [696, 132] width 33 height 16
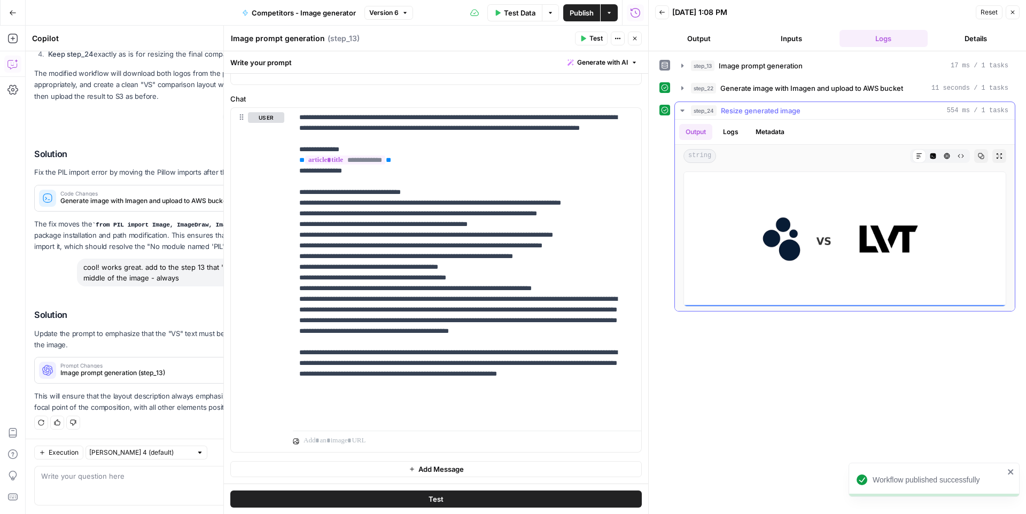
click at [729, 134] on button "Logs" at bounding box center [731, 132] width 28 height 16
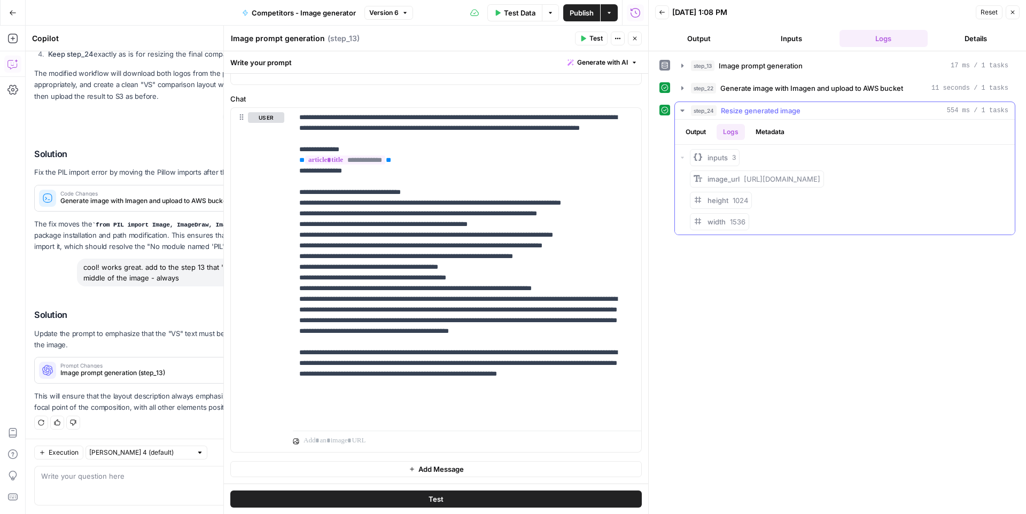
click at [761, 133] on button "Metadata" at bounding box center [771, 132] width 42 height 16
click at [731, 132] on button "Logs" at bounding box center [731, 132] width 28 height 16
drag, startPoint x: 781, startPoint y: 192, endPoint x: 746, endPoint y: 181, distance: 37.0
click at [746, 181] on div "image_url [URL][DOMAIN_NAME]" at bounding box center [764, 179] width 113 height 11
copy span "[URL][DOMAIN_NAME]"
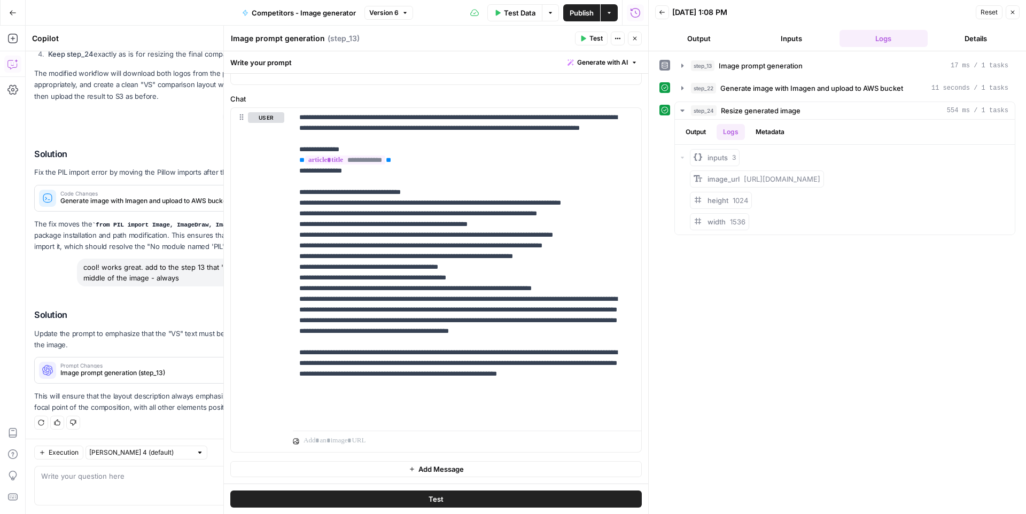
click at [505, 13] on span "Test Data" at bounding box center [520, 12] width 32 height 11
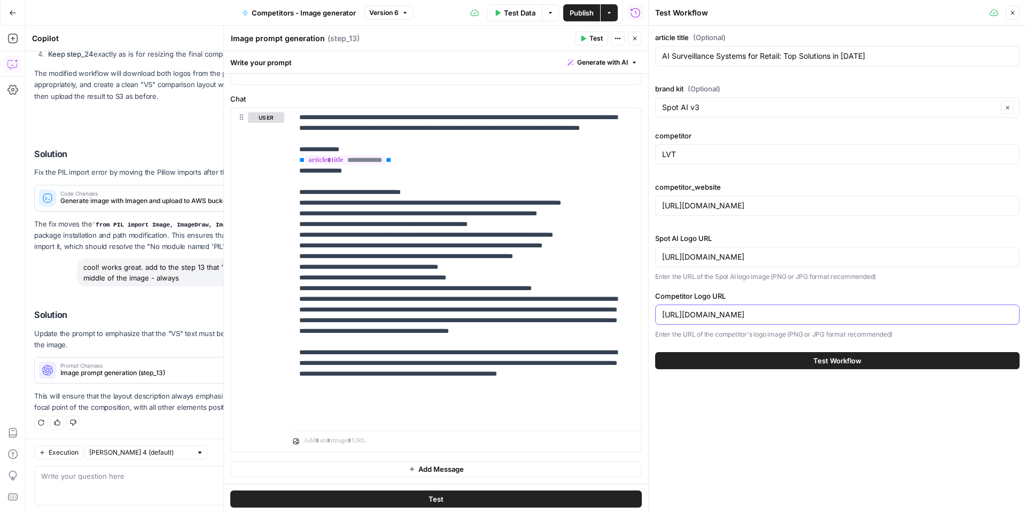
click at [717, 318] on input "[URL][DOMAIN_NAME]" at bounding box center [837, 315] width 351 height 11
paste input "[DOMAIN_NAME][URL]"
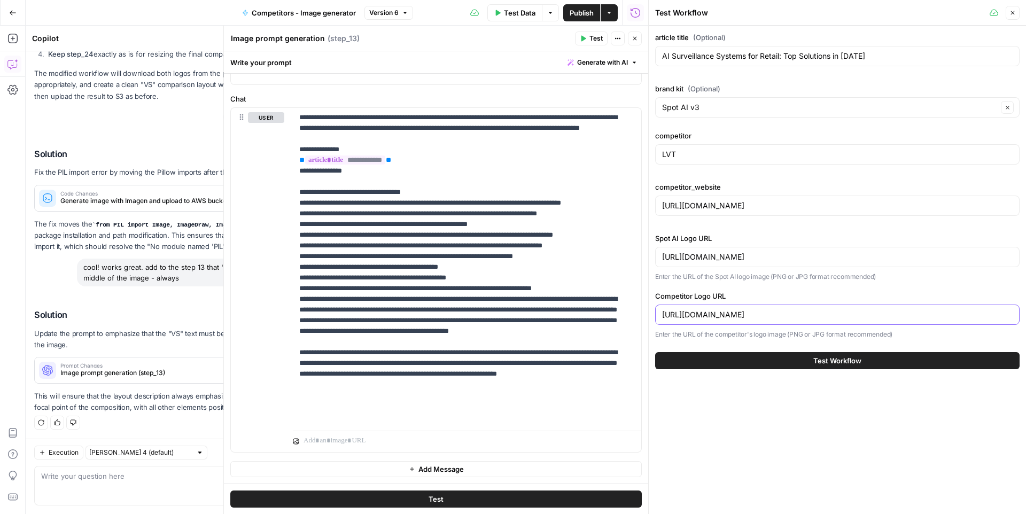
type input "[URL][DOMAIN_NAME]"
click at [680, 154] on input "LVT" at bounding box center [837, 154] width 351 height 11
type input "Verkada"
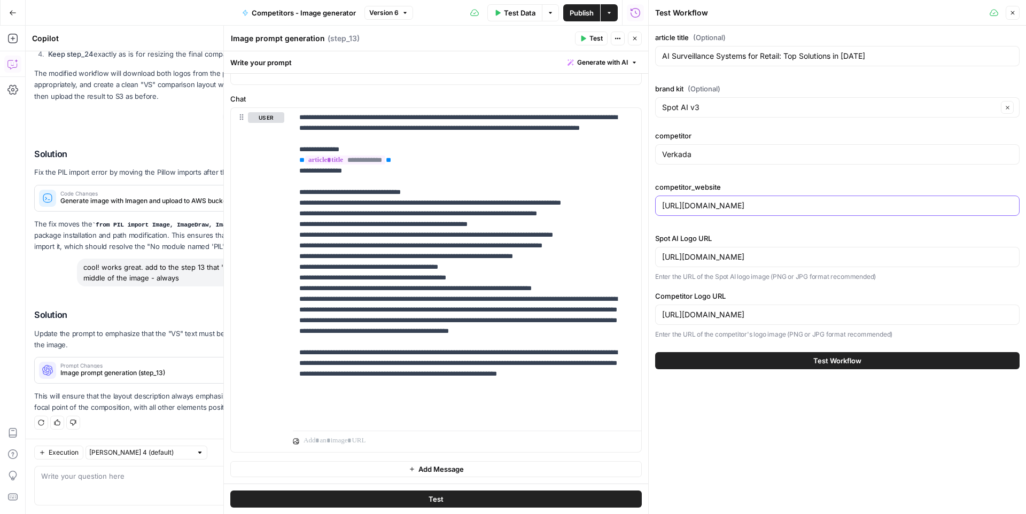
click at [717, 203] on input "[URL][DOMAIN_NAME]" at bounding box center [837, 205] width 351 height 11
paste input "verkada"
type input "[URL][DOMAIN_NAME]"
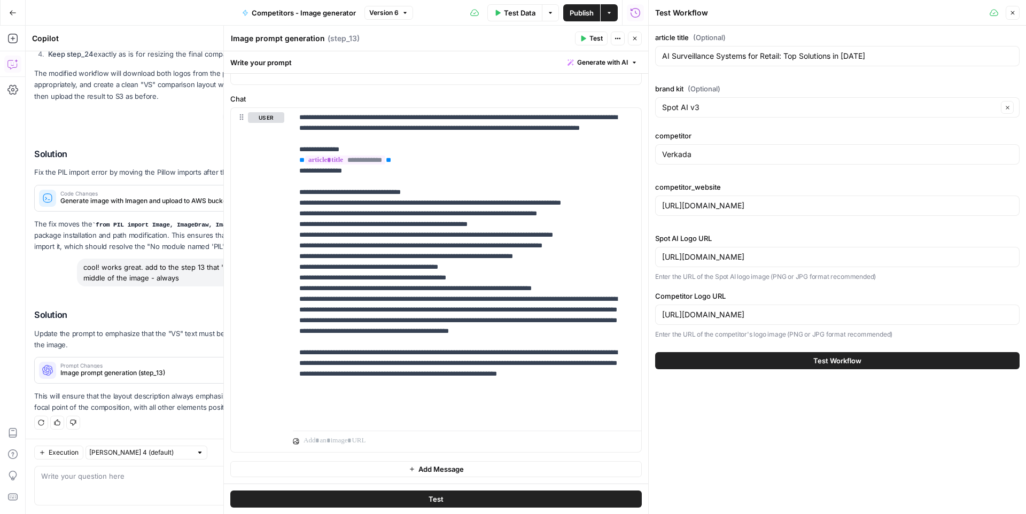
click at [821, 362] on span "Test Workflow" at bounding box center [838, 361] width 48 height 11
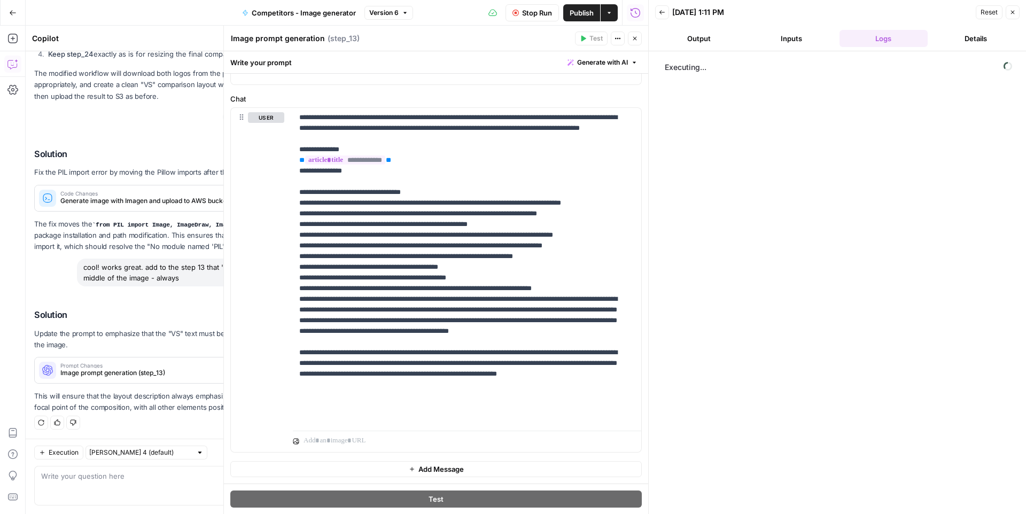
click at [793, 38] on button "Inputs" at bounding box center [792, 38] width 88 height 17
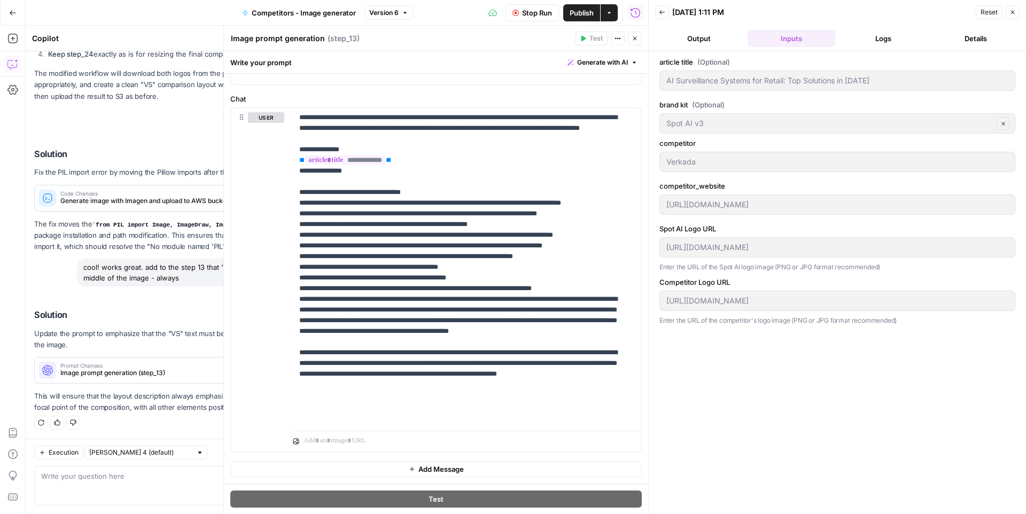
click at [863, 37] on button "Logs" at bounding box center [884, 38] width 88 height 17
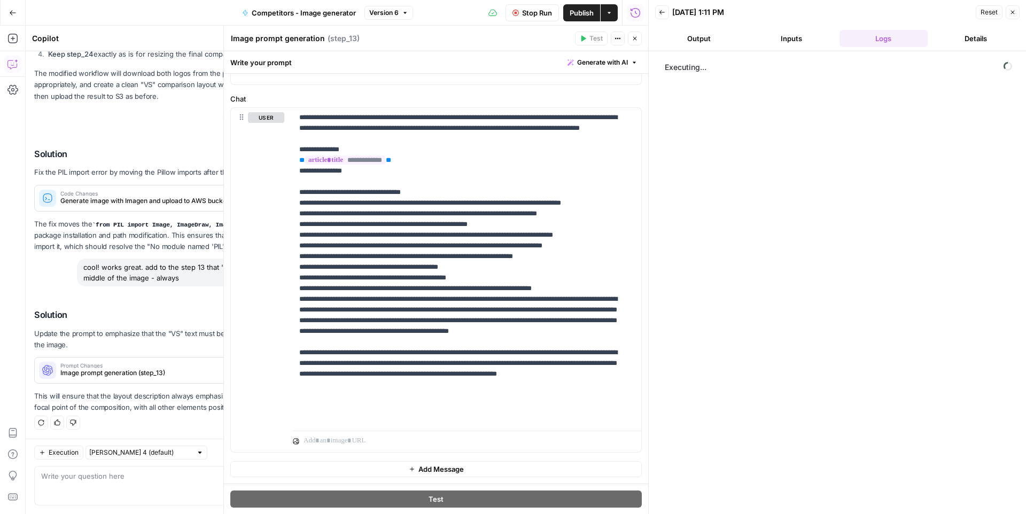
click at [768, 40] on button "Inputs" at bounding box center [792, 38] width 88 height 17
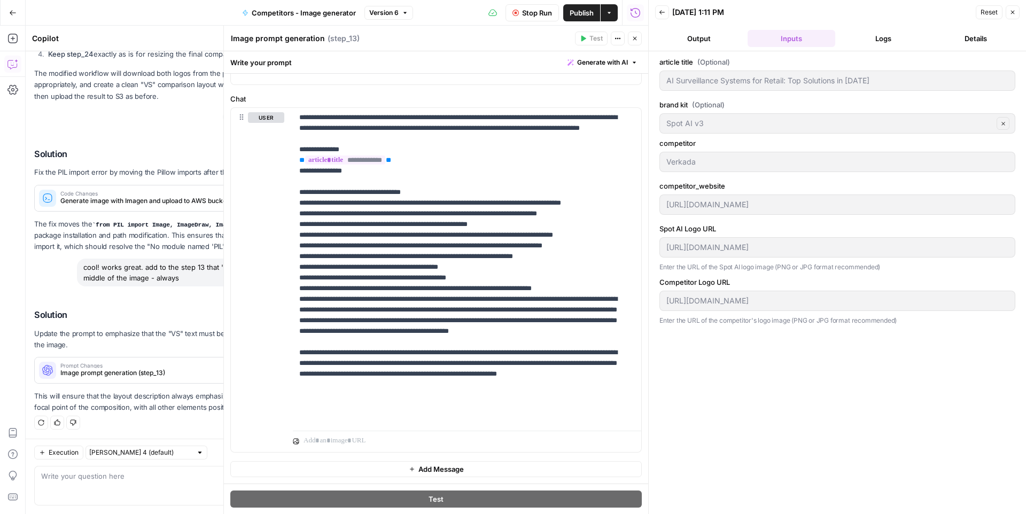
click at [864, 35] on button "Logs" at bounding box center [884, 38] width 88 height 17
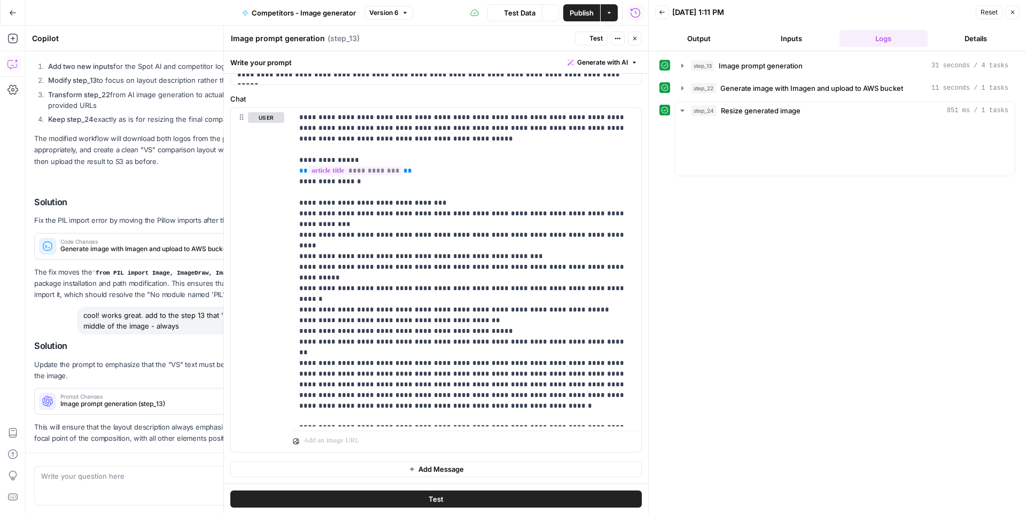
scroll to position [658, 0]
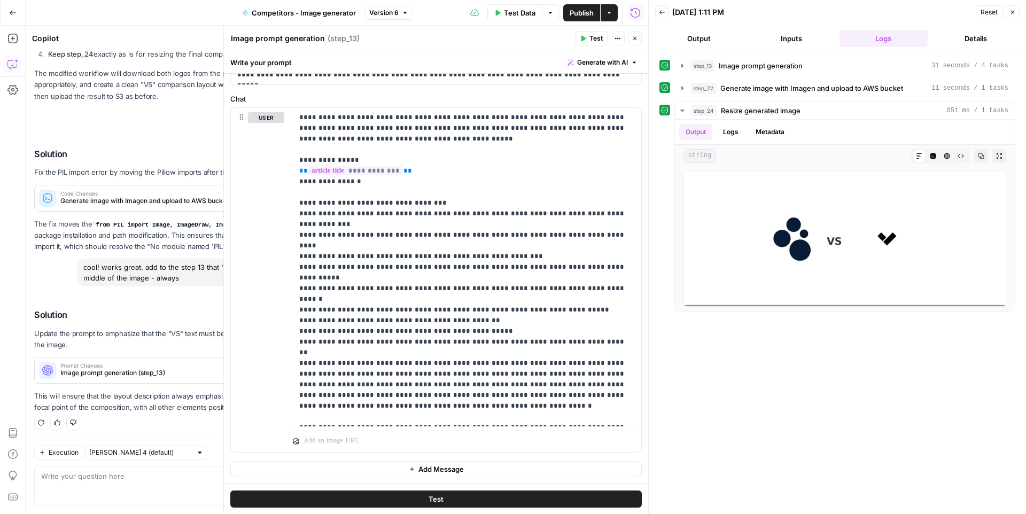
click at [516, 15] on span "Test Data" at bounding box center [520, 12] width 32 height 11
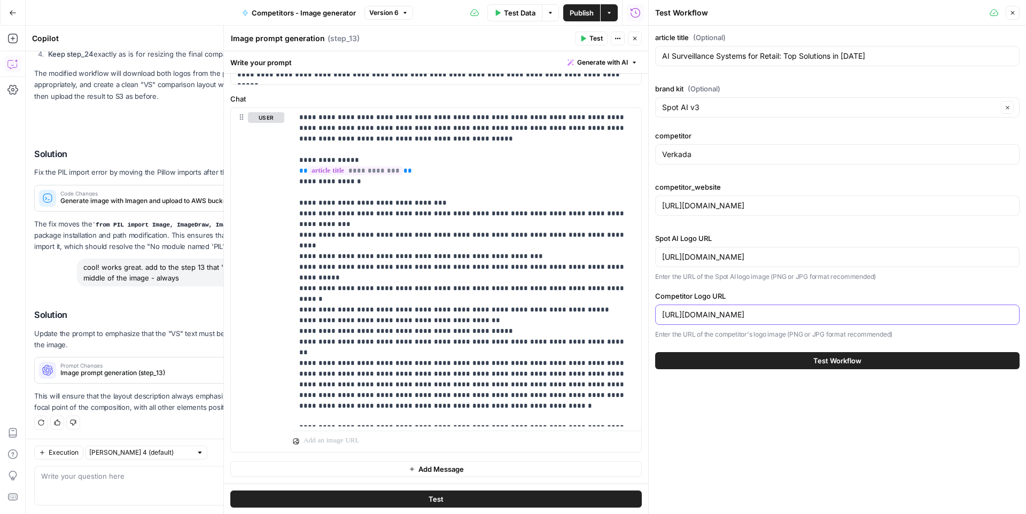
click at [736, 311] on input "[URL][DOMAIN_NAME]" at bounding box center [837, 315] width 351 height 11
paste input "[DOMAIN_NAME][URL]"
type input "[URL][DOMAIN_NAME]"
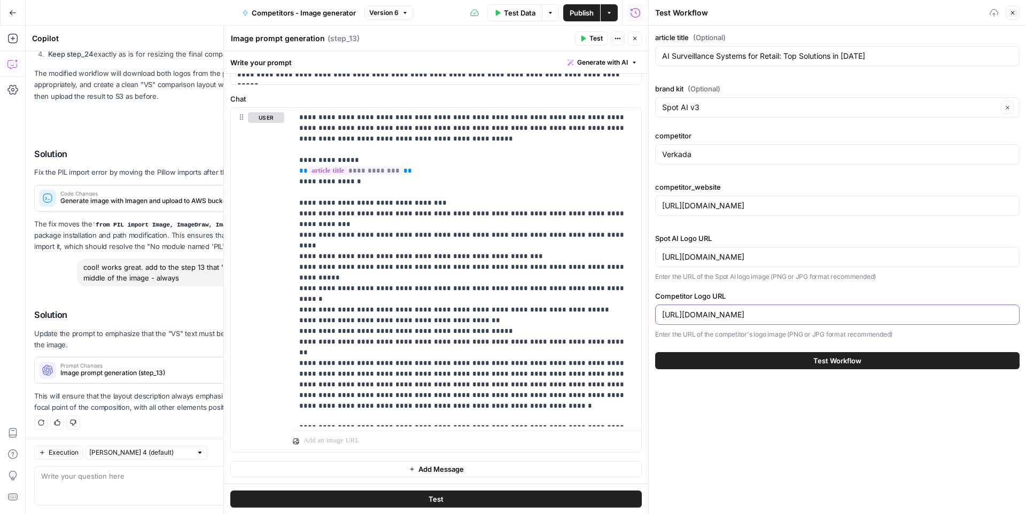
click at [655, 352] on button "Test Workflow" at bounding box center [837, 360] width 365 height 17
click at [816, 354] on button "Test Workflow" at bounding box center [837, 360] width 365 height 17
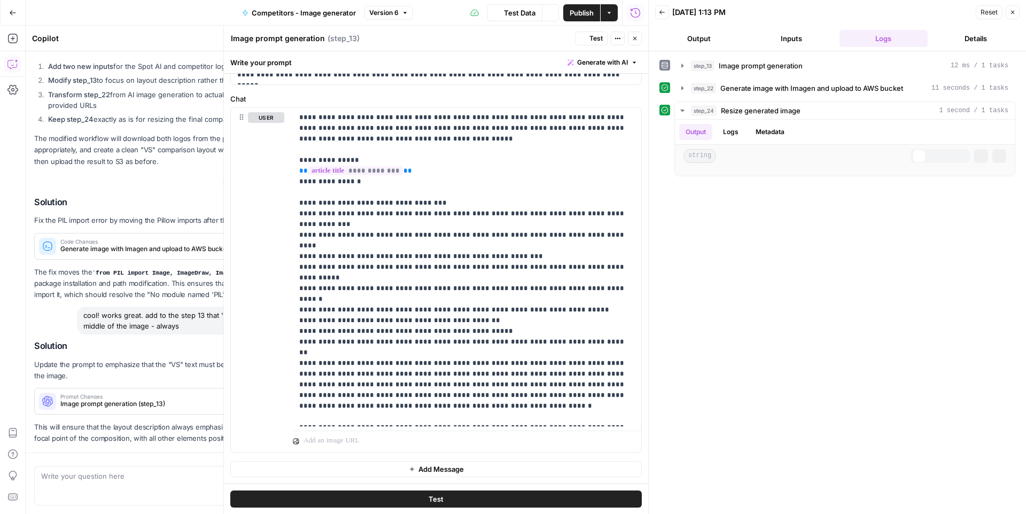
scroll to position [658, 0]
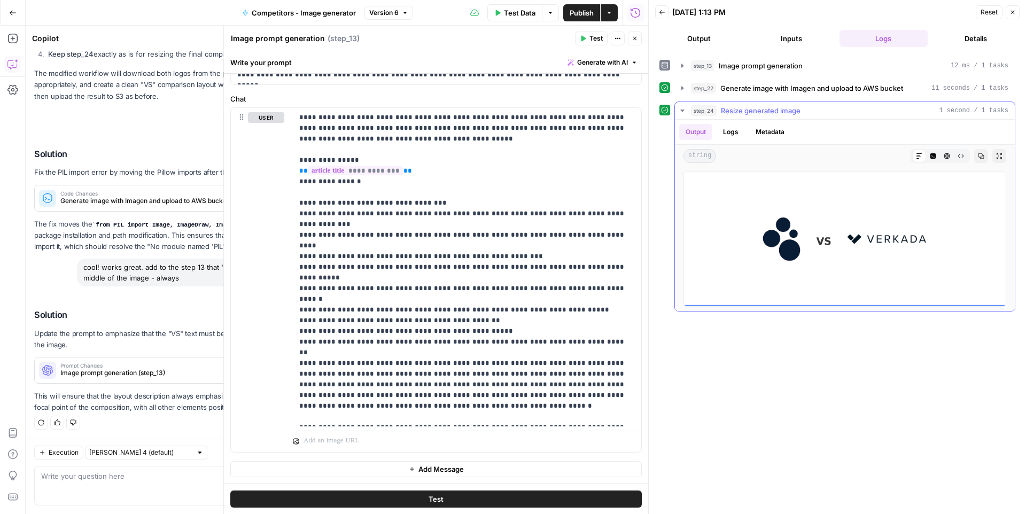
click at [727, 135] on button "Logs" at bounding box center [731, 132] width 28 height 16
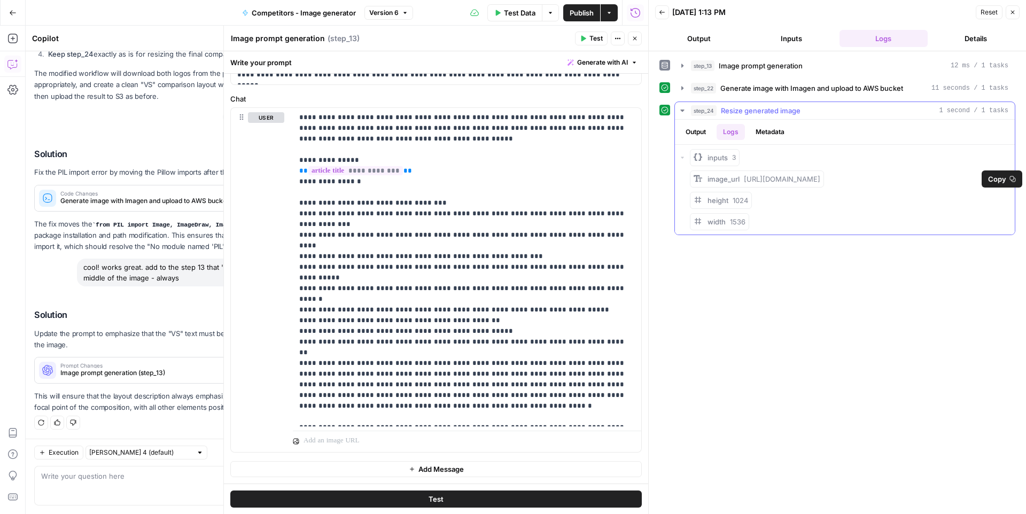
drag, startPoint x: 762, startPoint y: 188, endPoint x: 744, endPoint y: 182, distance: 19.1
click at [744, 182] on div "image_url [URL][DOMAIN_NAME]" at bounding box center [764, 179] width 113 height 11
copy span "[URL][DOMAIN_NAME]"
click at [714, 40] on button "Output" at bounding box center [699, 38] width 88 height 17
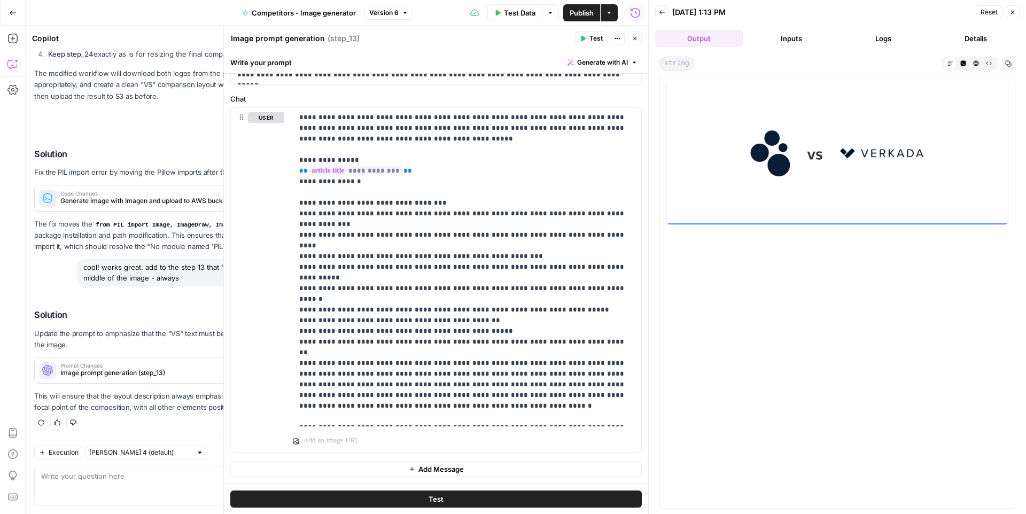
click at [520, 15] on span "Test Data" at bounding box center [520, 12] width 32 height 11
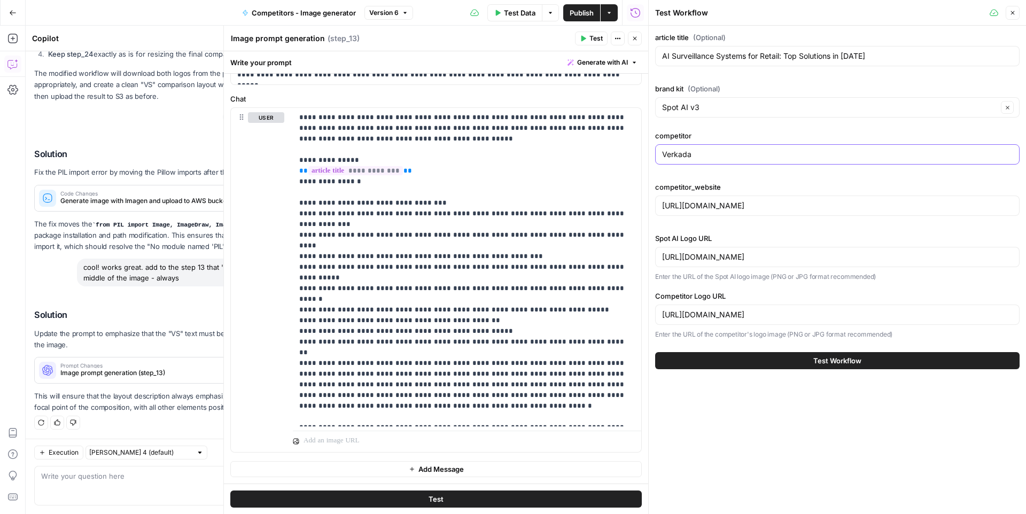
click at [691, 157] on input "Verkada" at bounding box center [837, 154] width 351 height 11
paste input "[MEDICAL_DATA] AI"
type input "[MEDICAL_DATA] AI"
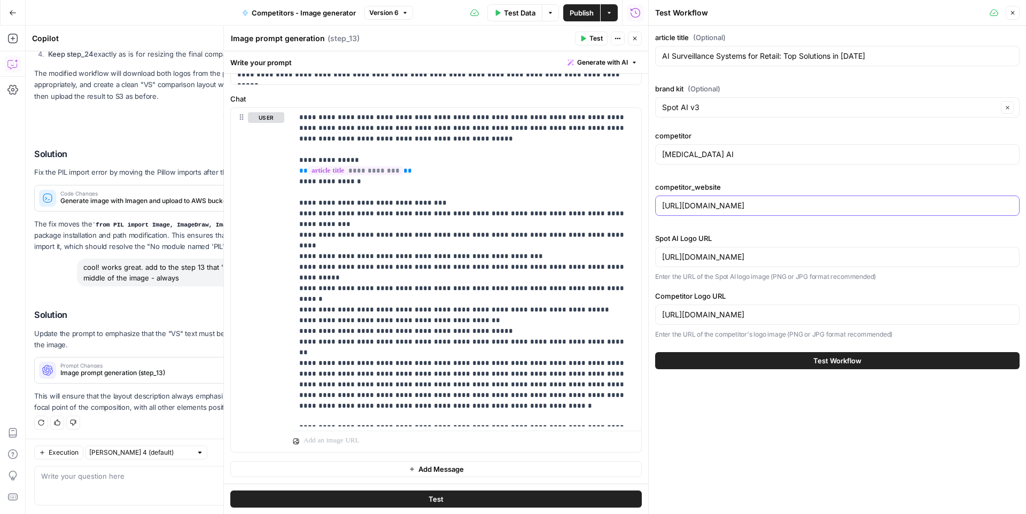
click at [697, 206] on input "[URL][DOMAIN_NAME]" at bounding box center [837, 205] width 351 height 11
paste input "[MEDICAL_DATA][URL]"
type input "[URL][MEDICAL_DATA]"
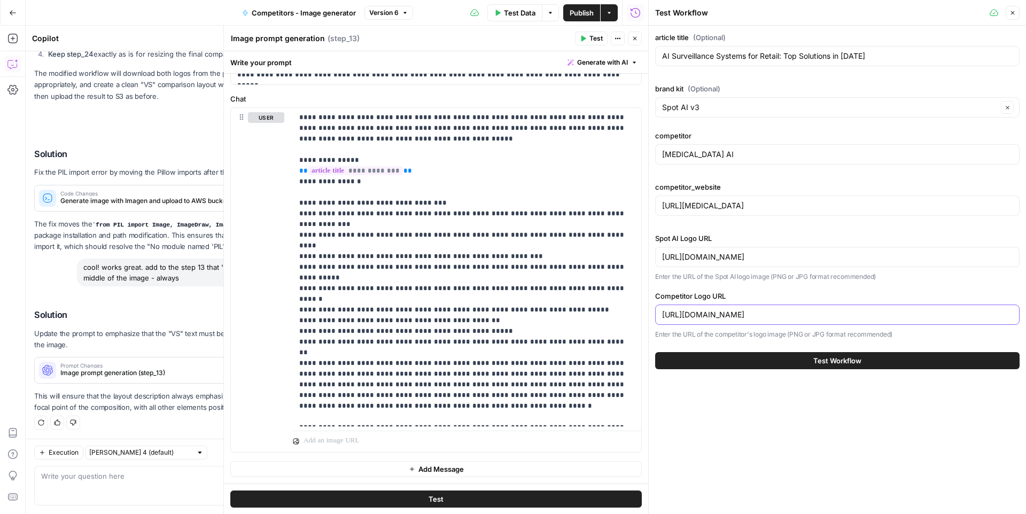
click at [709, 315] on input "[URL][DOMAIN_NAME]" at bounding box center [837, 315] width 351 height 11
paste input "[DOMAIN_NAME][URL][DOMAIN_NAME]"
type input "[URL][DOMAIN_NAME]"
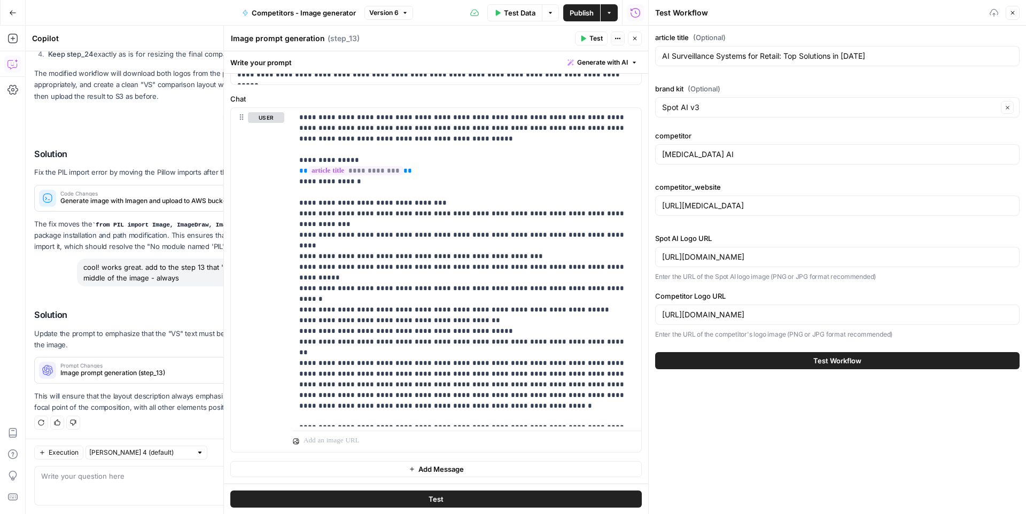
click at [746, 360] on button "Test Workflow" at bounding box center [837, 360] width 365 height 17
click at [784, 359] on button "Test Workflow" at bounding box center [837, 360] width 365 height 17
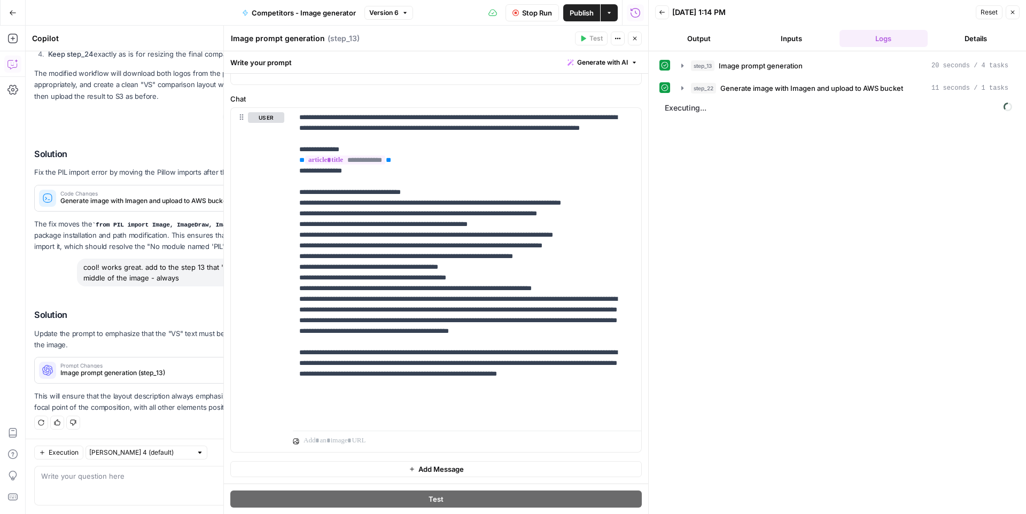
scroll to position [576, 0]
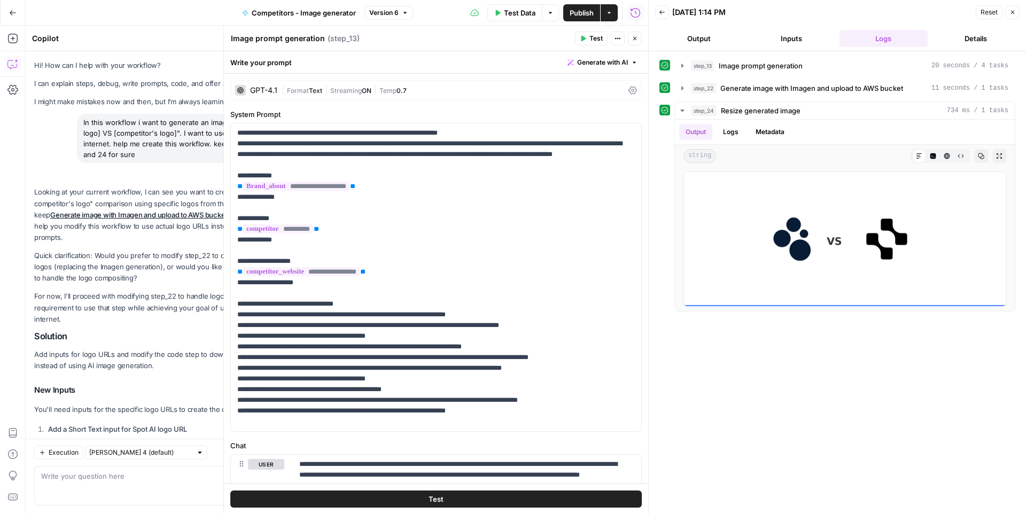
scroll to position [347, 0]
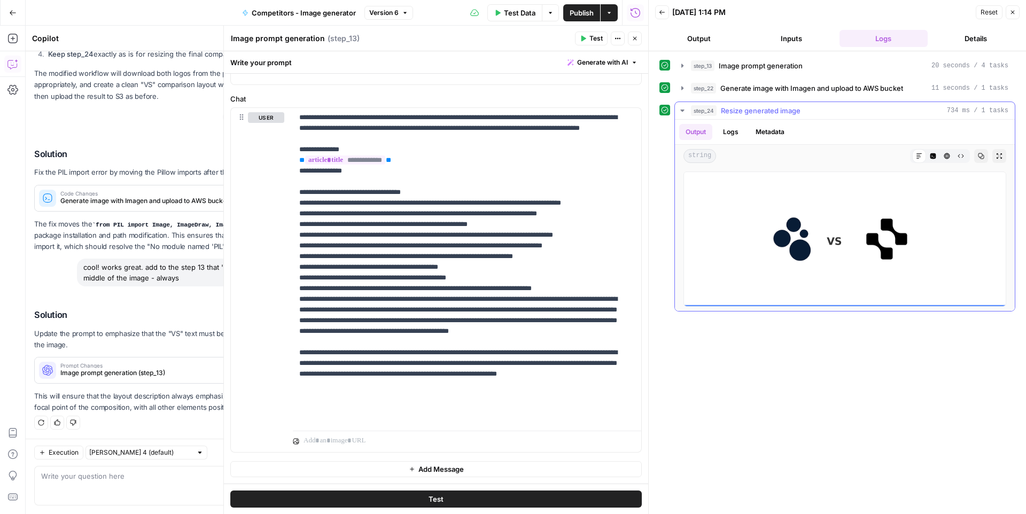
click at [723, 133] on button "Logs" at bounding box center [731, 132] width 28 height 16
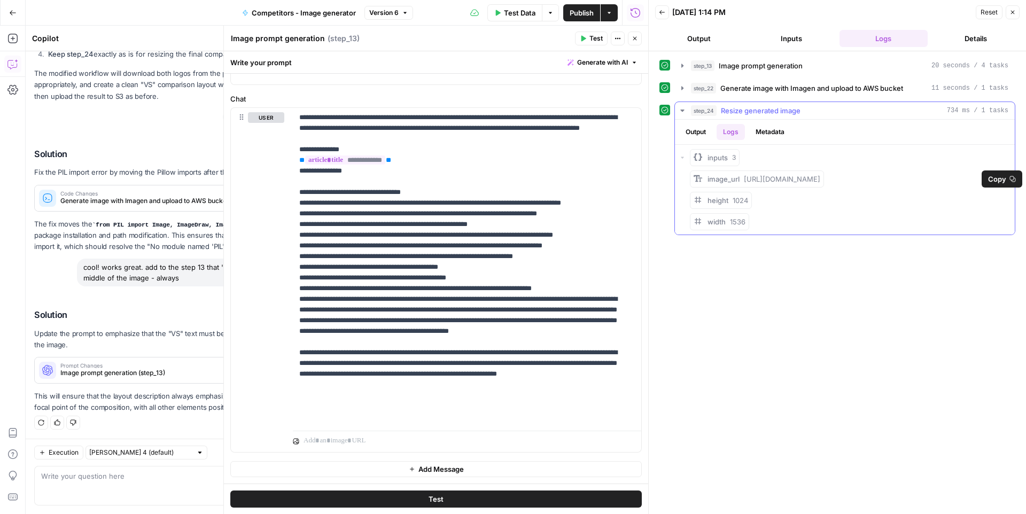
drag, startPoint x: 779, startPoint y: 192, endPoint x: 745, endPoint y: 182, distance: 35.5
click at [745, 182] on div "image_url https://lpcopyright.s3.us-east-2.amazonaws.com/logo_comparison_202510…" at bounding box center [764, 179] width 113 height 11
copy span "https://lpcopyright.s3.us-east-2.amazonaws.com/logo_comparison_20251001_111523_…"
